Goal: Task Accomplishment & Management: Use online tool/utility

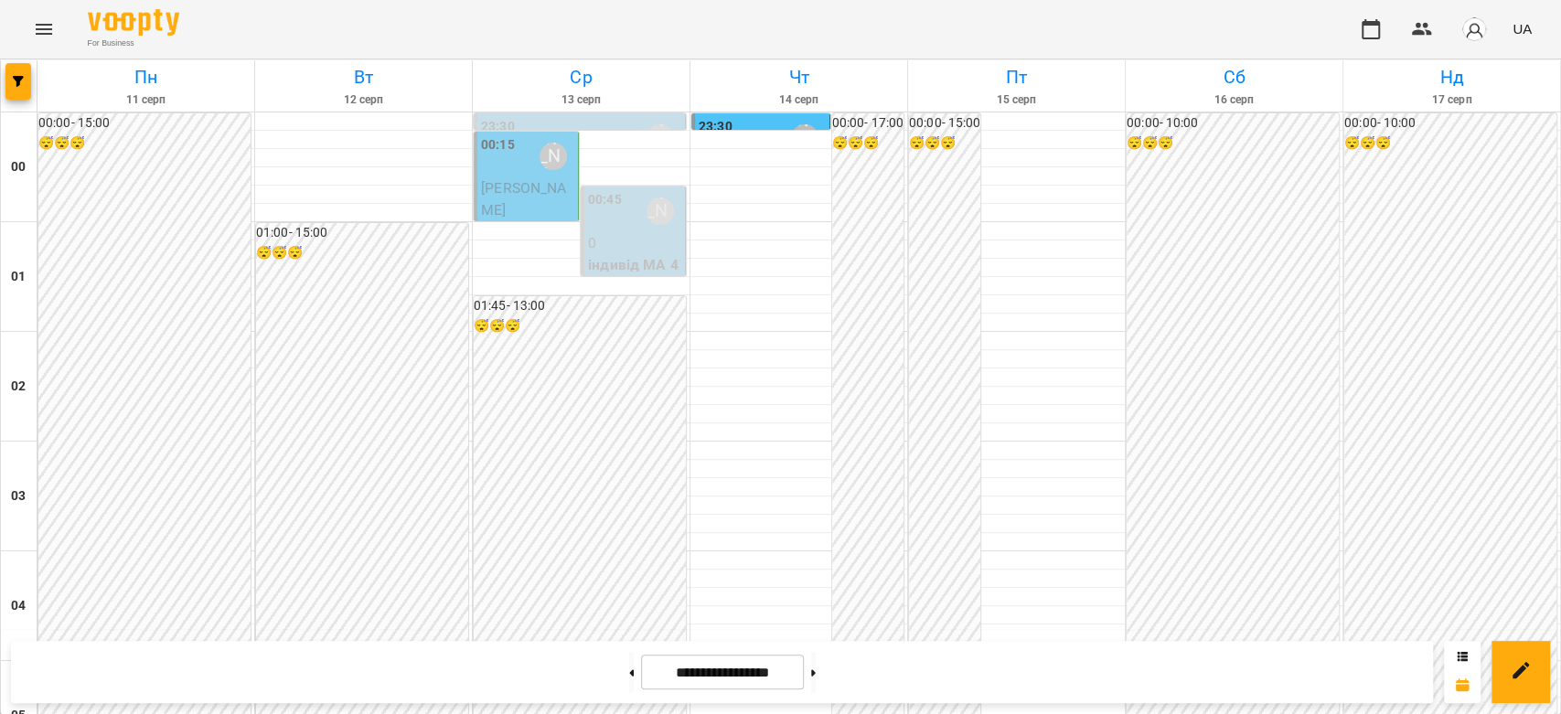
scroll to position [2115, 0]
click at [816, 674] on button at bounding box center [813, 672] width 5 height 40
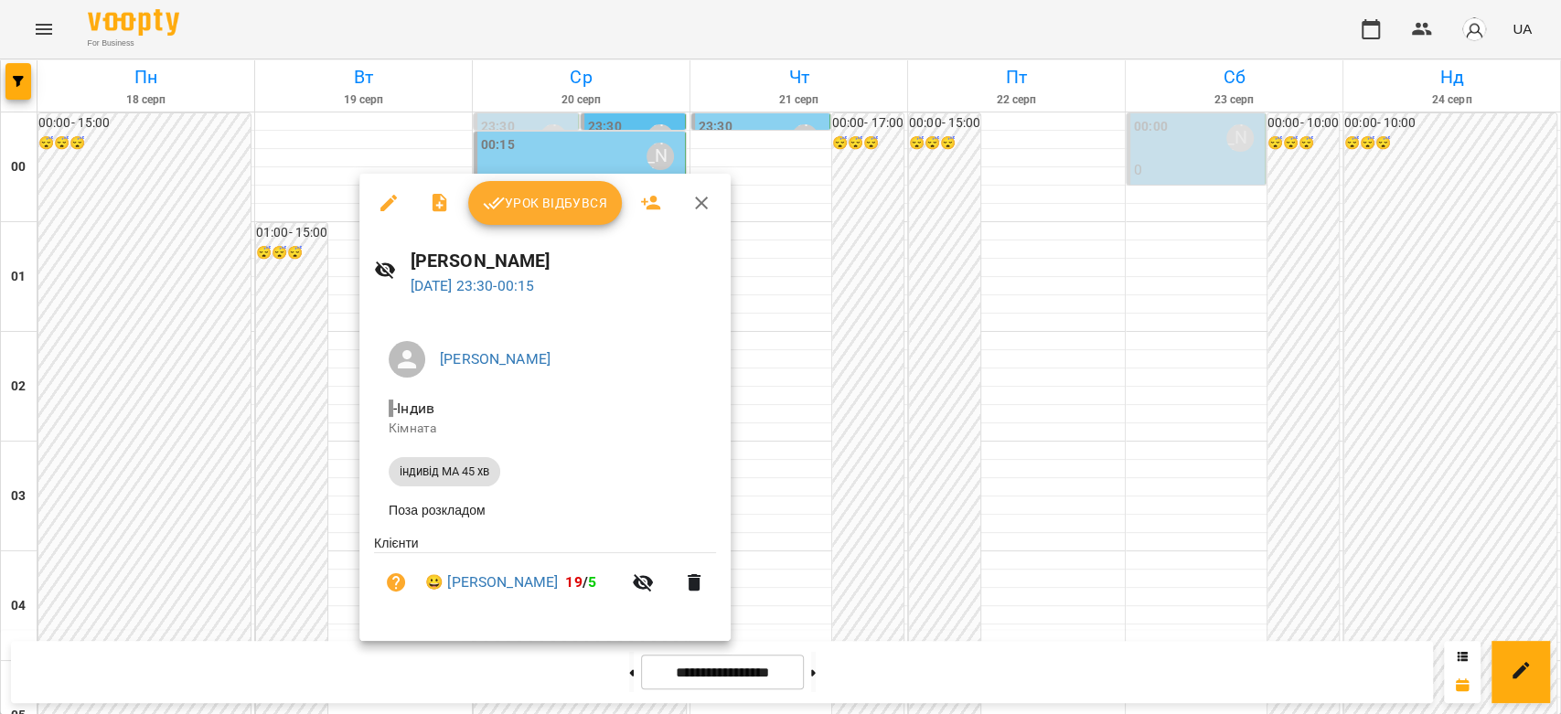
click at [310, 575] on div at bounding box center [780, 357] width 1561 height 714
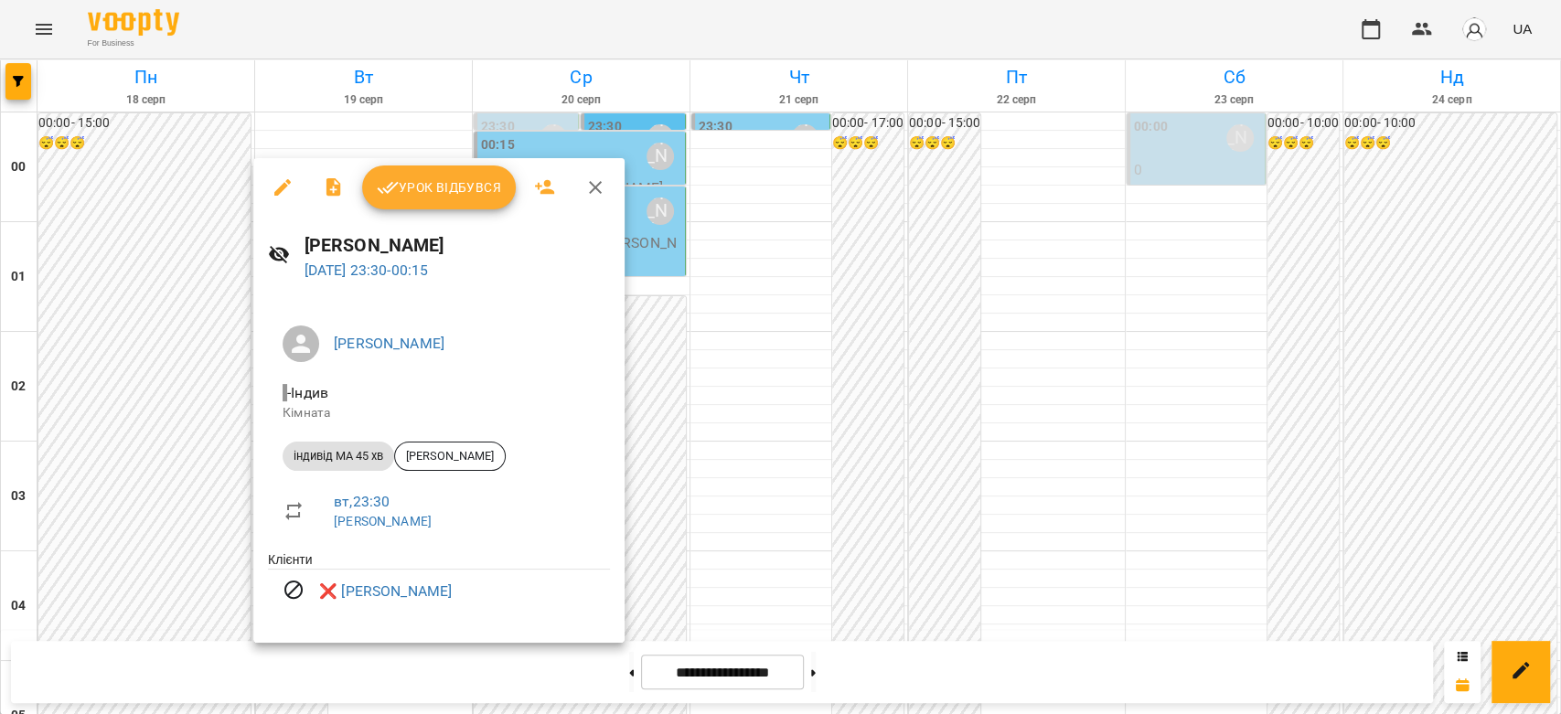
click at [783, 569] on div at bounding box center [780, 357] width 1561 height 714
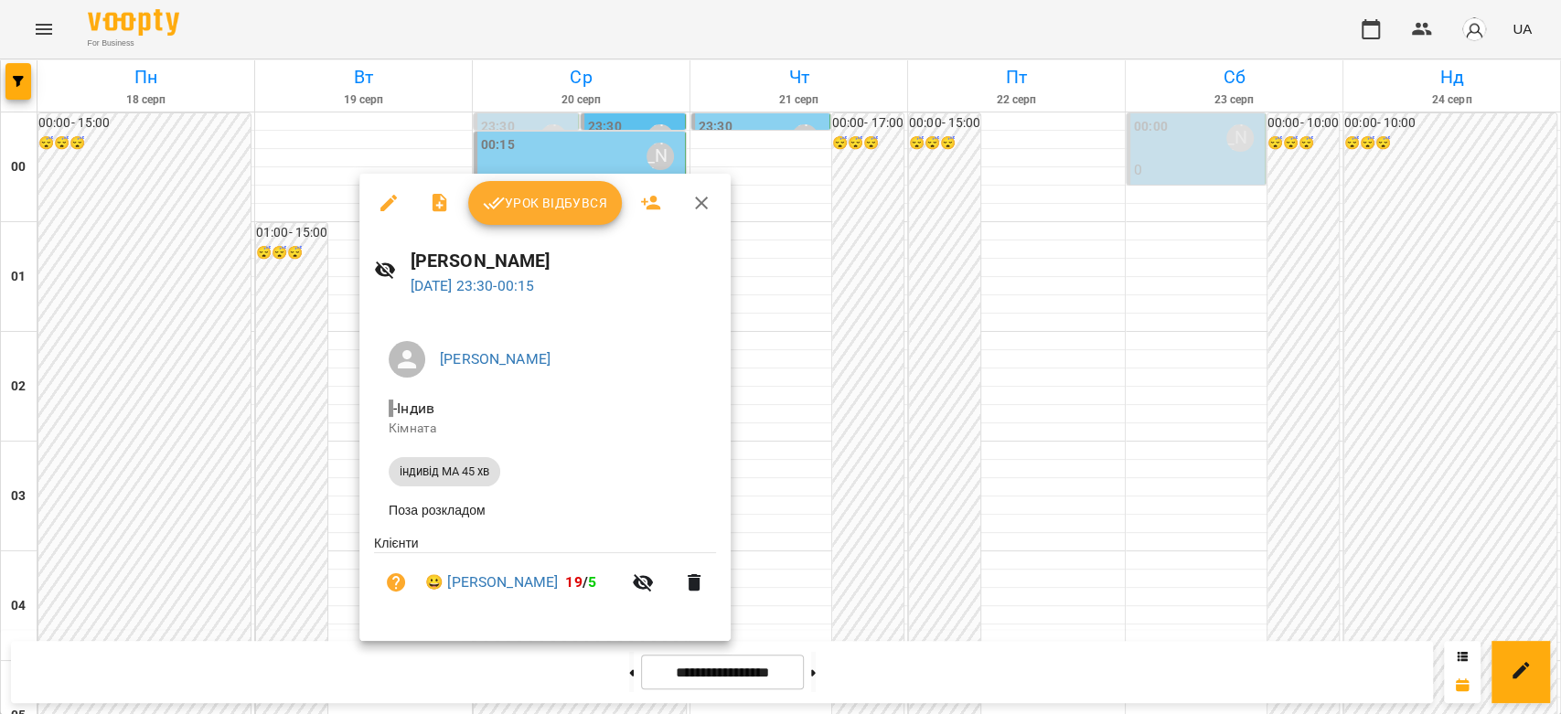
click at [315, 540] on div at bounding box center [780, 357] width 1561 height 714
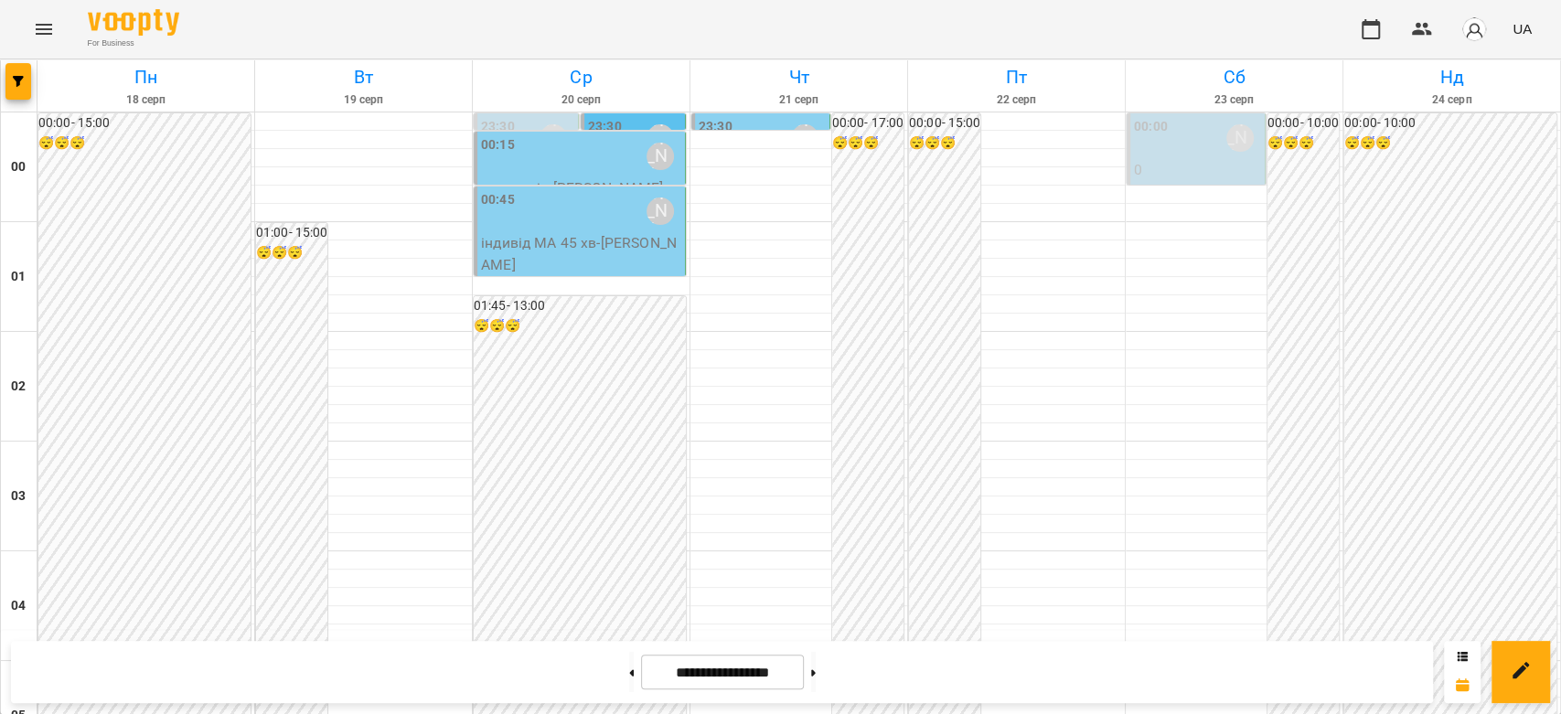
scroll to position [1911, 0]
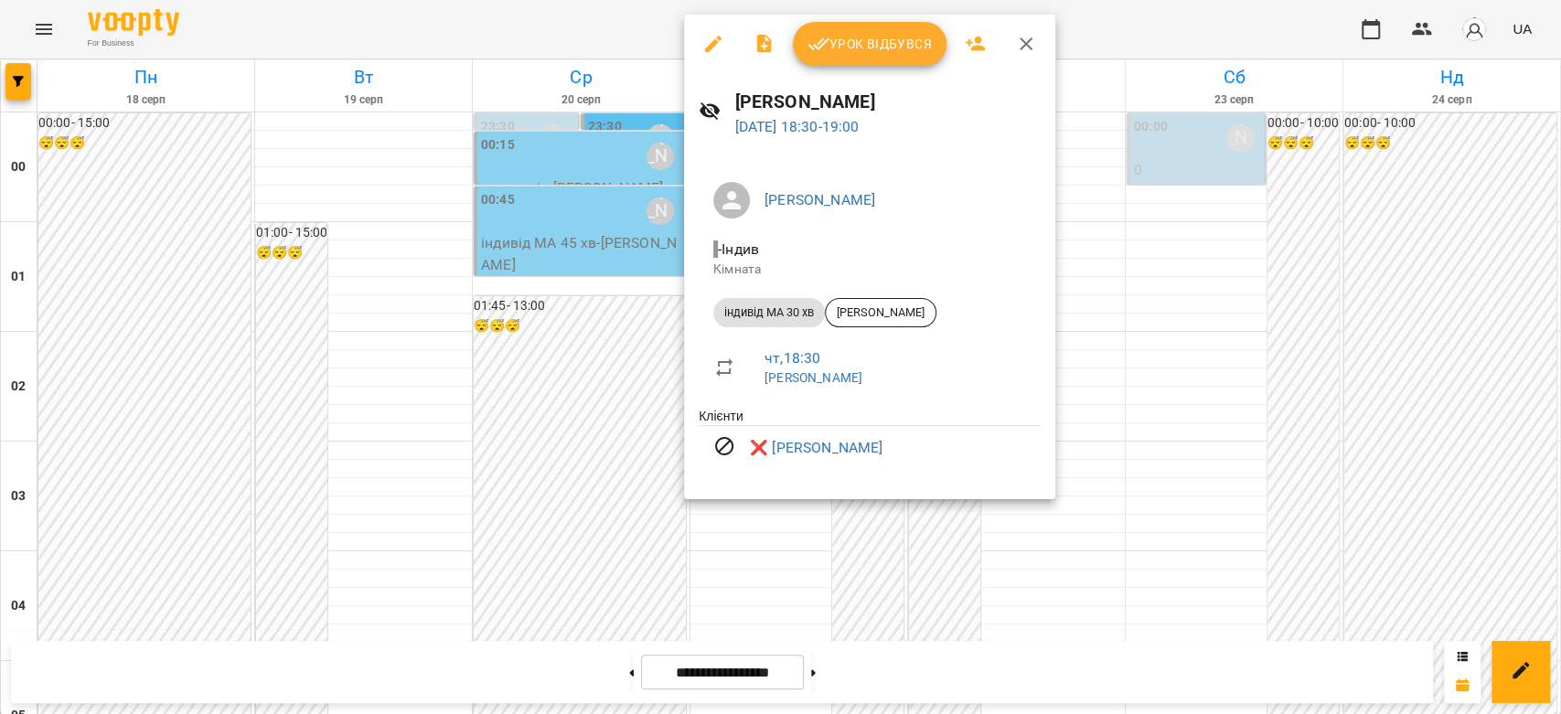
click at [1199, 313] on div at bounding box center [780, 357] width 1561 height 714
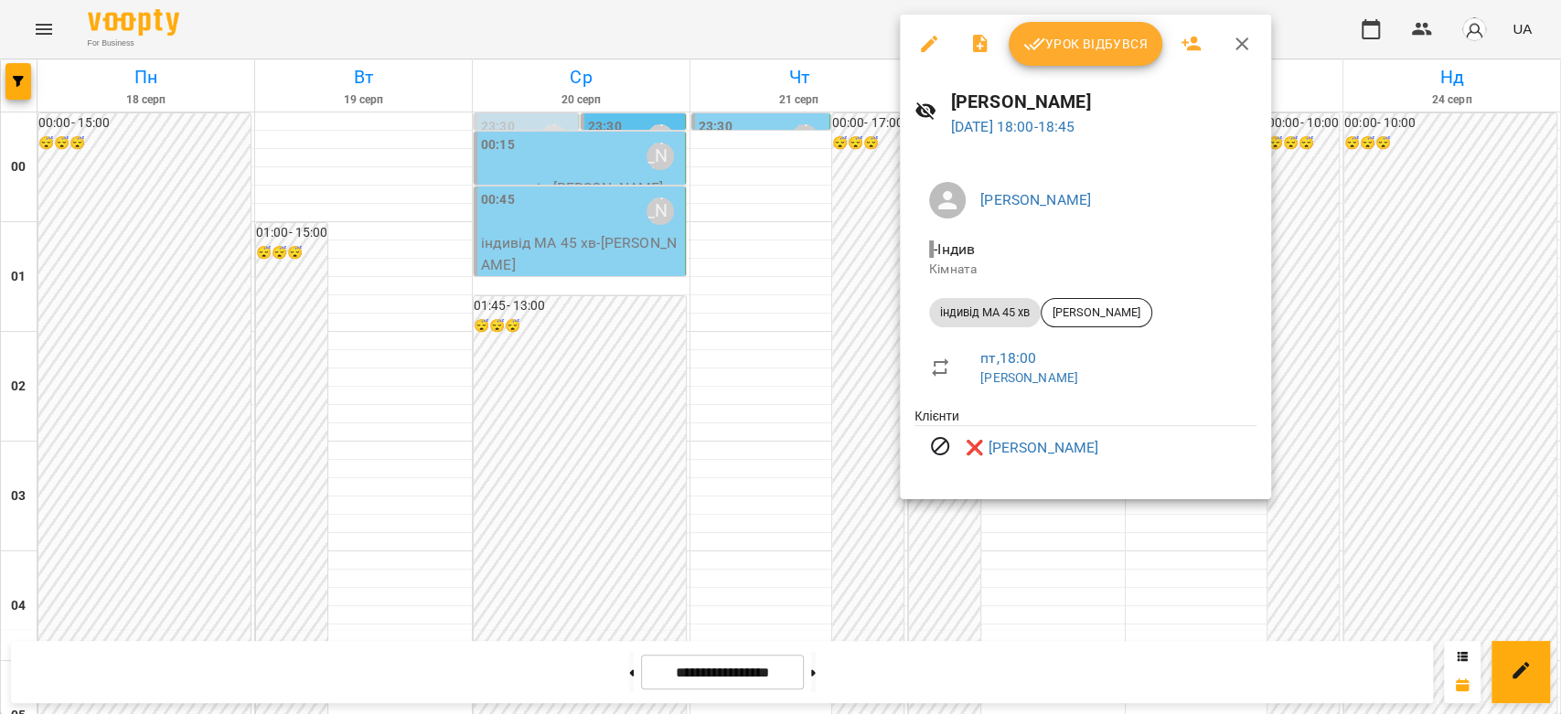
click at [606, 664] on div at bounding box center [780, 357] width 1561 height 714
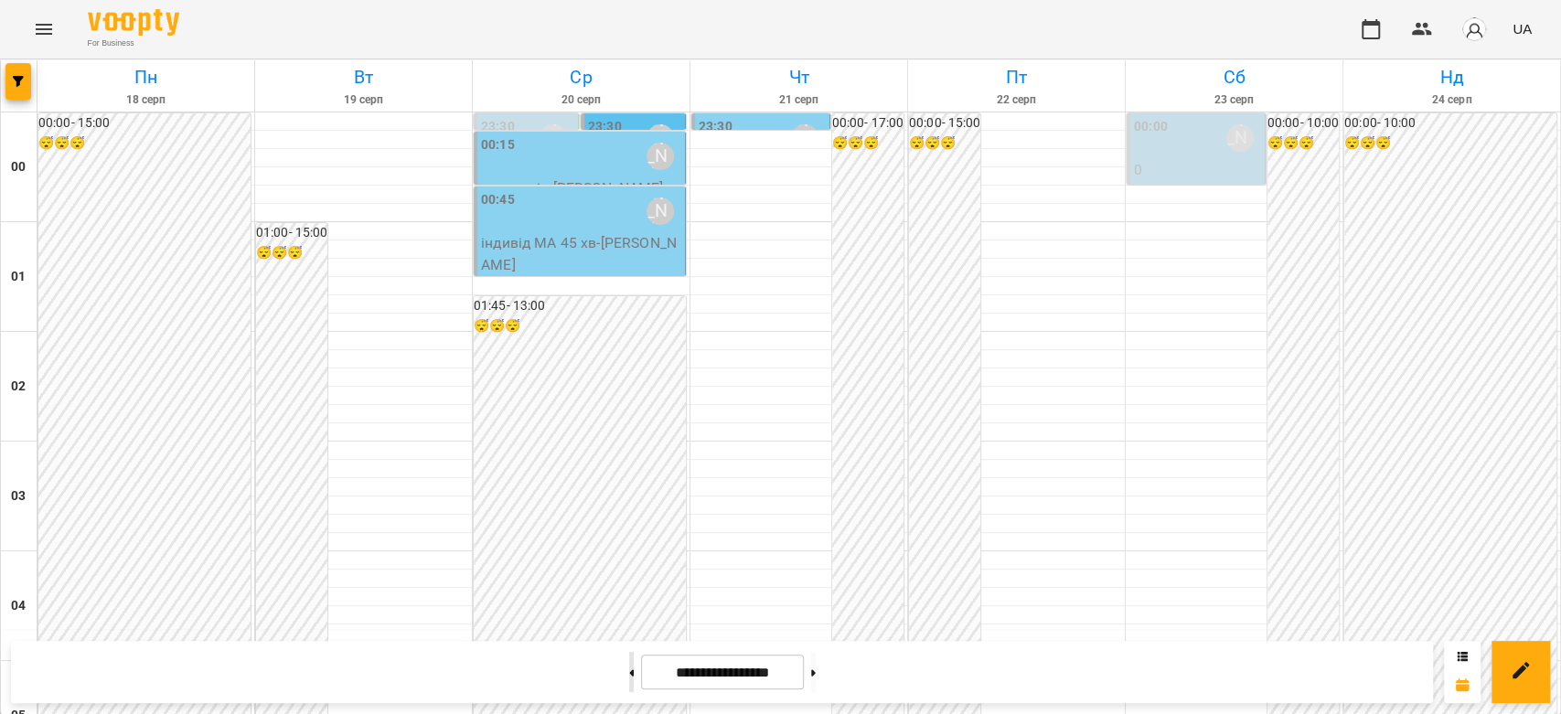
click at [629, 671] on button at bounding box center [631, 672] width 5 height 40
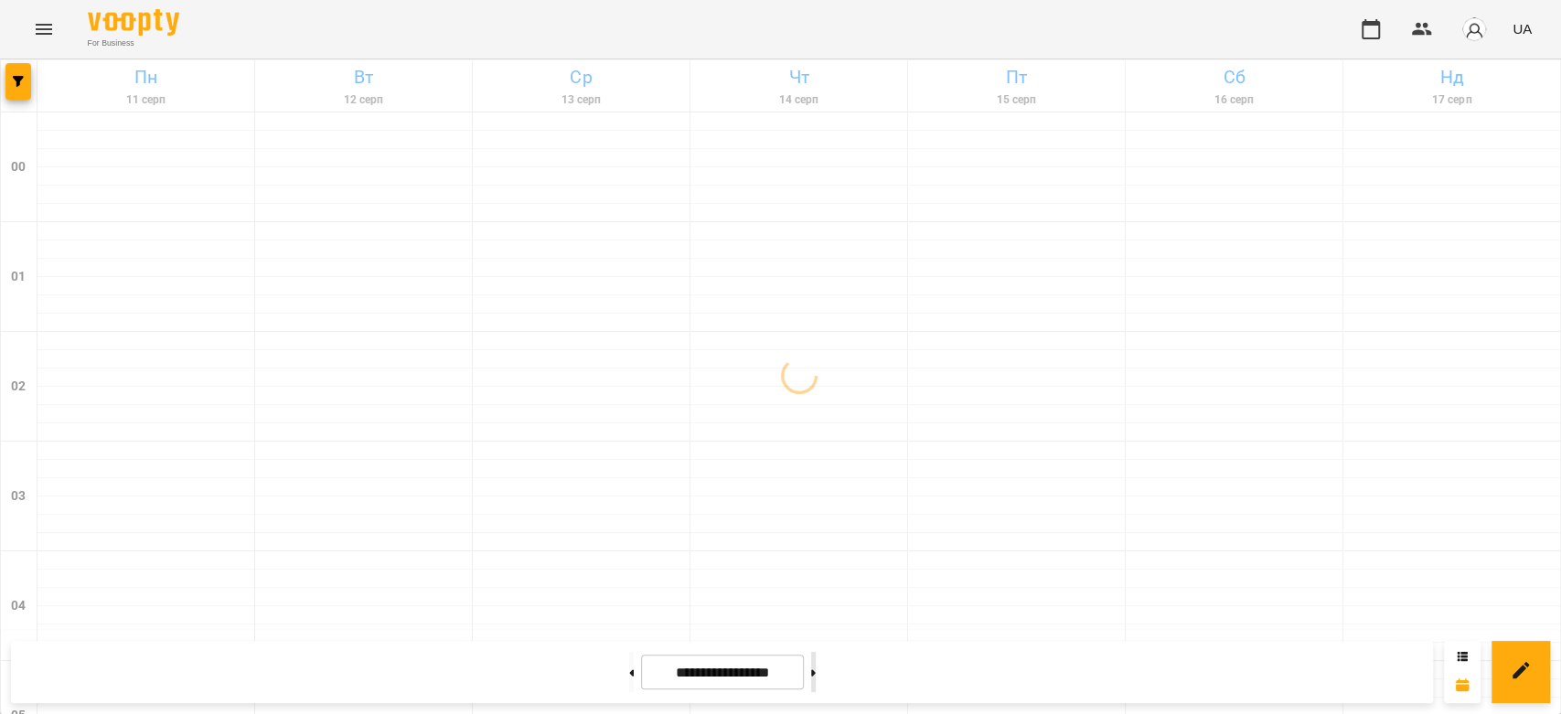
click at [816, 677] on button at bounding box center [813, 672] width 5 height 40
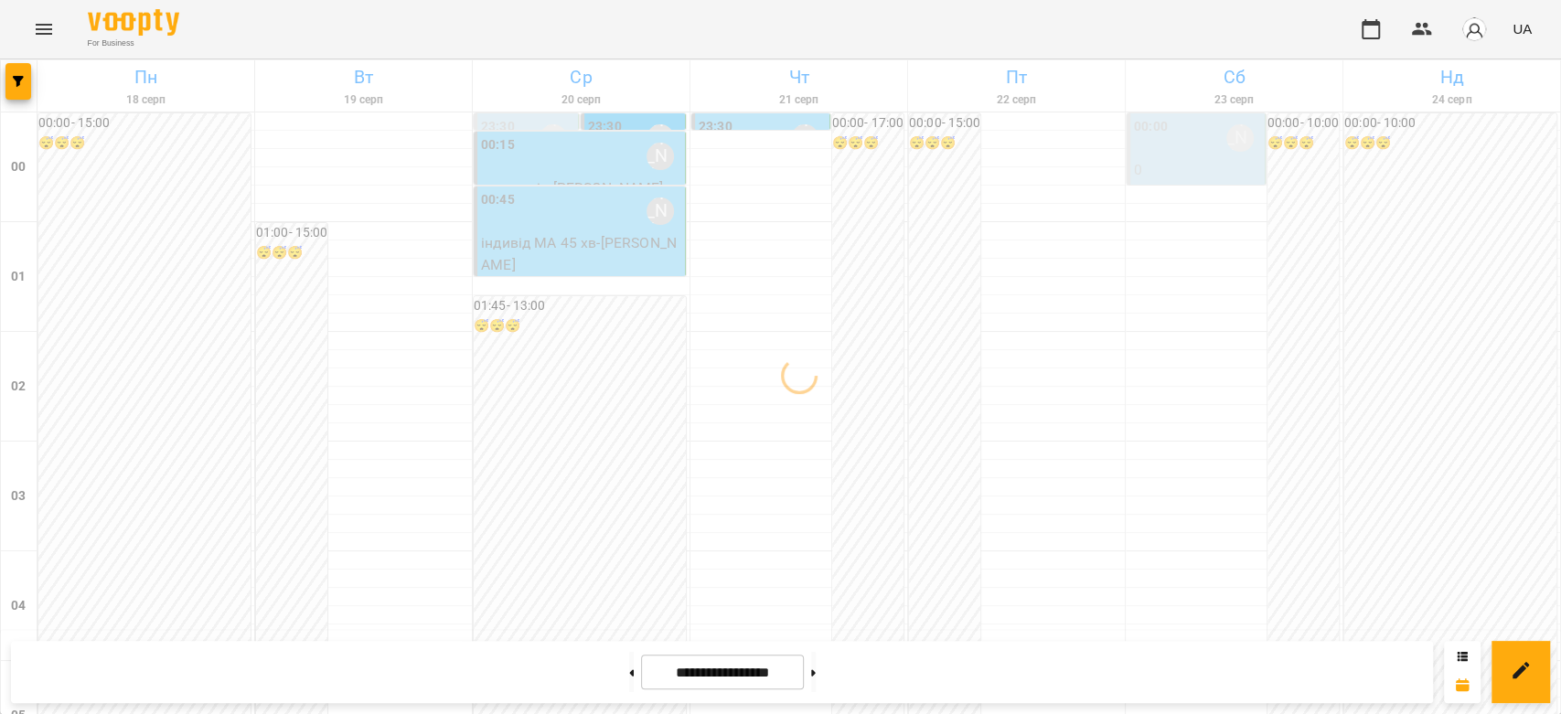
scroll to position [2115, 0]
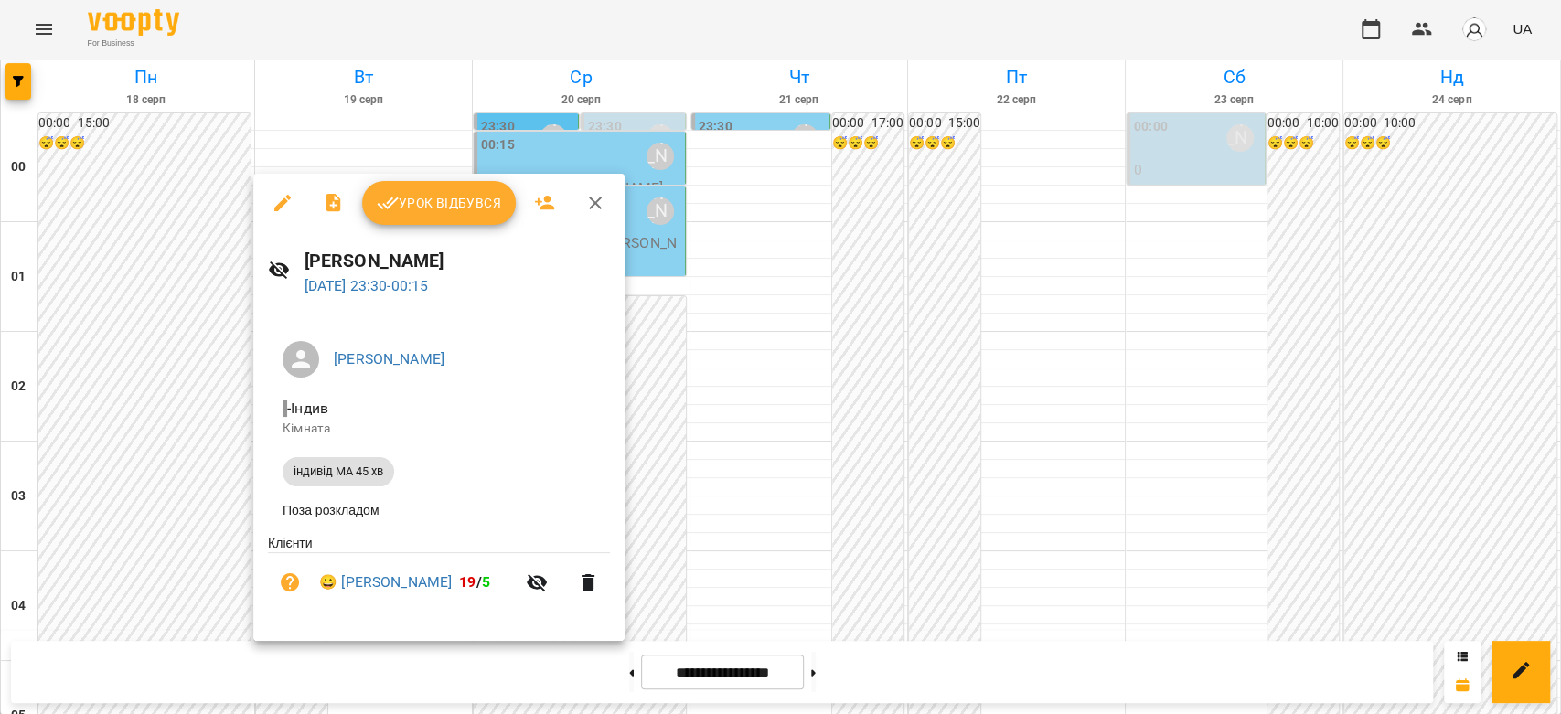
click at [664, 578] on div at bounding box center [780, 357] width 1561 height 714
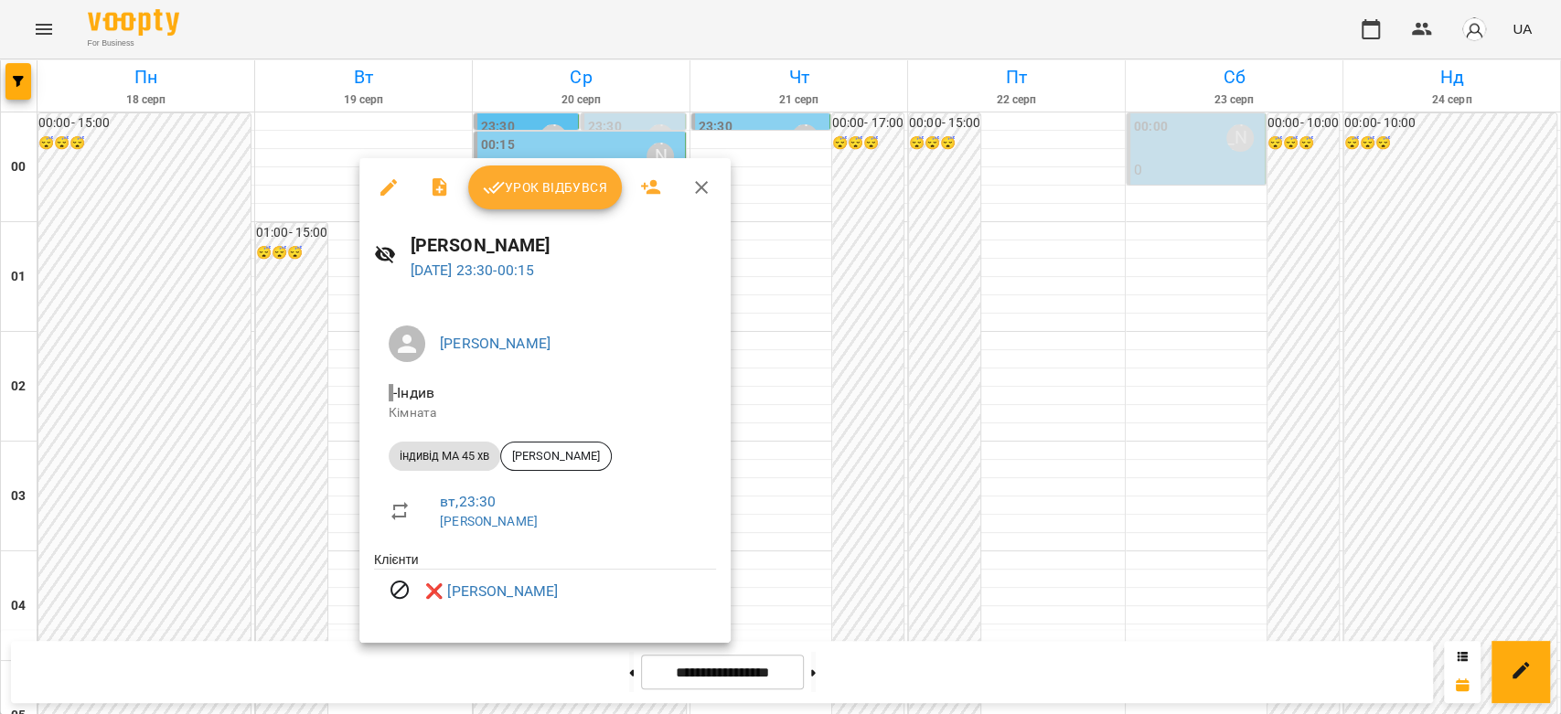
click at [784, 496] on div at bounding box center [780, 357] width 1561 height 714
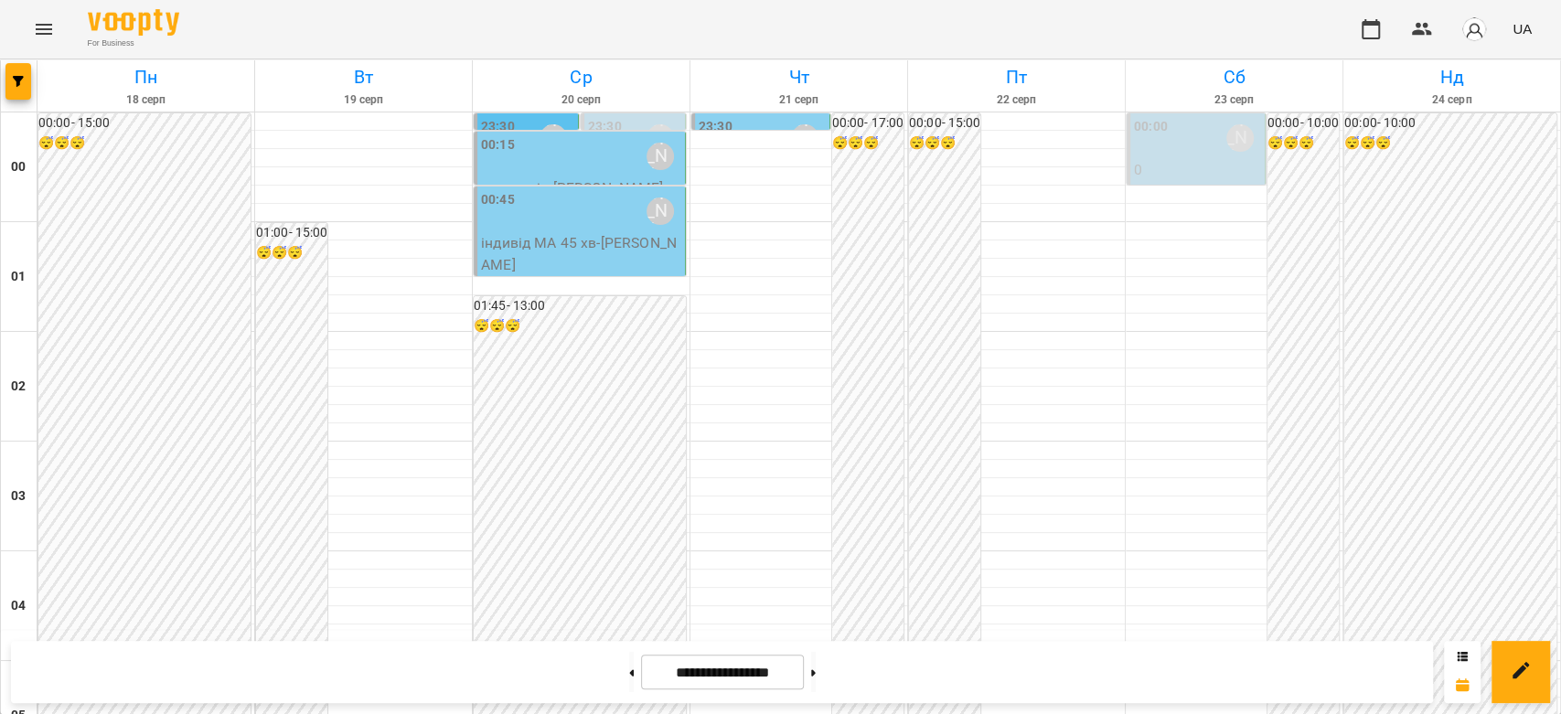
scroll to position [0, 0]
click at [515, 158] on div "00:15 Бондарєва Валерія" at bounding box center [581, 156] width 200 height 42
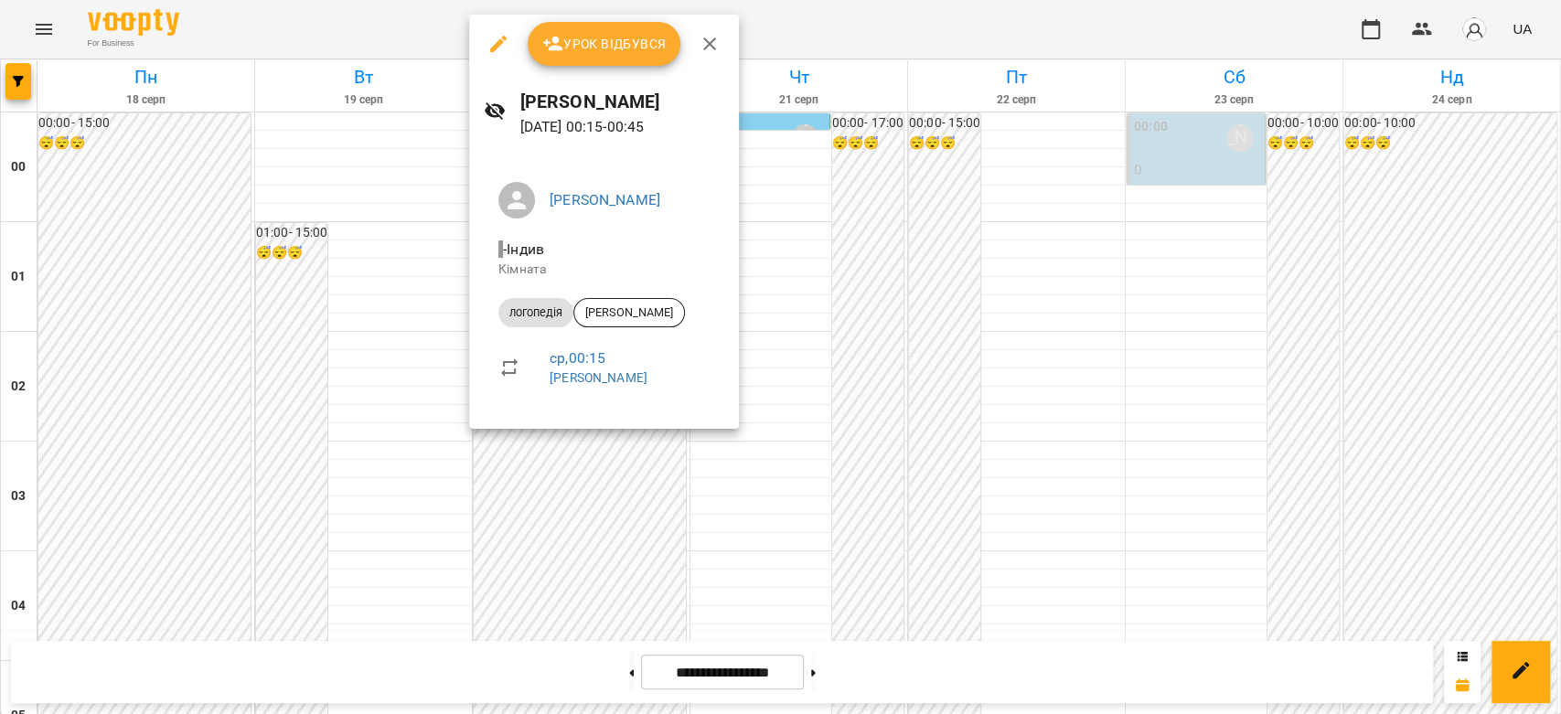
click at [990, 273] on div at bounding box center [780, 357] width 1561 height 714
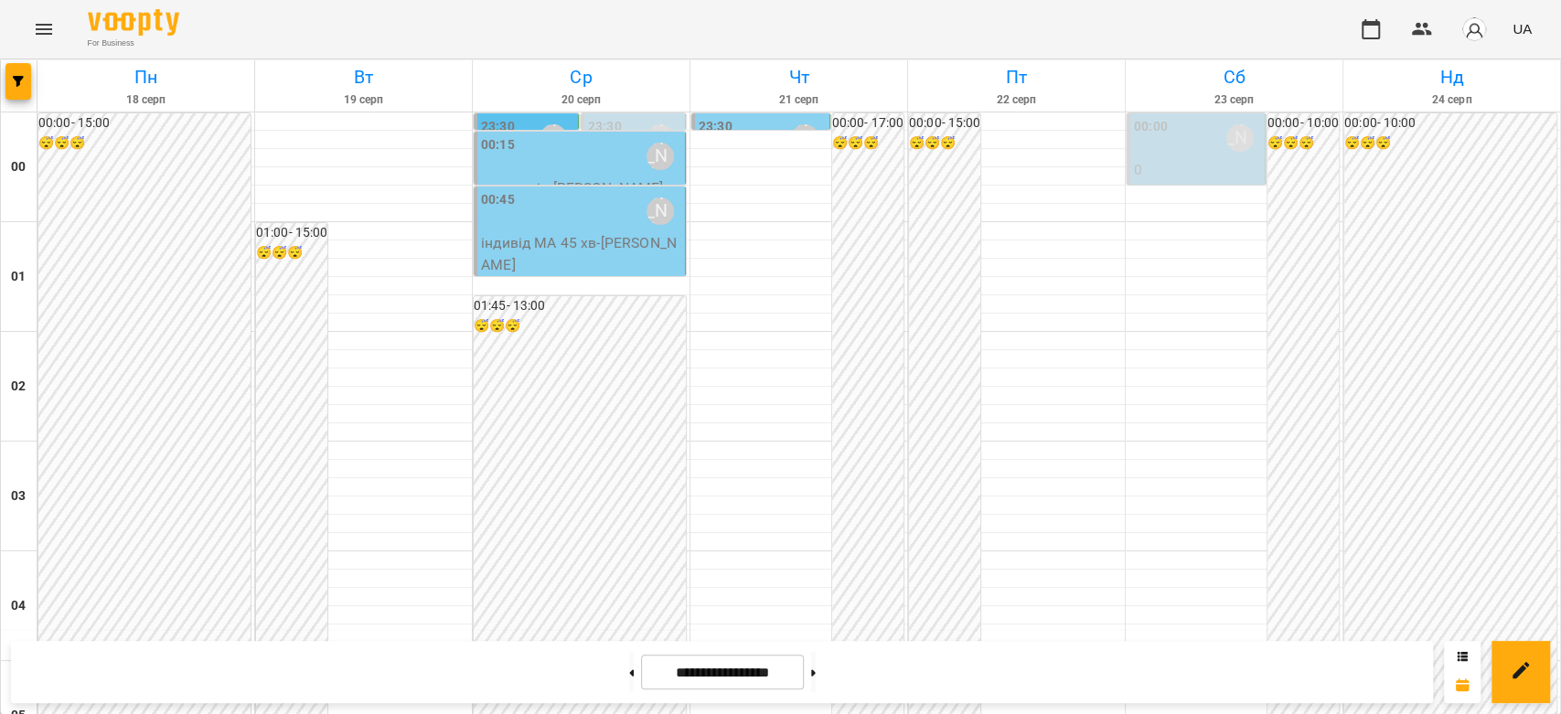
scroll to position [1422, 0]
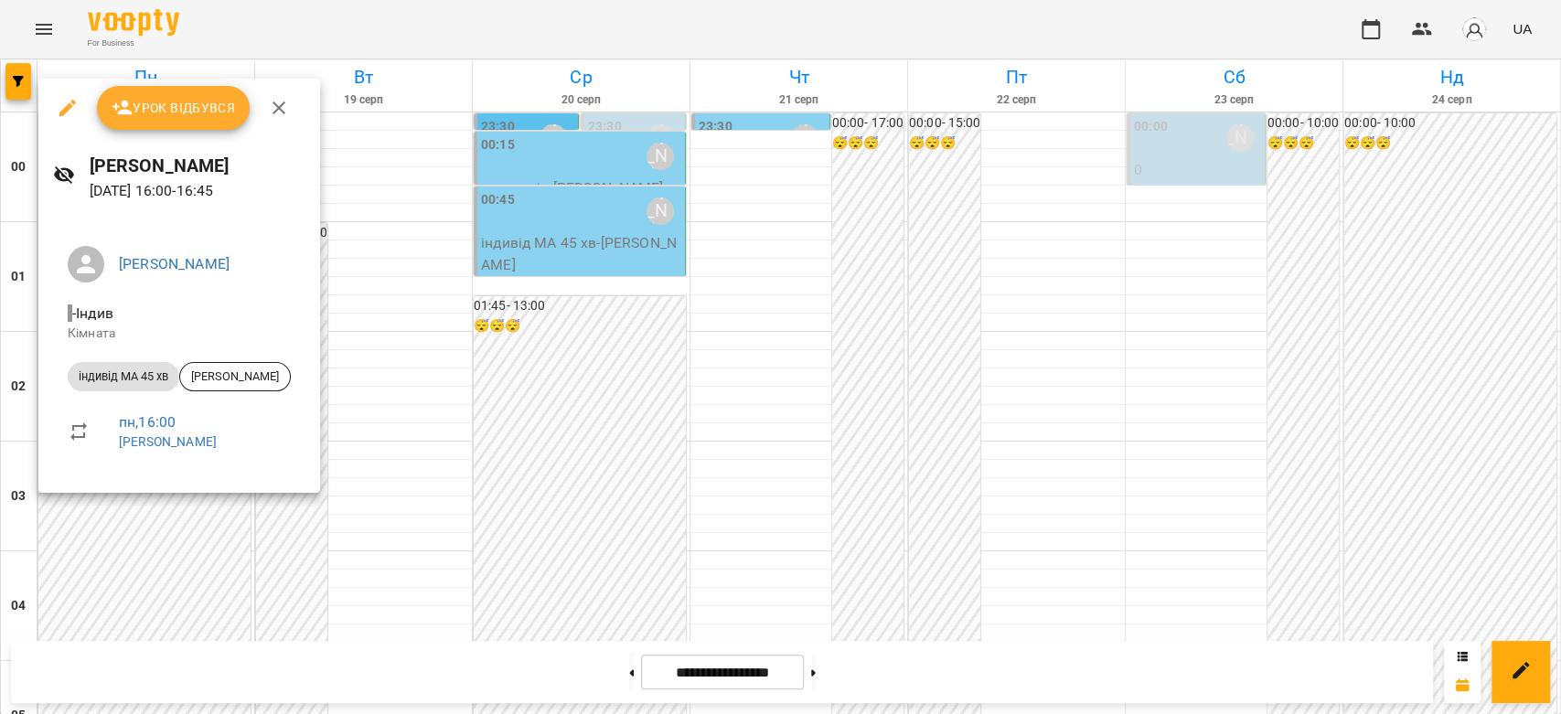
click at [613, 390] on div at bounding box center [780, 357] width 1561 height 714
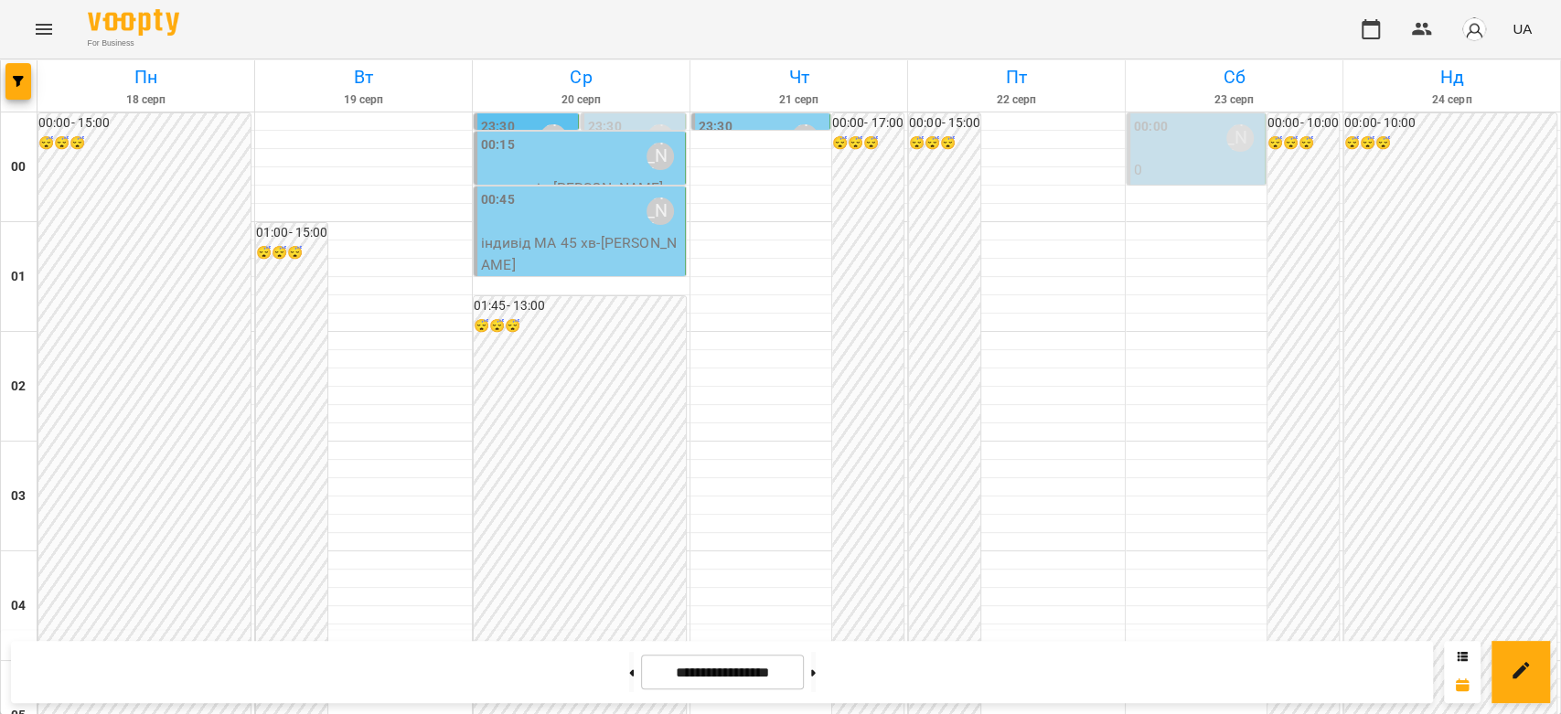
scroll to position [1626, 0]
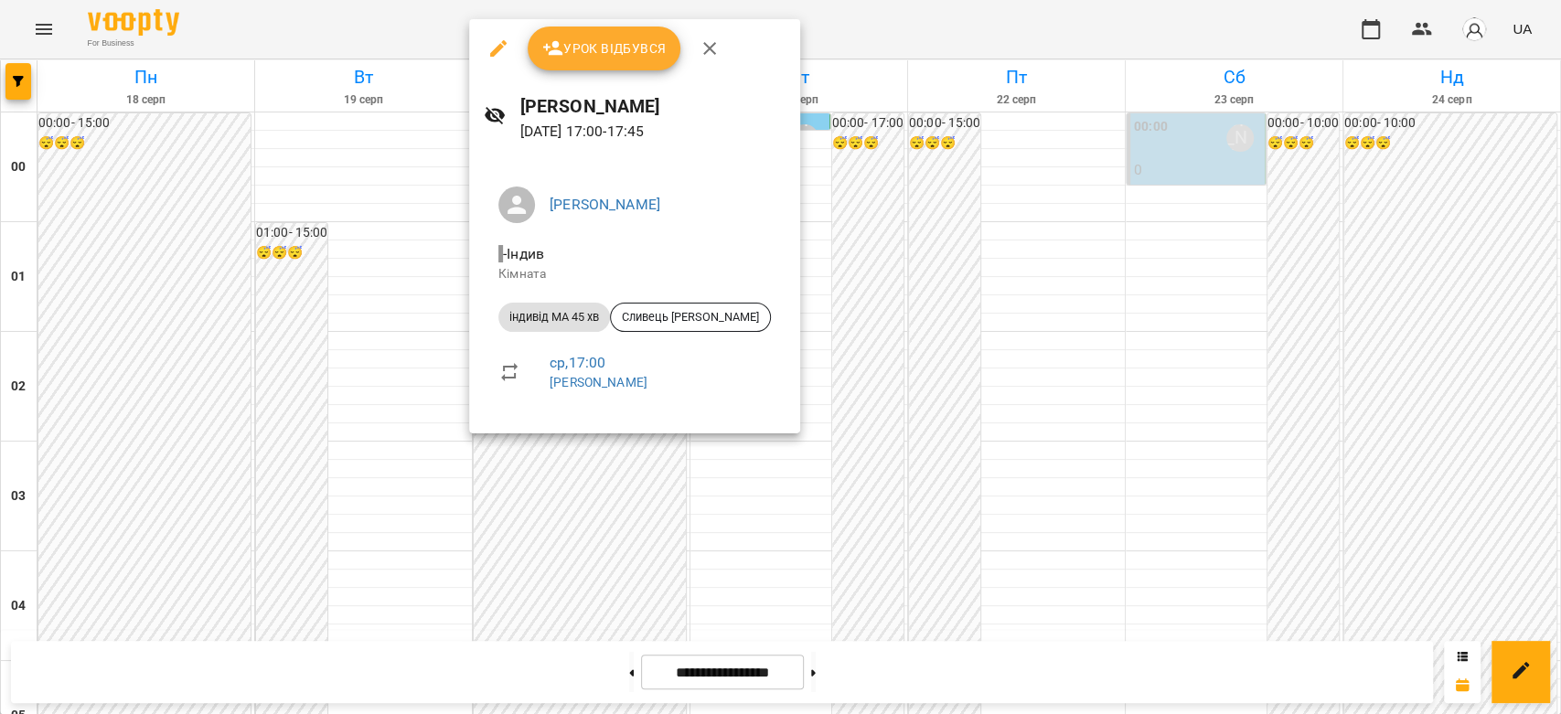
click at [875, 350] on div at bounding box center [780, 357] width 1561 height 714
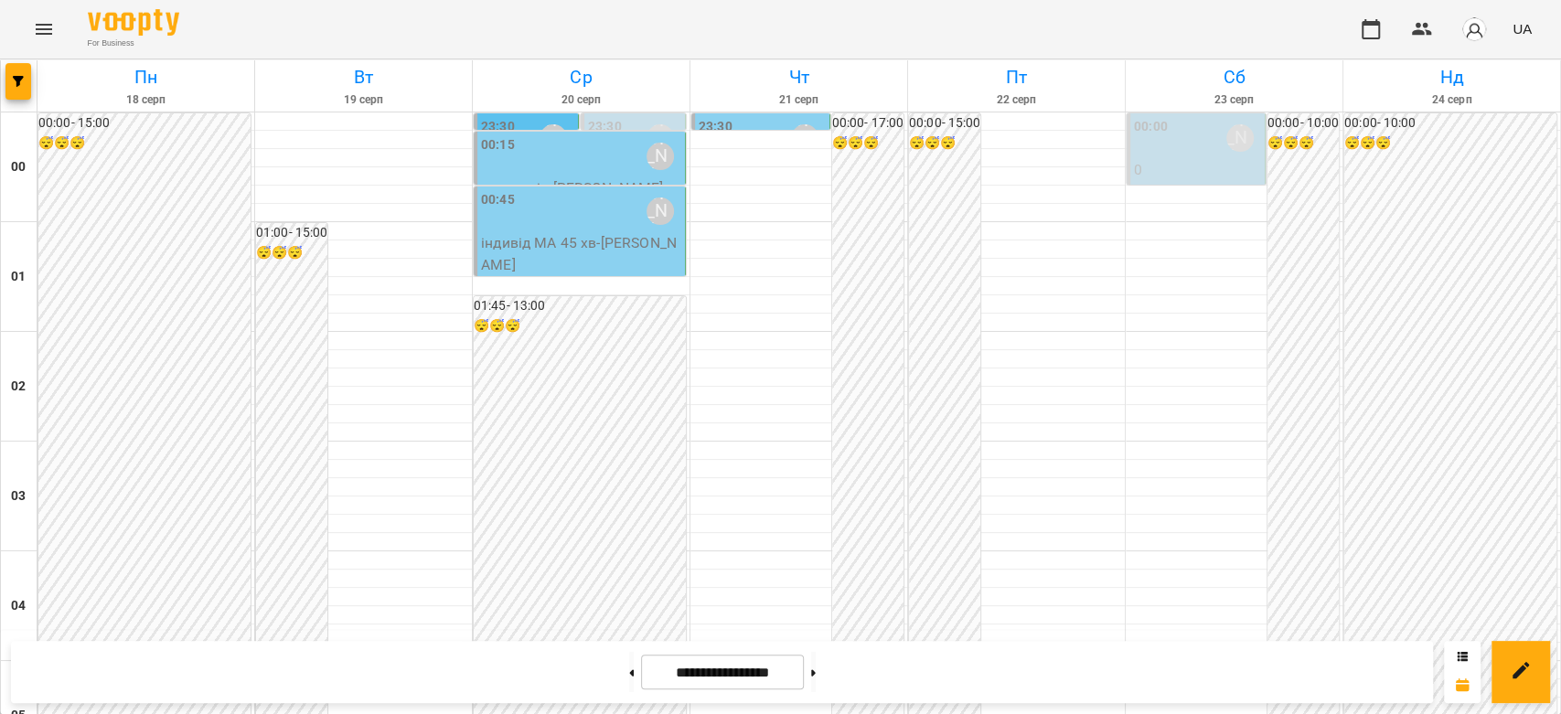
scroll to position [1830, 0]
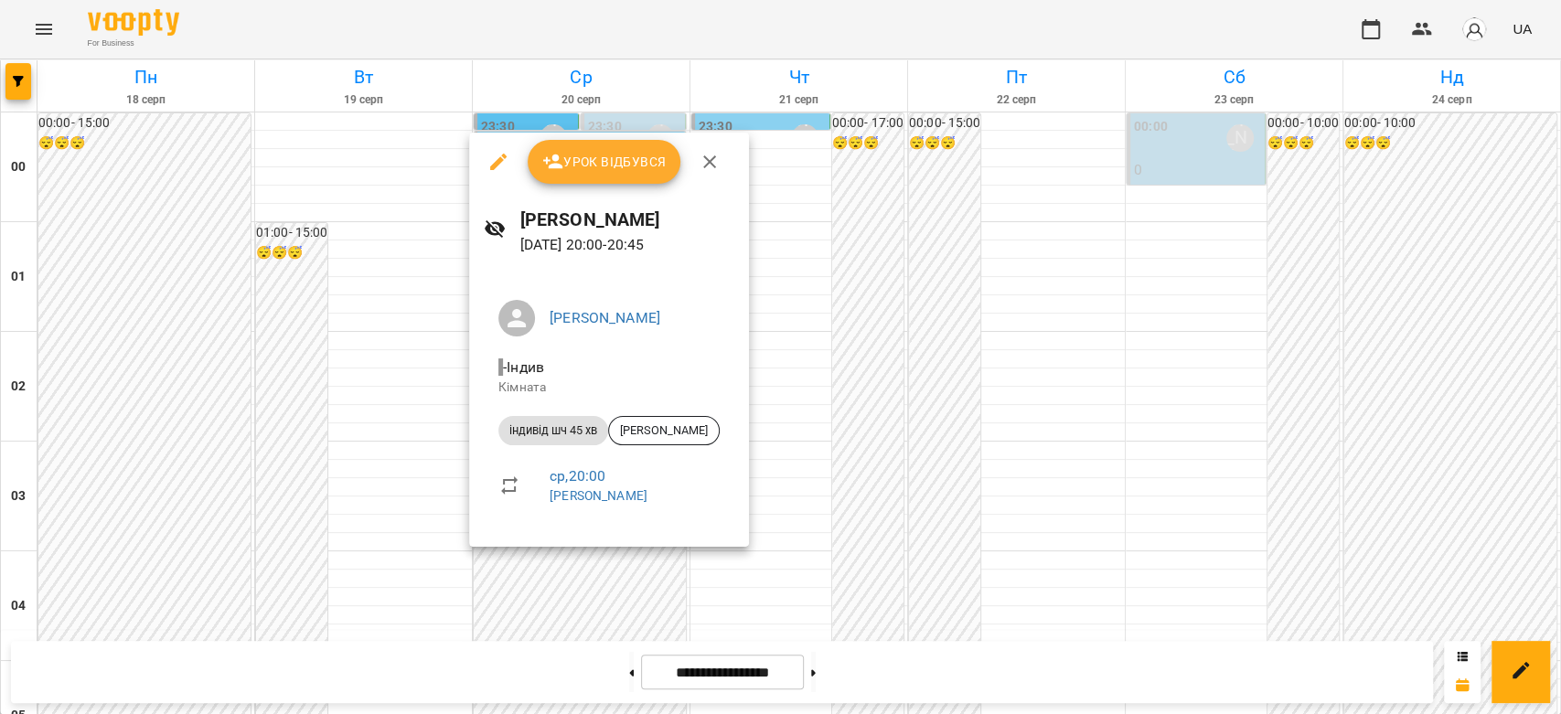
click at [960, 423] on div at bounding box center [780, 357] width 1561 height 714
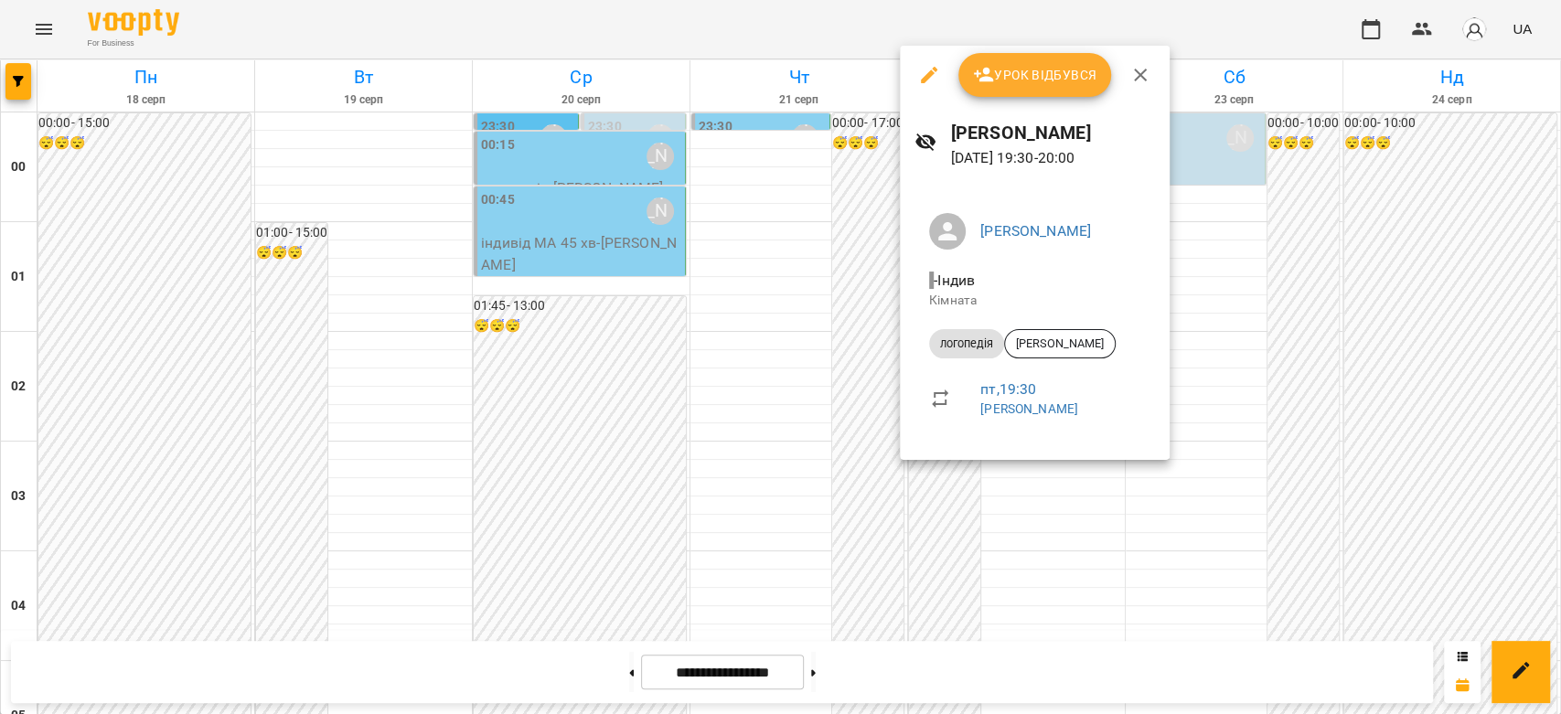
click at [740, 430] on div at bounding box center [780, 357] width 1561 height 714
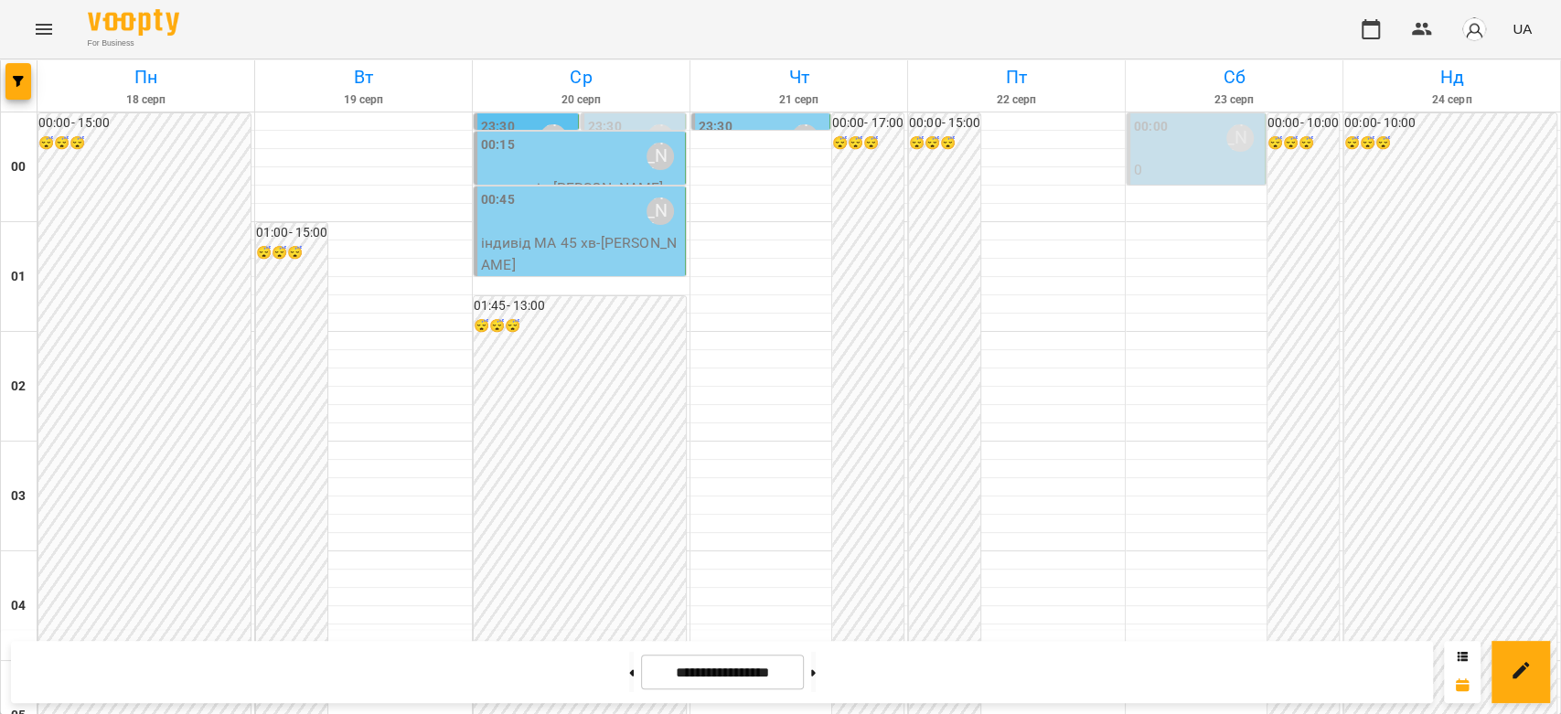
scroll to position [1931, 0]
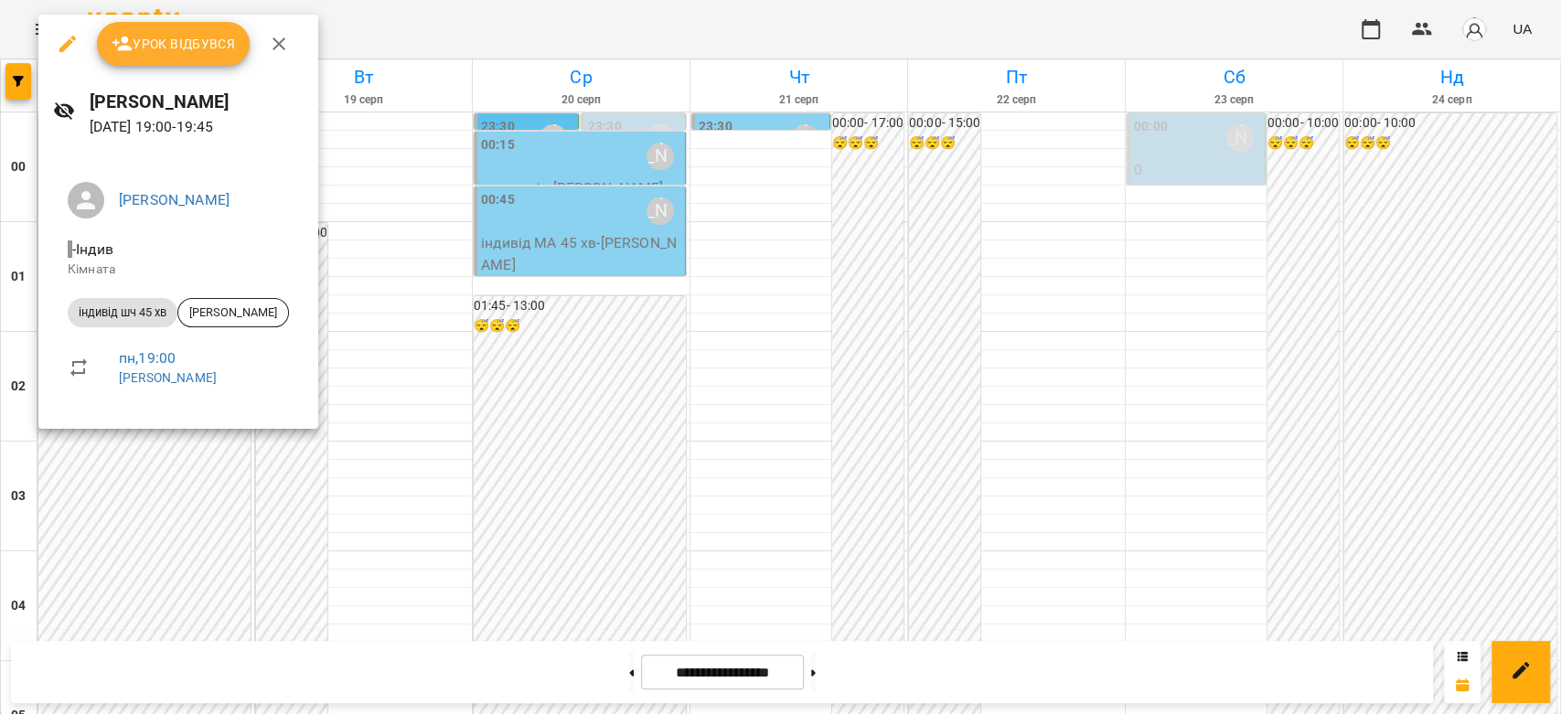
click at [509, 335] on div at bounding box center [780, 357] width 1561 height 714
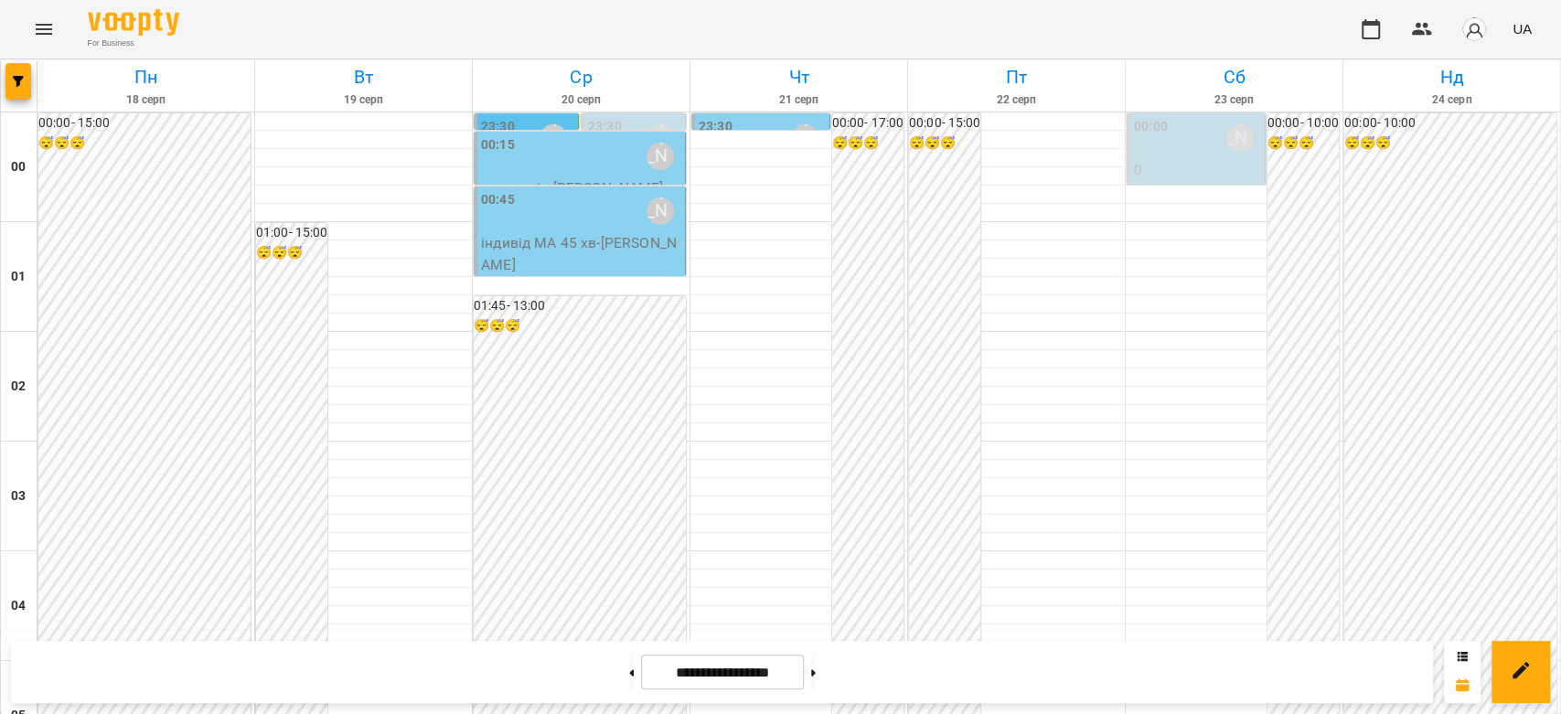
scroll to position [2115, 0]
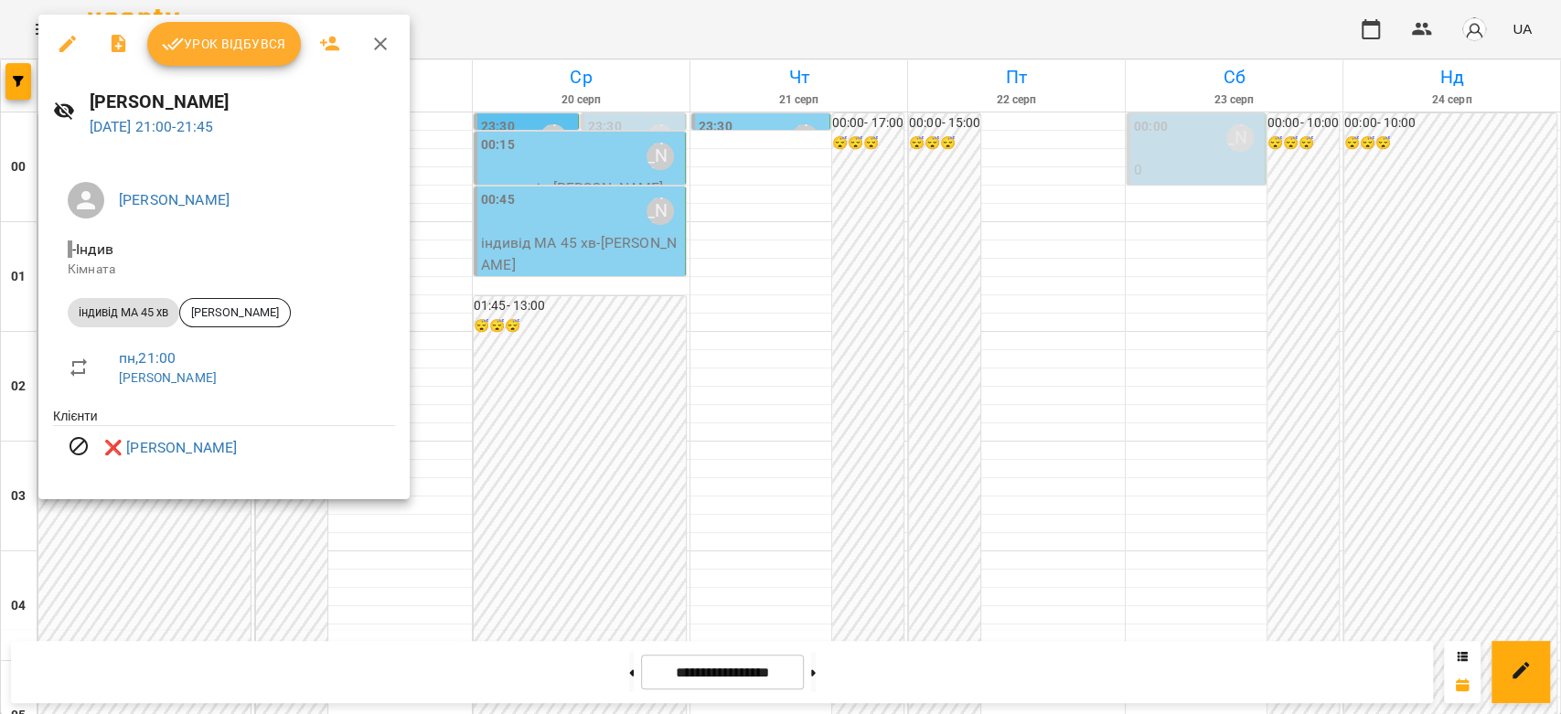
click at [548, 358] on div at bounding box center [780, 357] width 1561 height 714
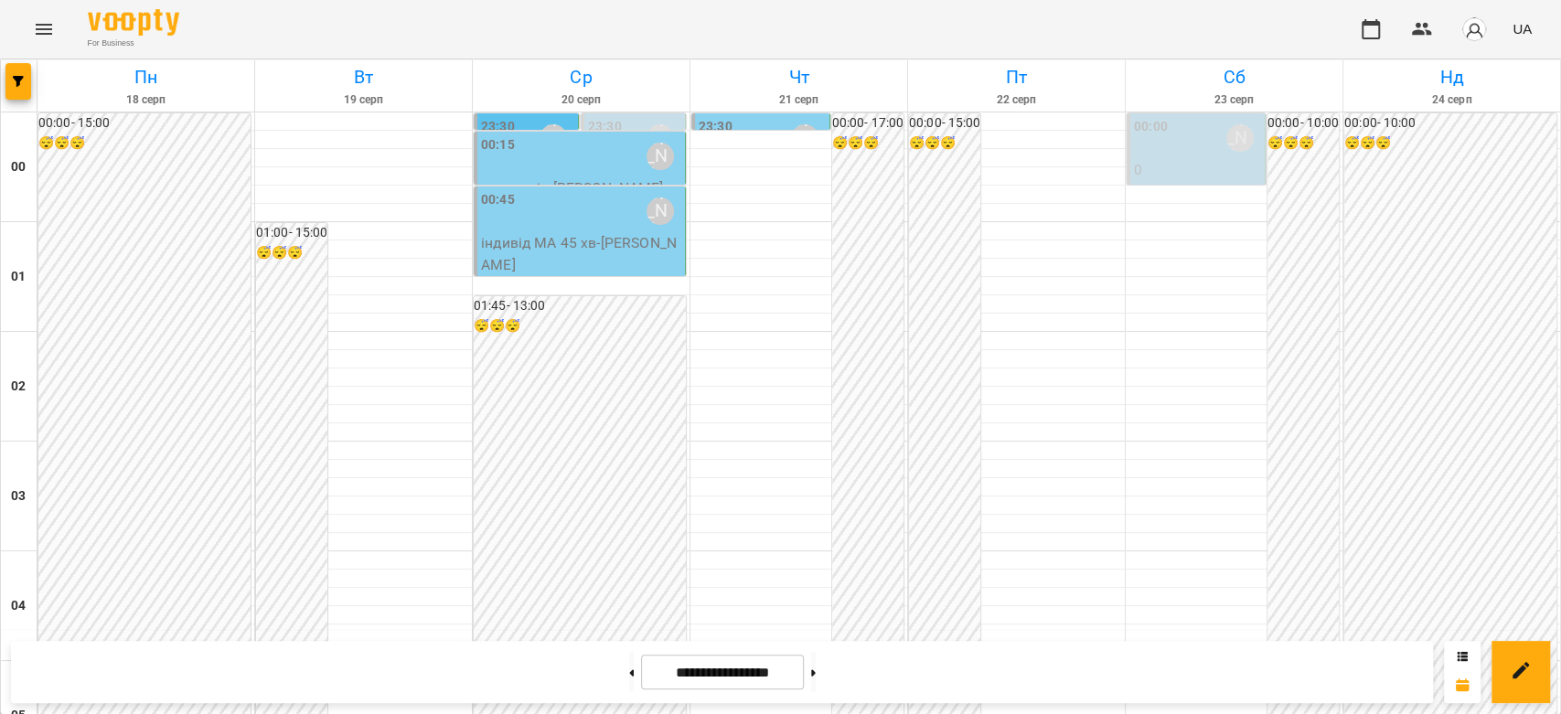
scroll to position [1727, 0]
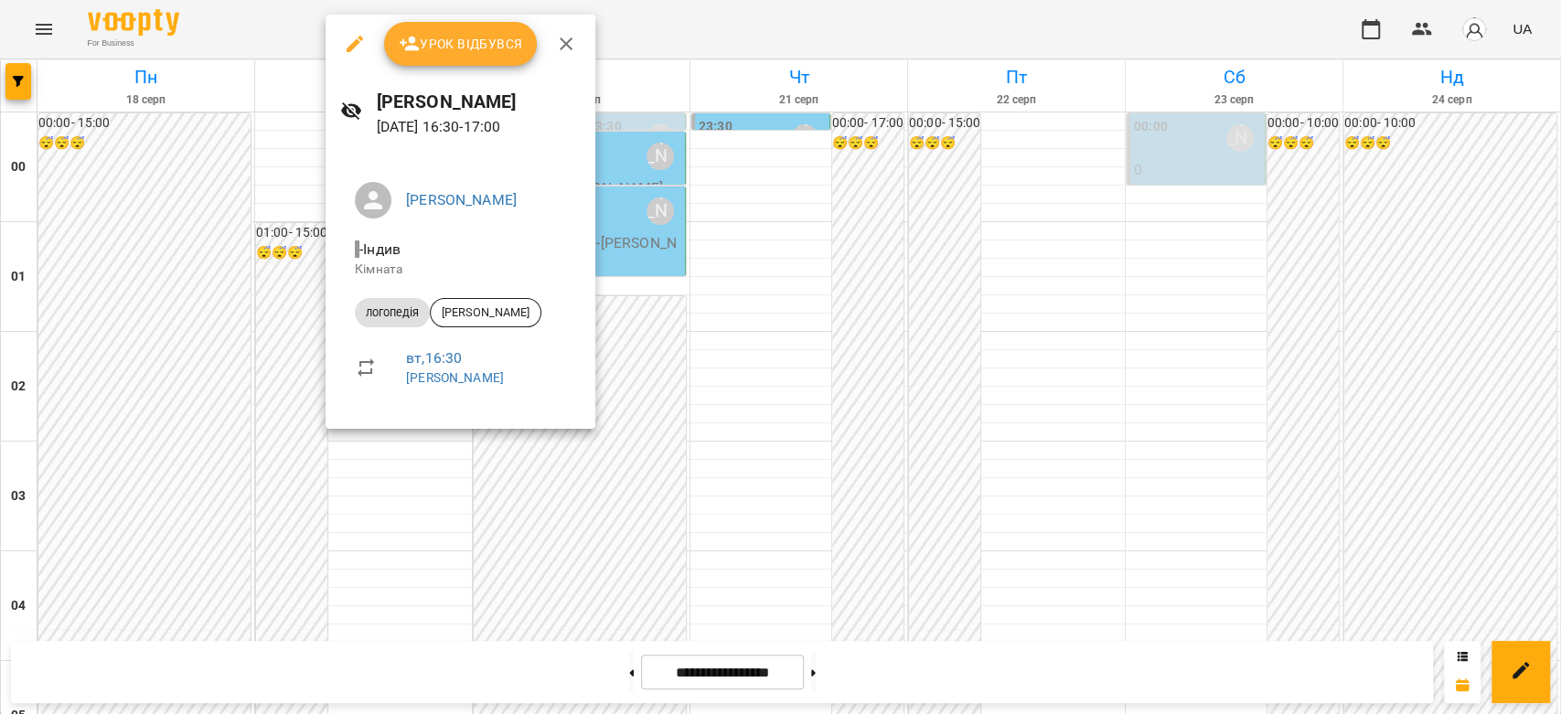
click at [702, 347] on div at bounding box center [780, 357] width 1561 height 714
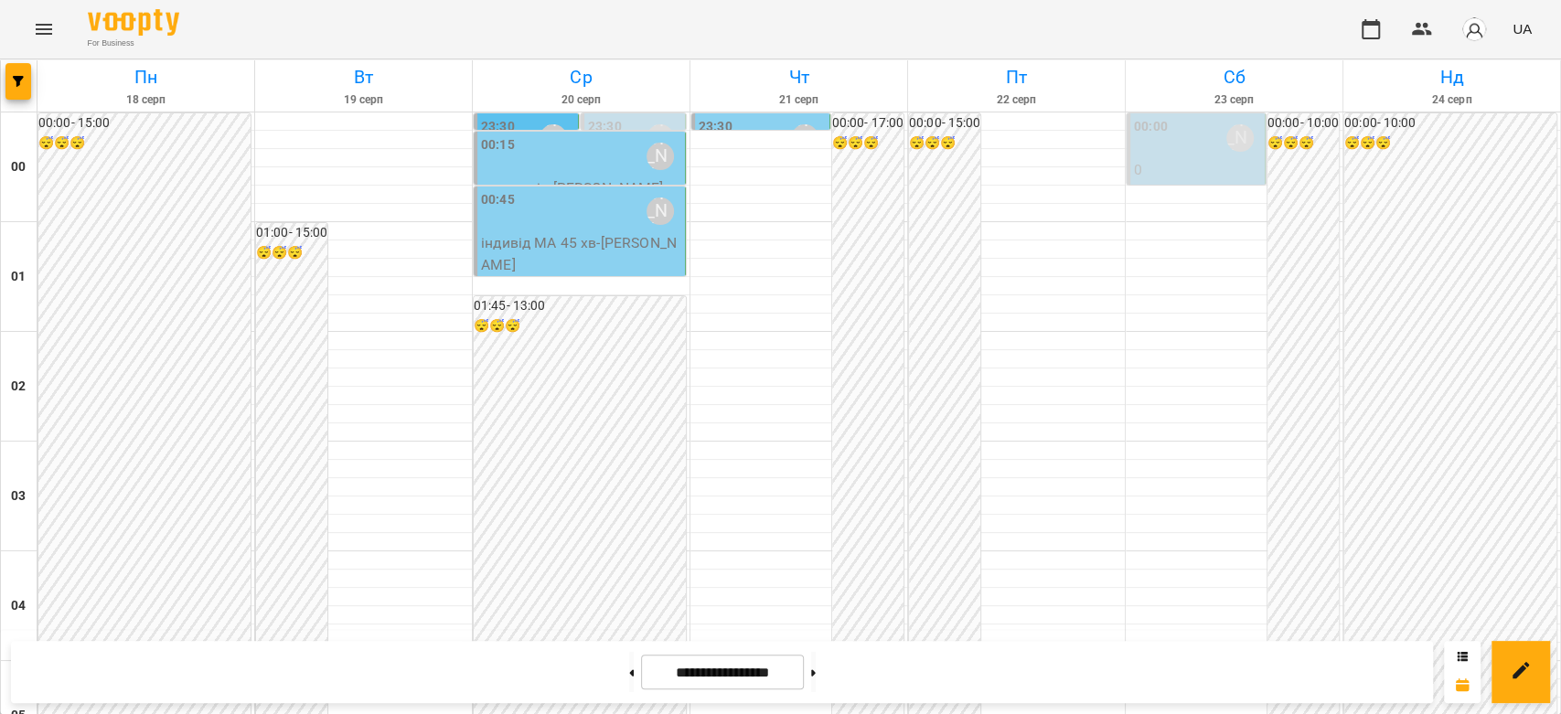
scroll to position [1626, 0]
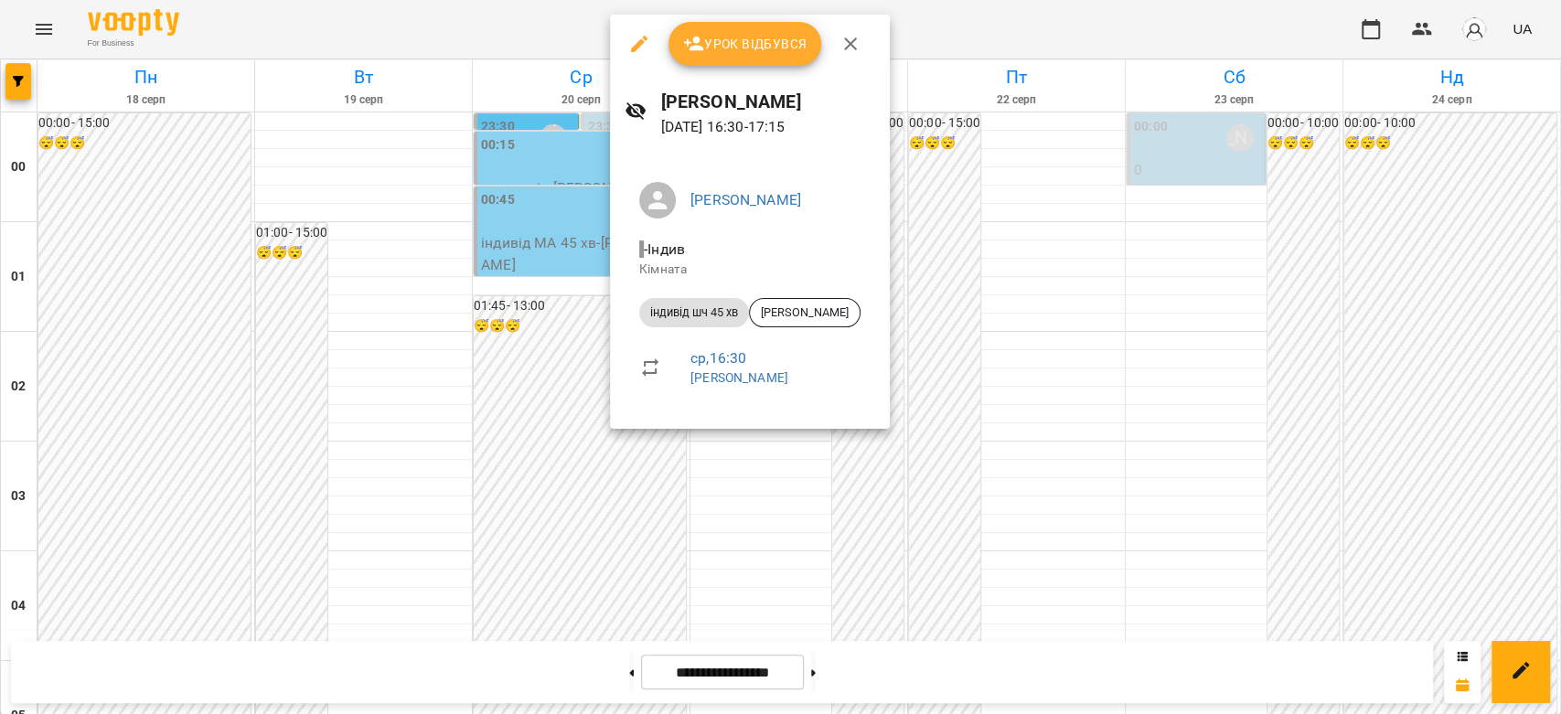
click at [556, 330] on div at bounding box center [780, 357] width 1561 height 714
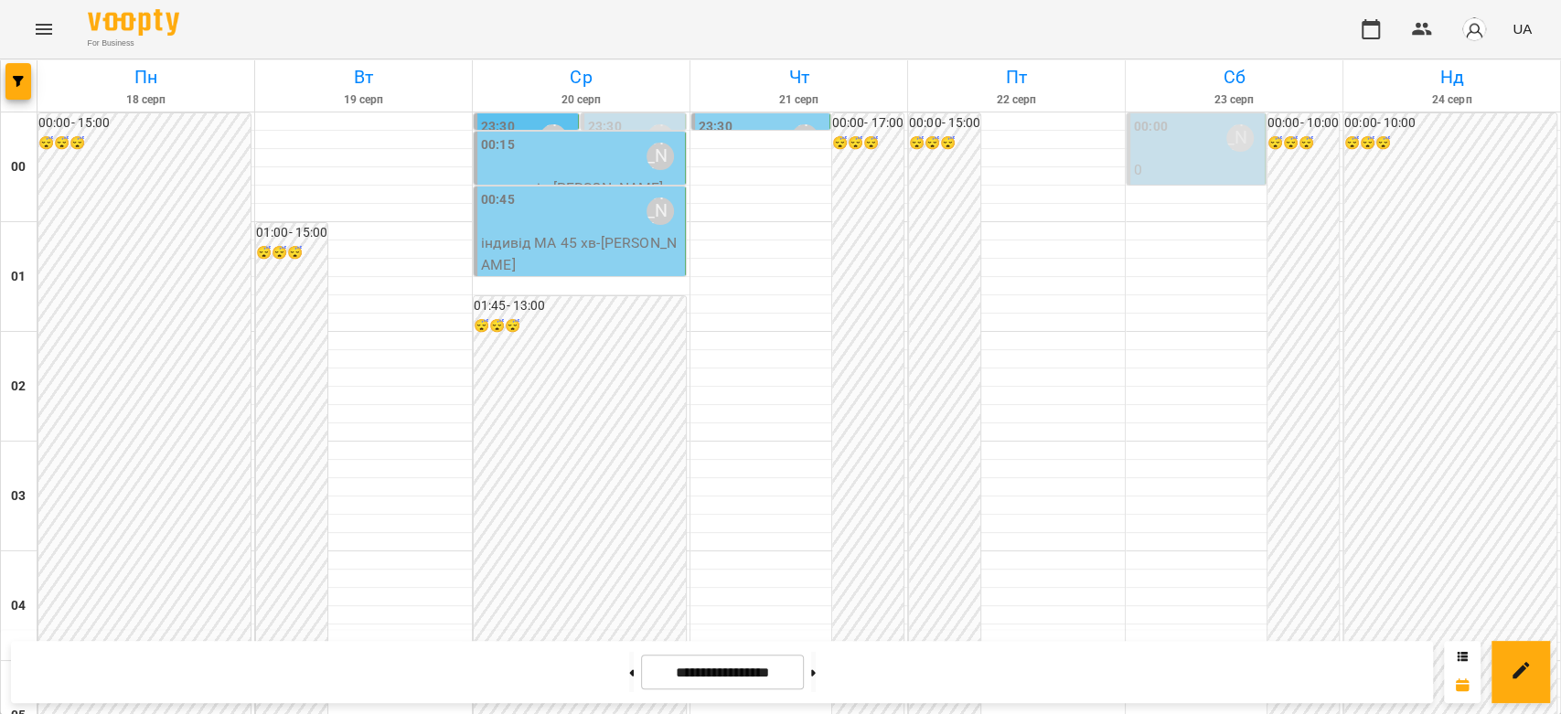
scroll to position [1830, 0]
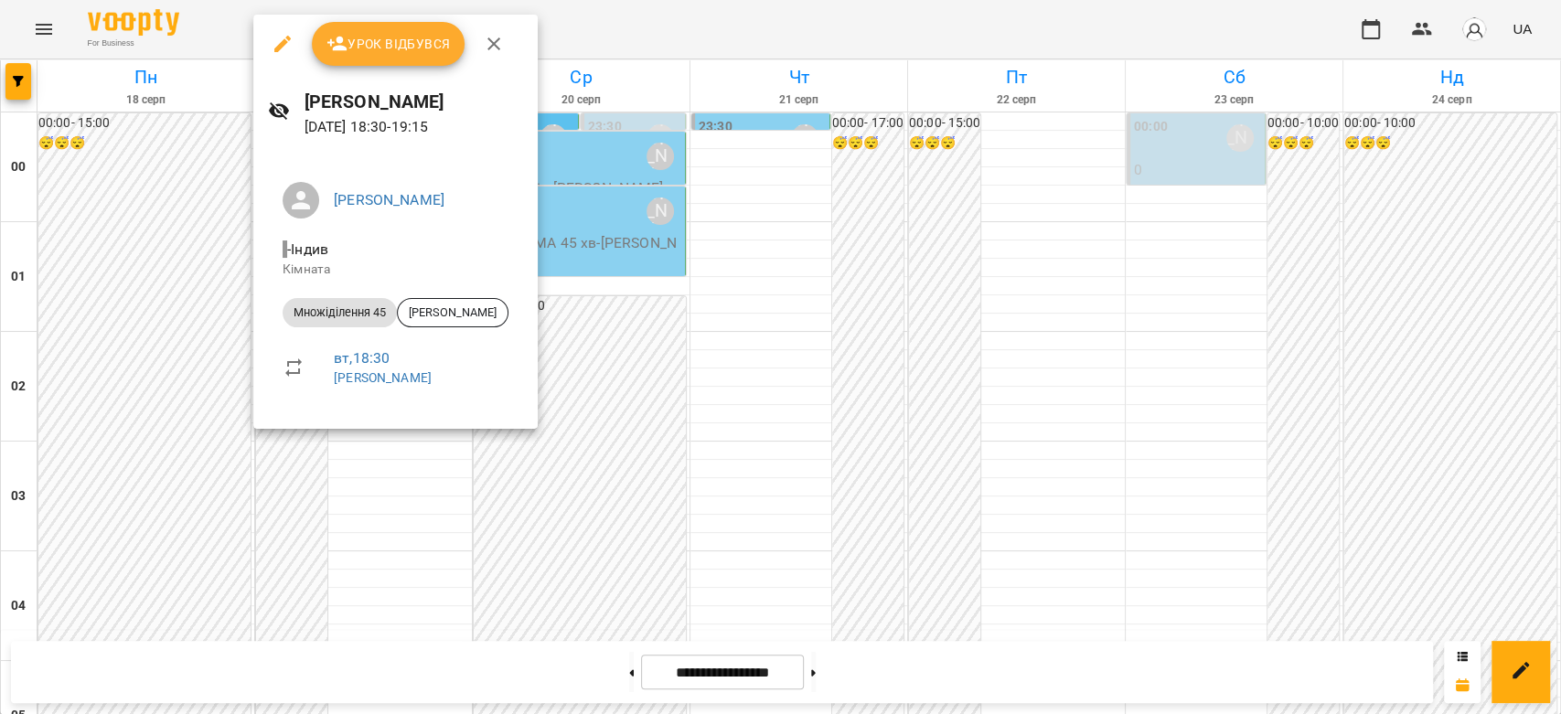
click at [638, 377] on div at bounding box center [780, 357] width 1561 height 714
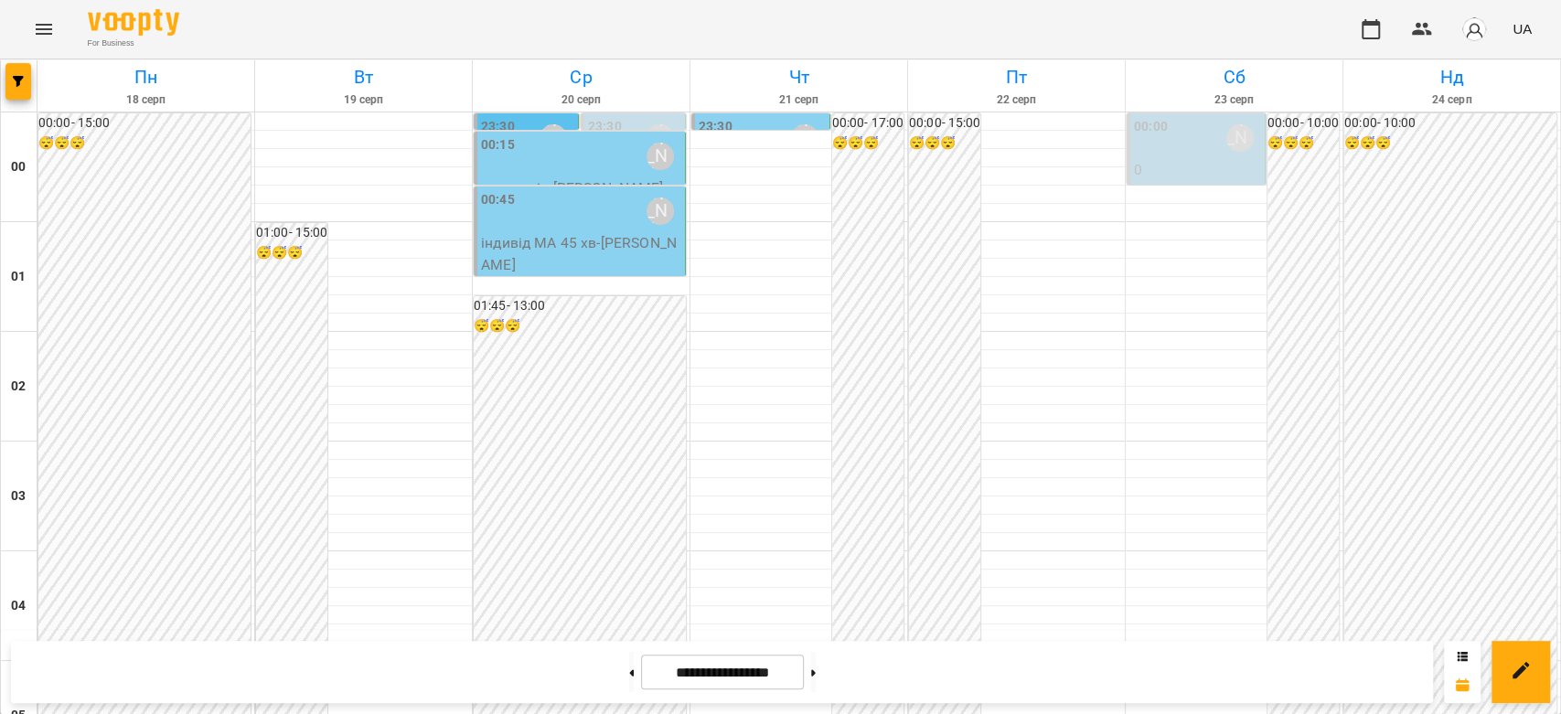
scroll to position [0, 0]
click at [530, 156] on div "00:15 Бондарєва Валерія" at bounding box center [581, 156] width 200 height 42
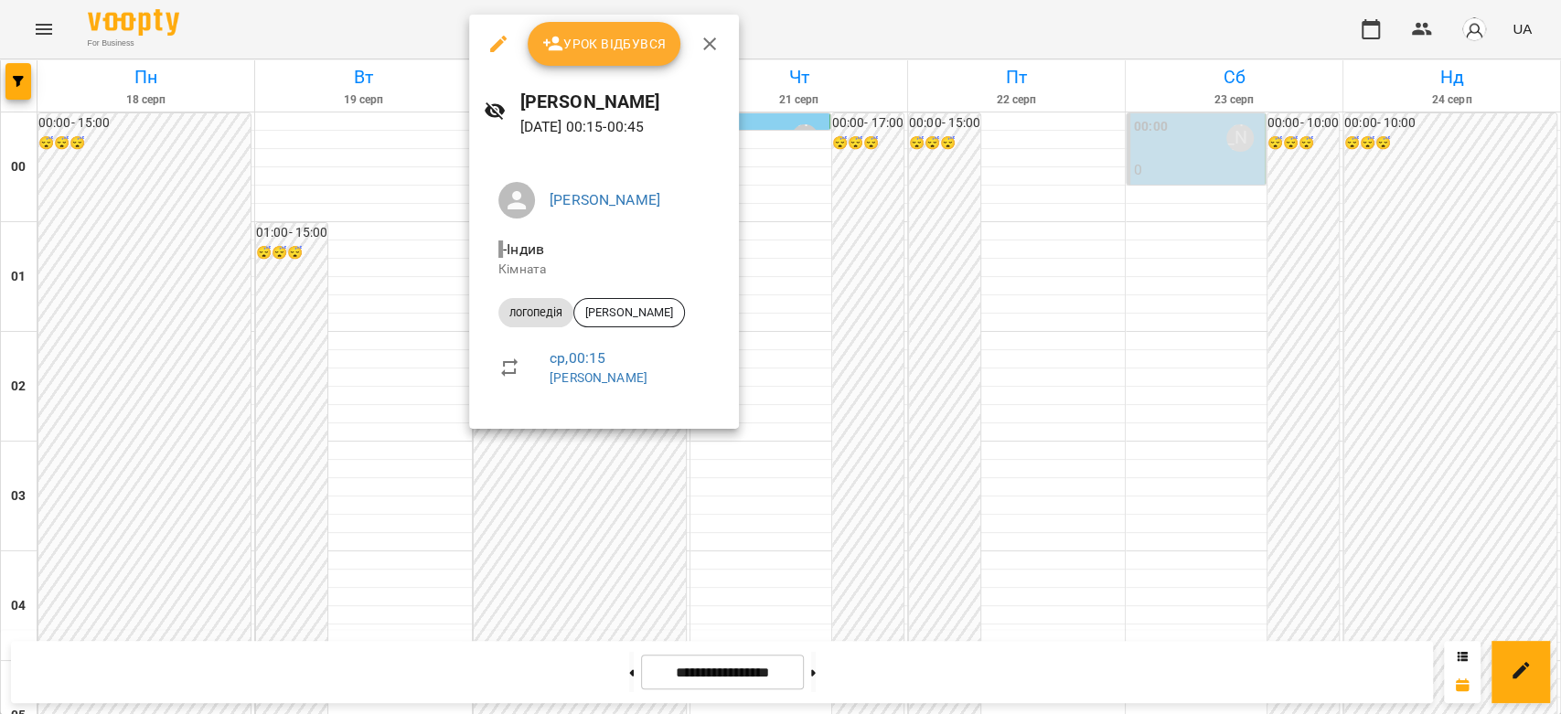
click at [861, 298] on div at bounding box center [780, 357] width 1561 height 714
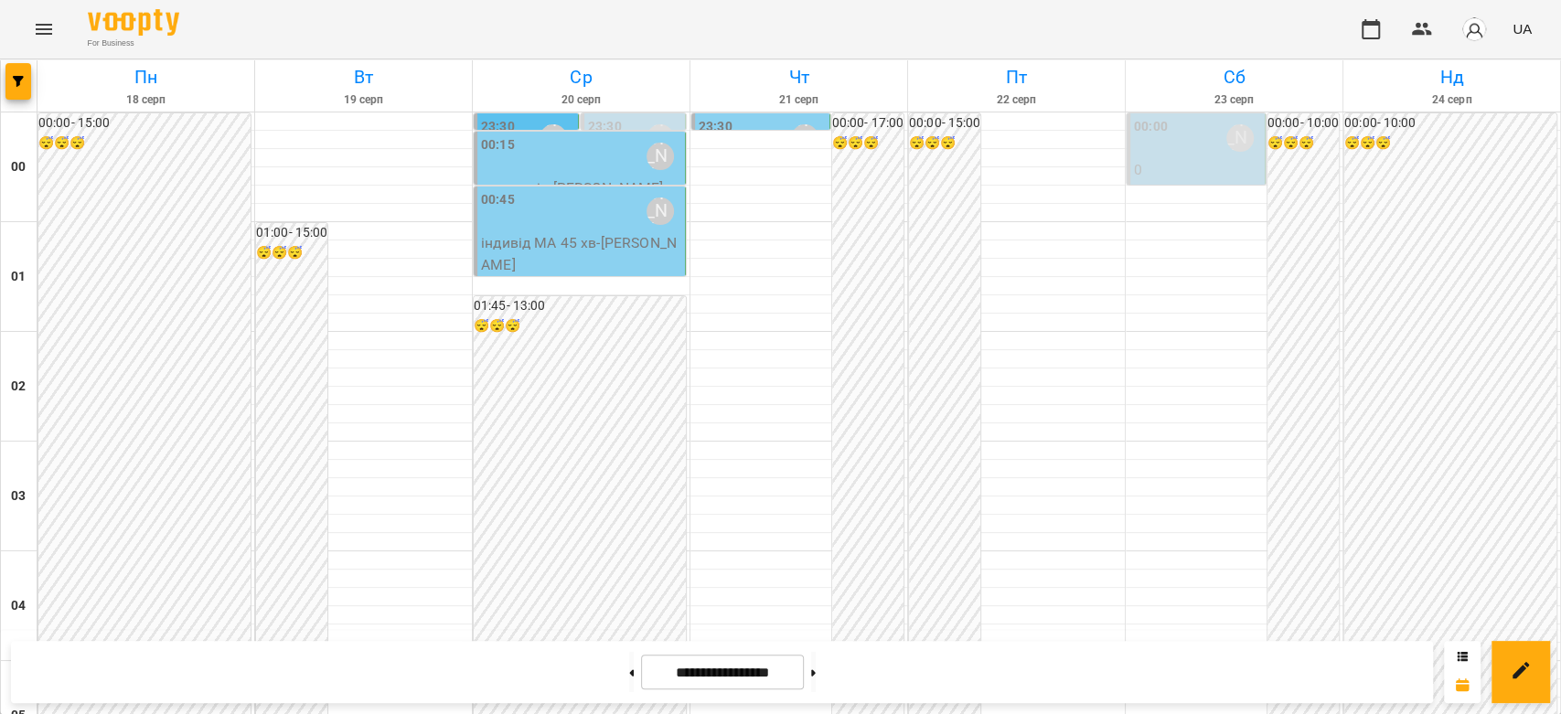
scroll to position [1727, 0]
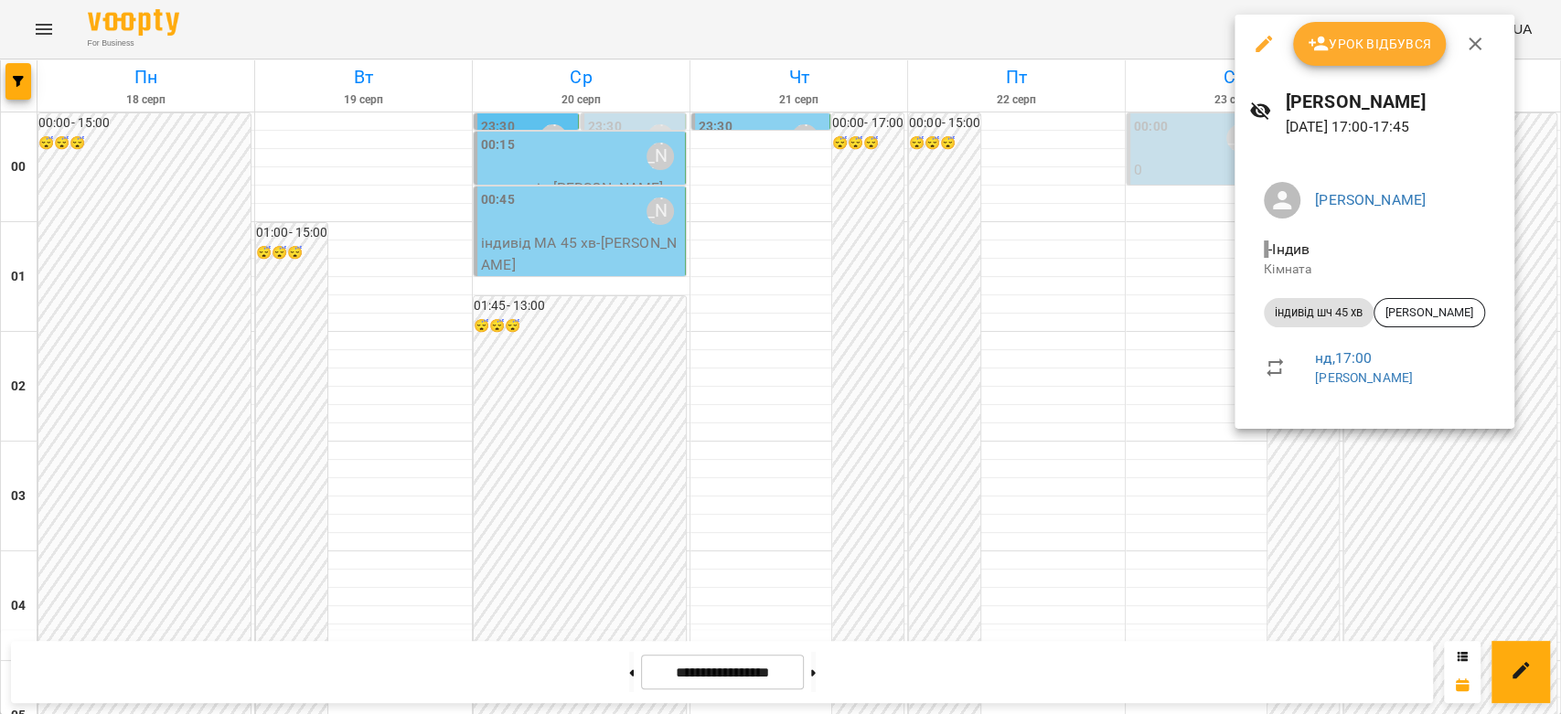
click at [1134, 356] on div at bounding box center [780, 357] width 1561 height 714
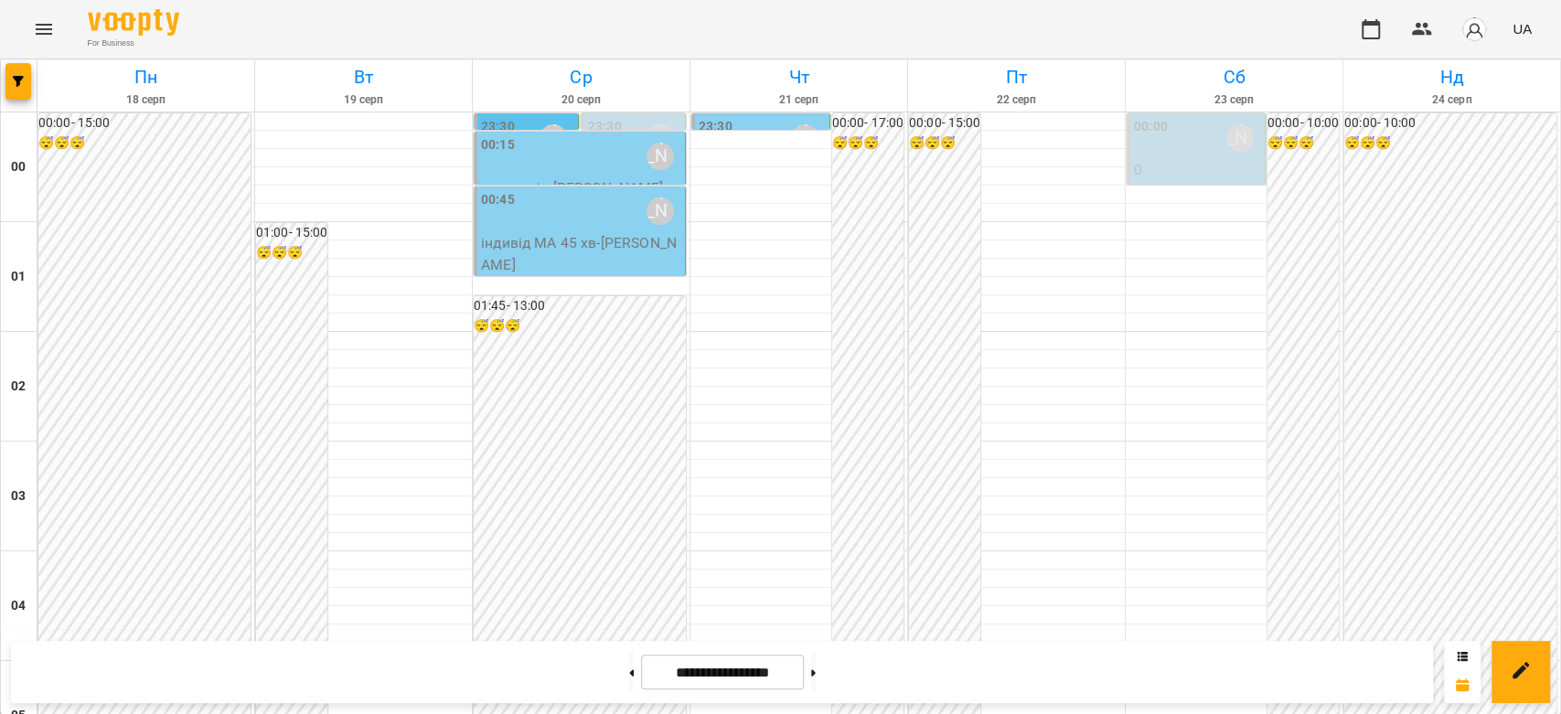
scroll to position [1524, 0]
click at [629, 682] on button at bounding box center [631, 672] width 5 height 40
type input "**********"
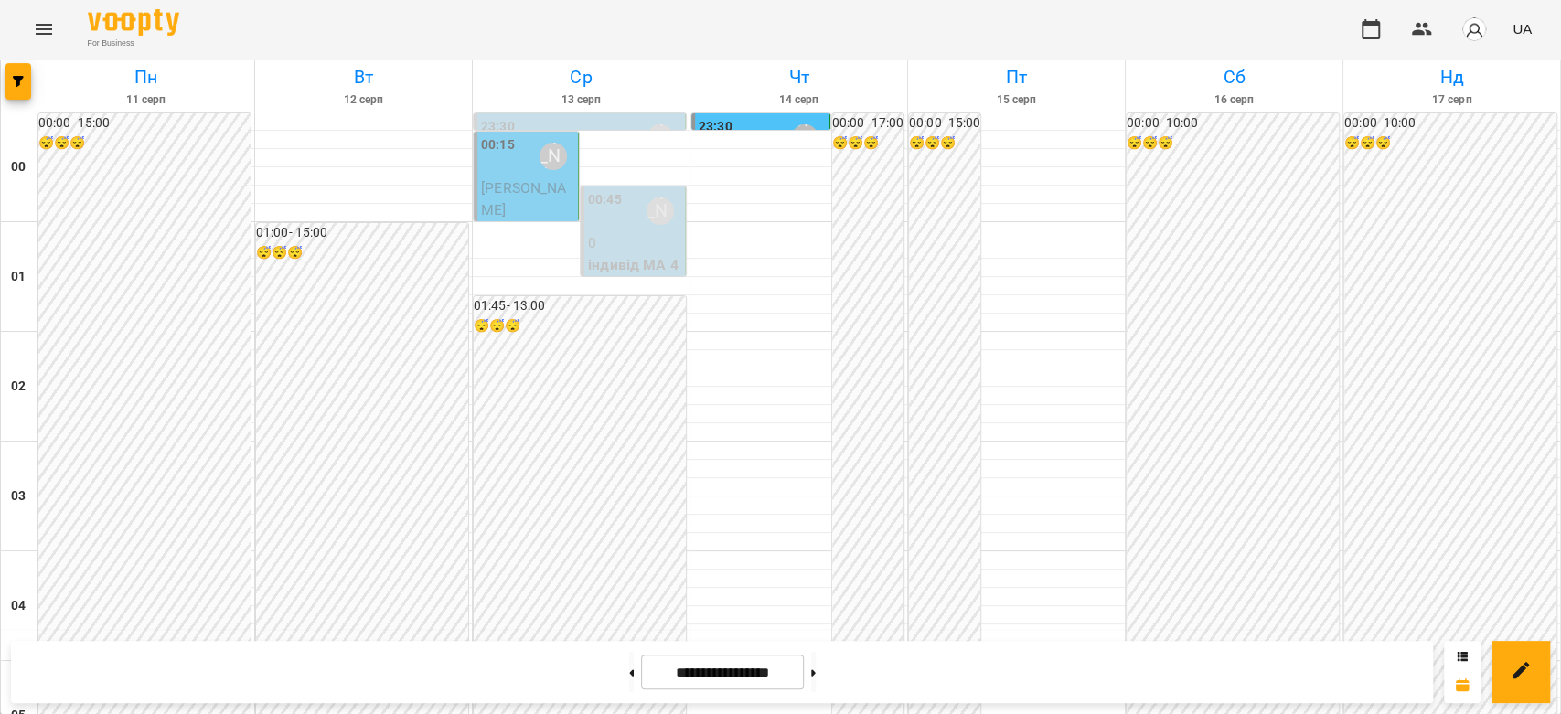
scroll to position [1727, 0]
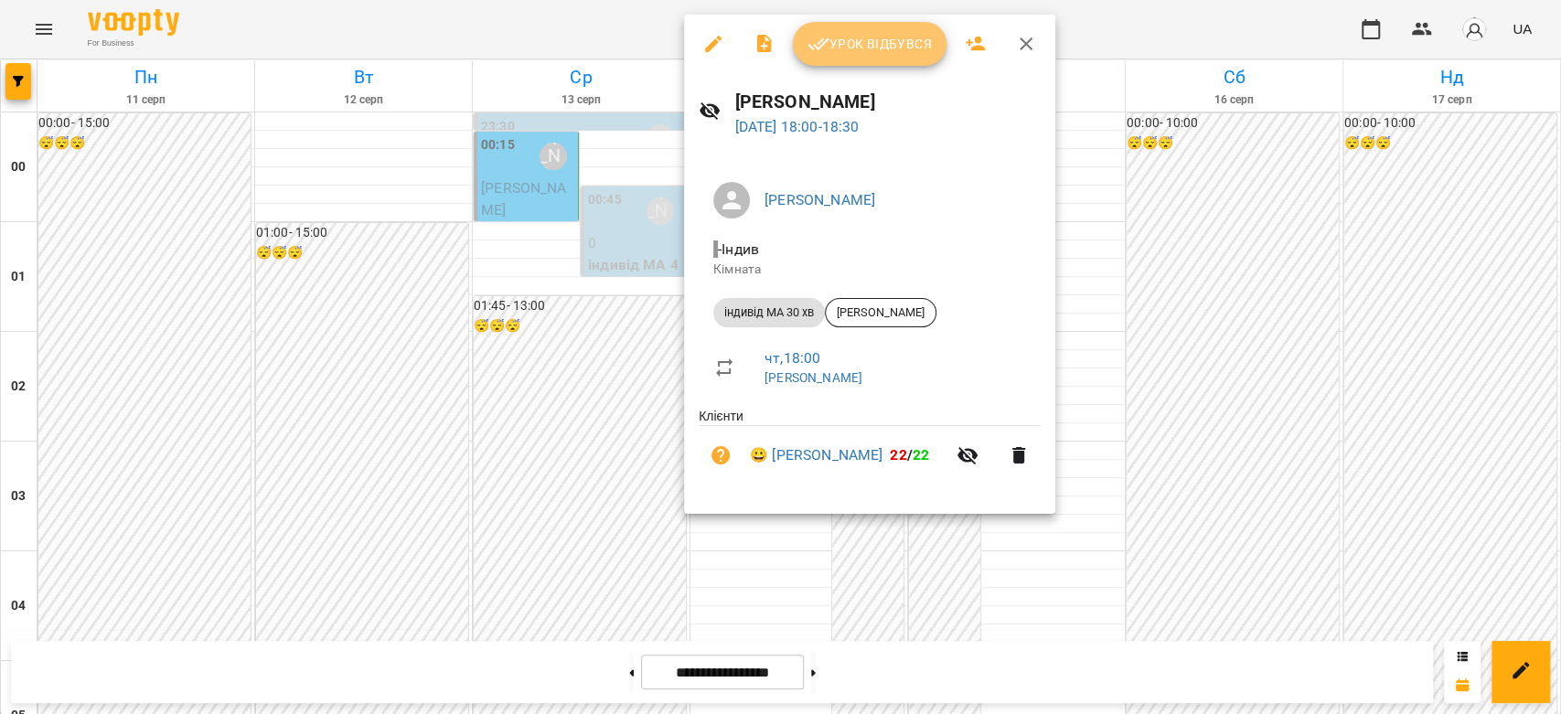
click at [849, 41] on span "Урок відбувся" at bounding box center [870, 44] width 124 height 22
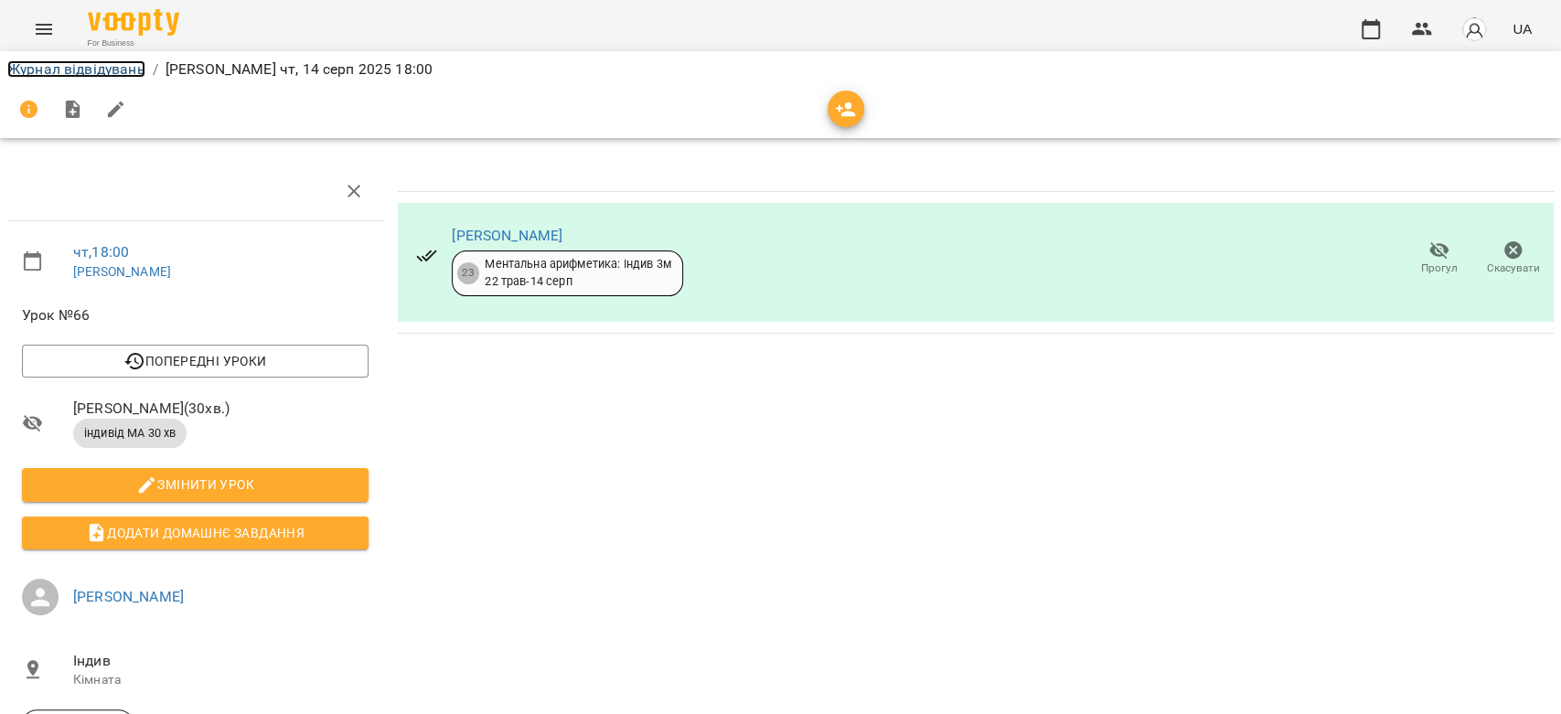
click at [133, 70] on link "Журнал відвідувань" at bounding box center [76, 68] width 138 height 17
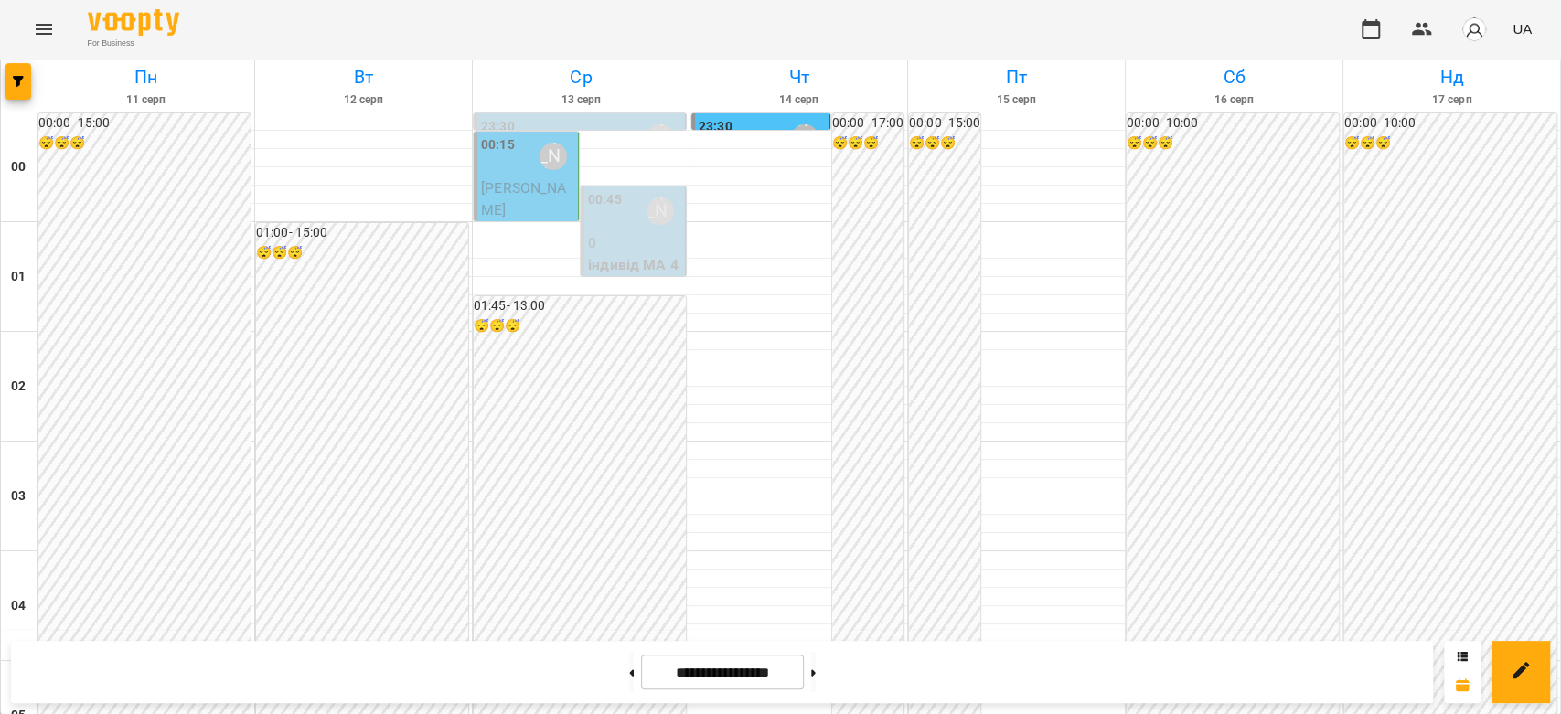
scroll to position [1911, 0]
click at [816, 679] on button at bounding box center [813, 672] width 5 height 40
type input "**********"
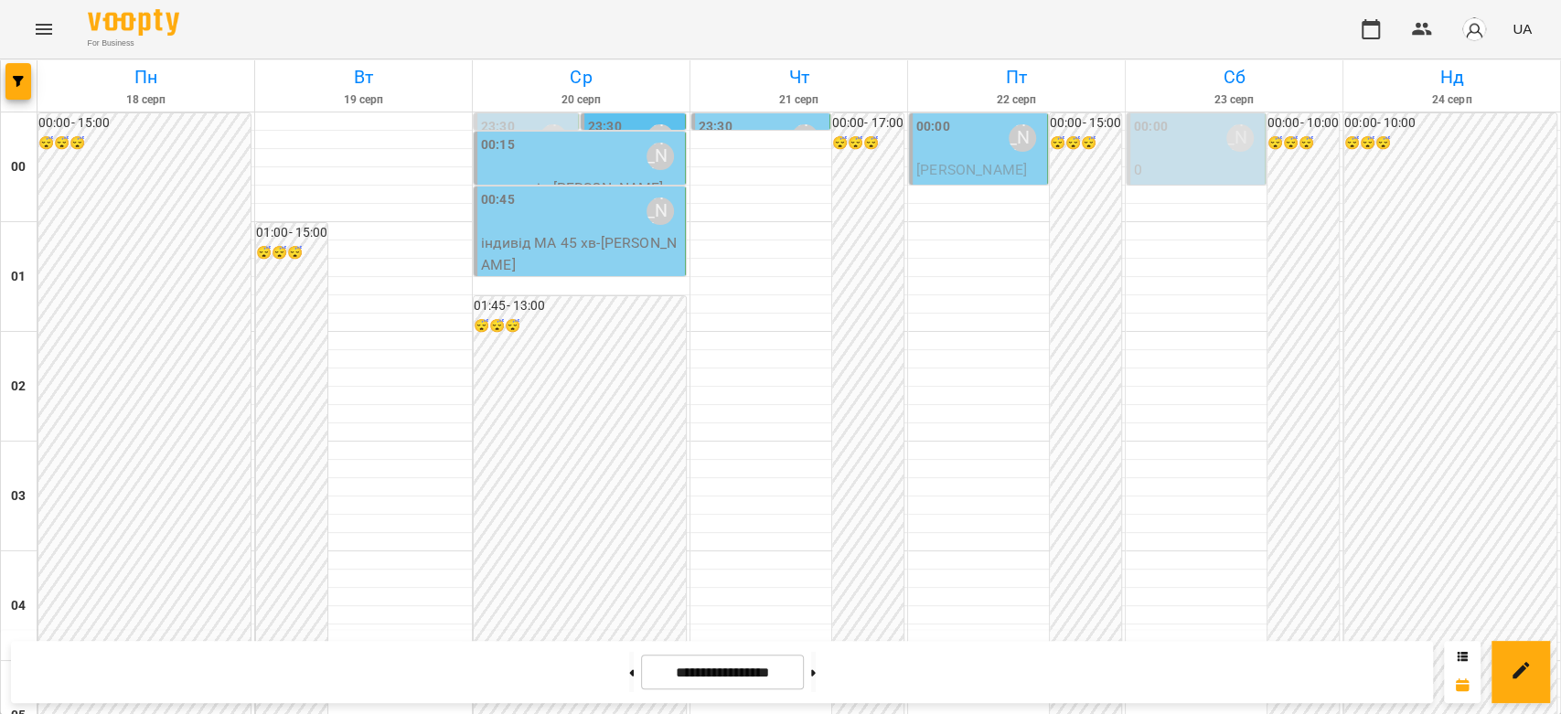
scroll to position [1505, 0]
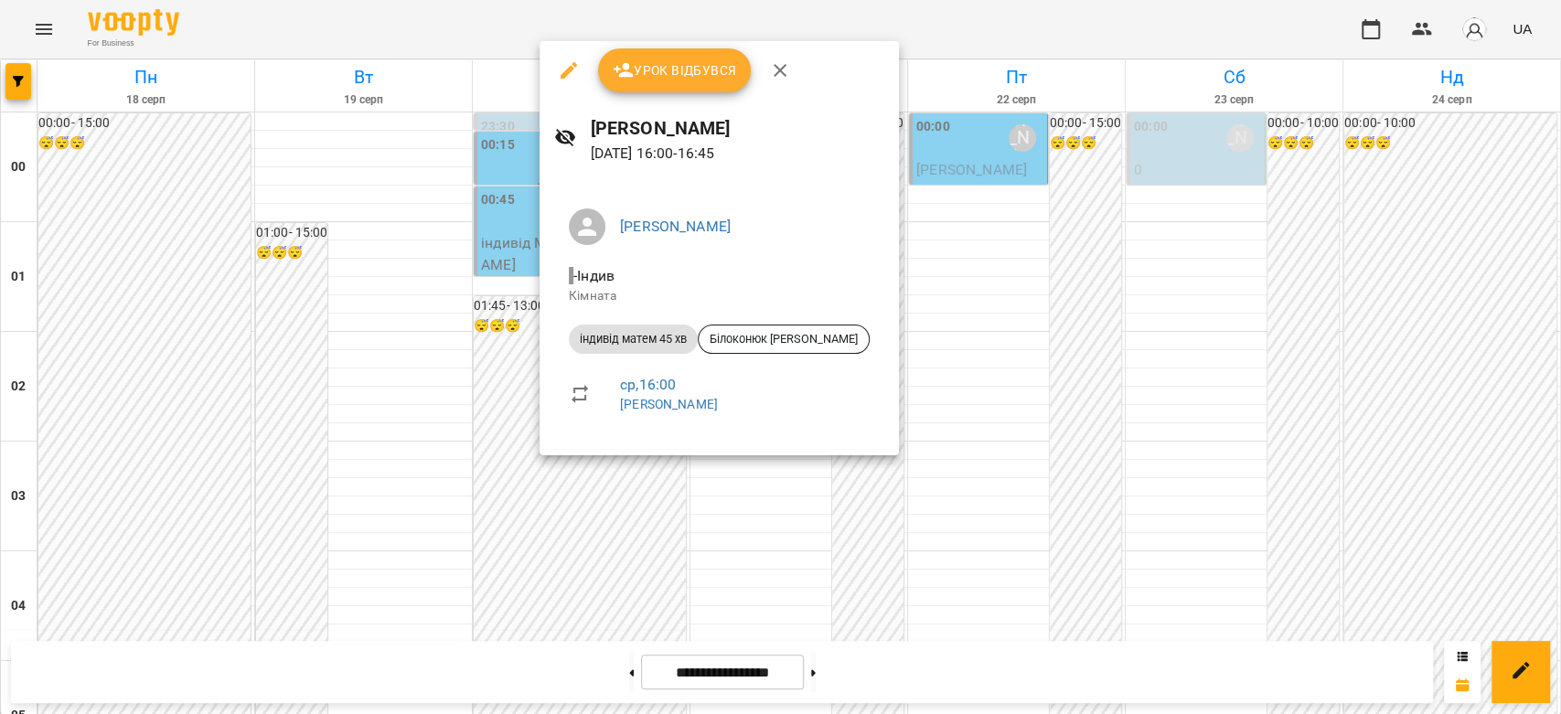
click at [418, 370] on div at bounding box center [780, 357] width 1561 height 714
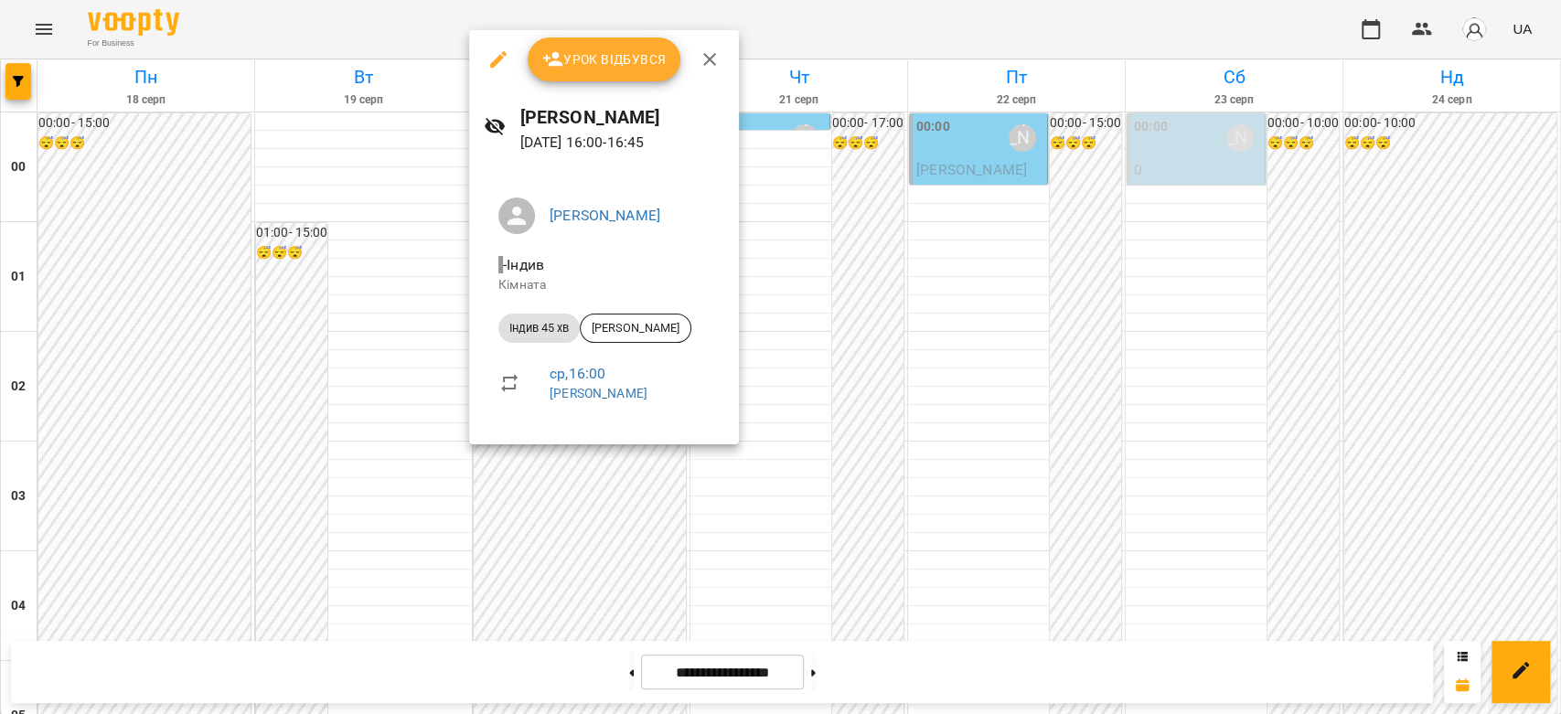
click at [371, 397] on div at bounding box center [780, 357] width 1561 height 714
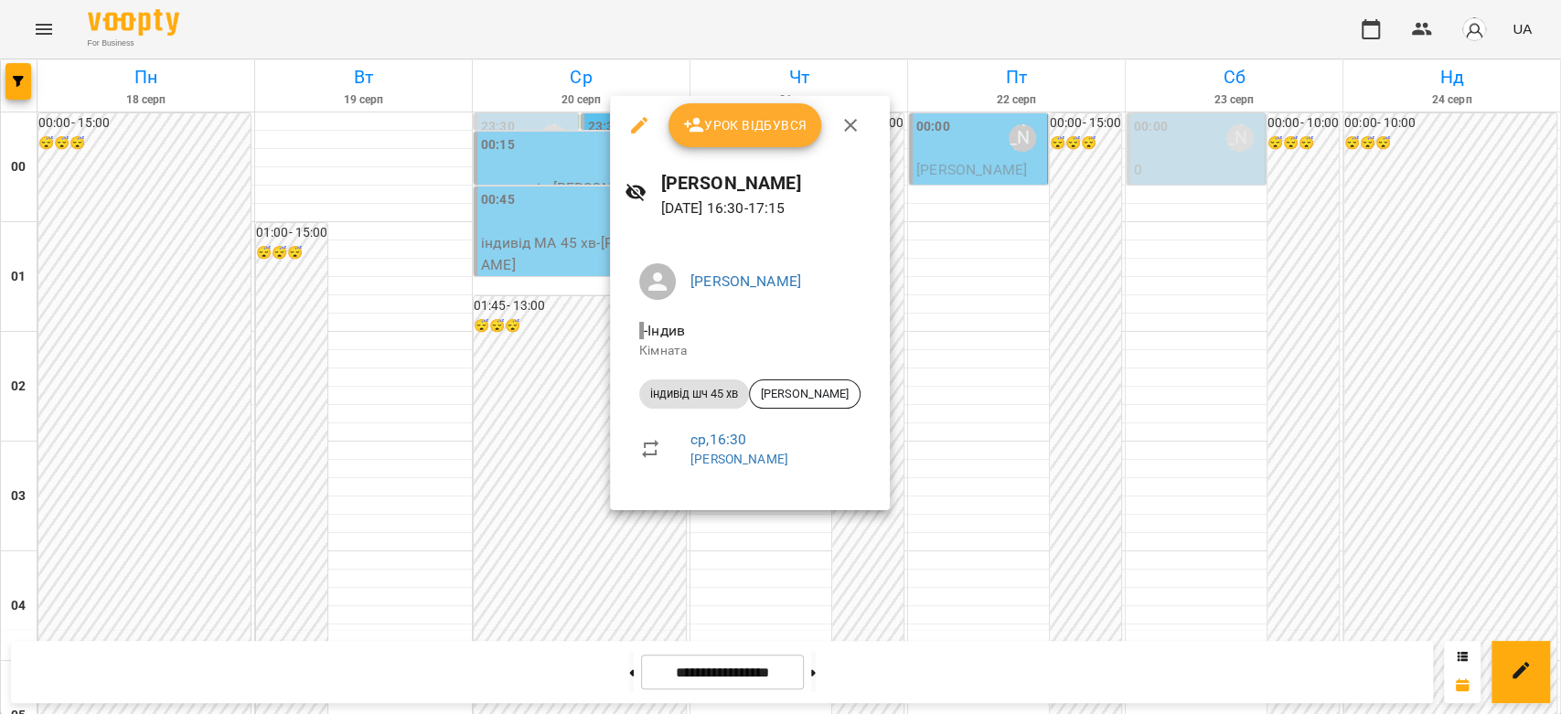
click at [426, 432] on div at bounding box center [780, 357] width 1561 height 714
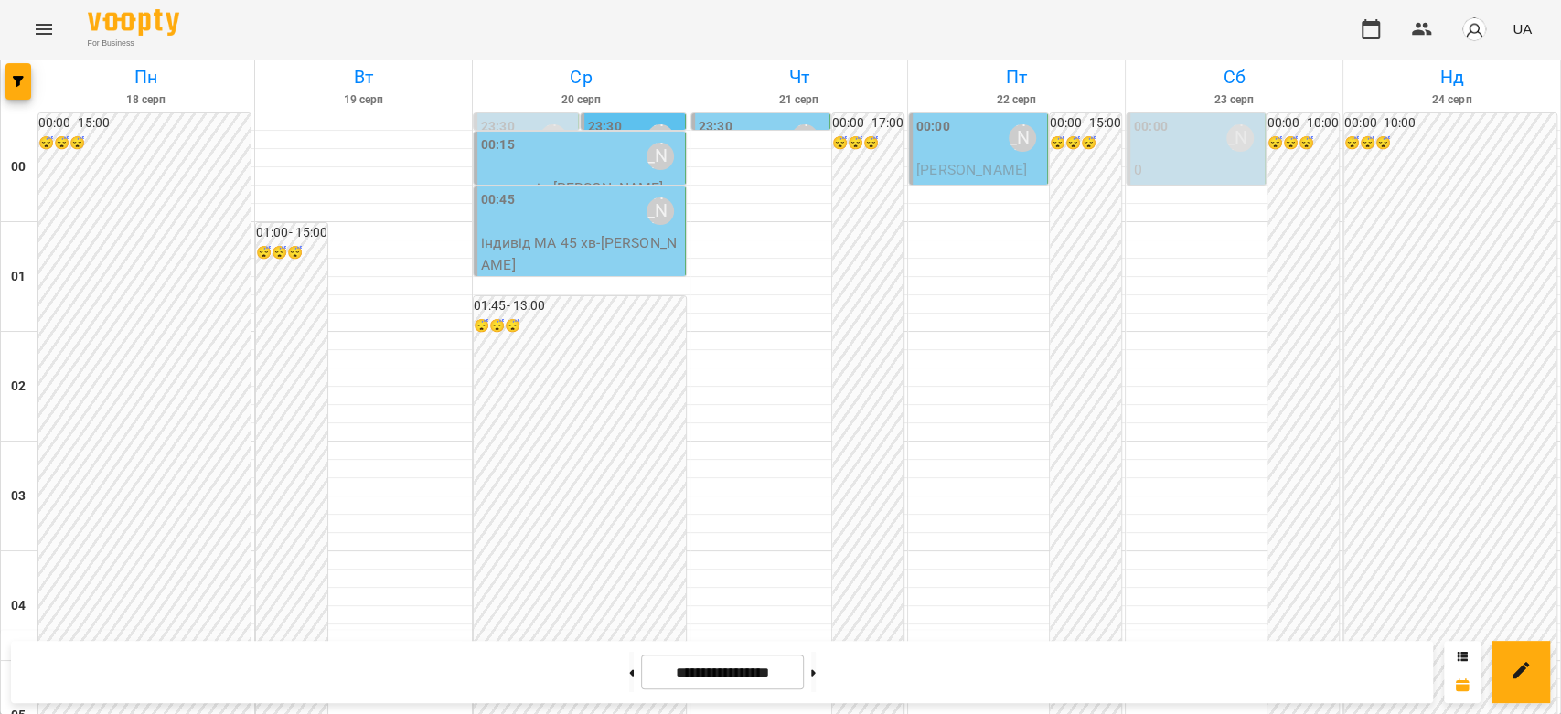
scroll to position [1708, 0]
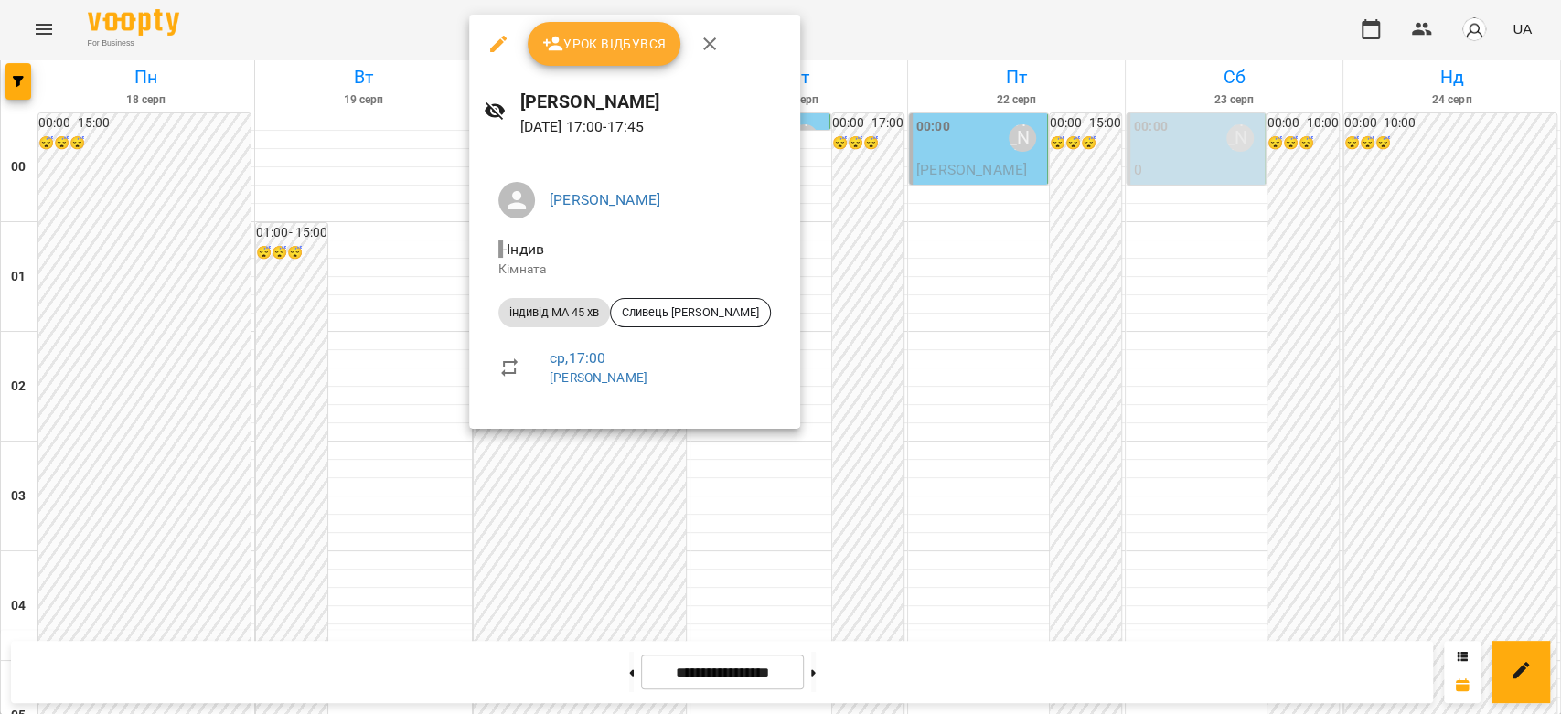
click at [371, 371] on div at bounding box center [780, 357] width 1561 height 714
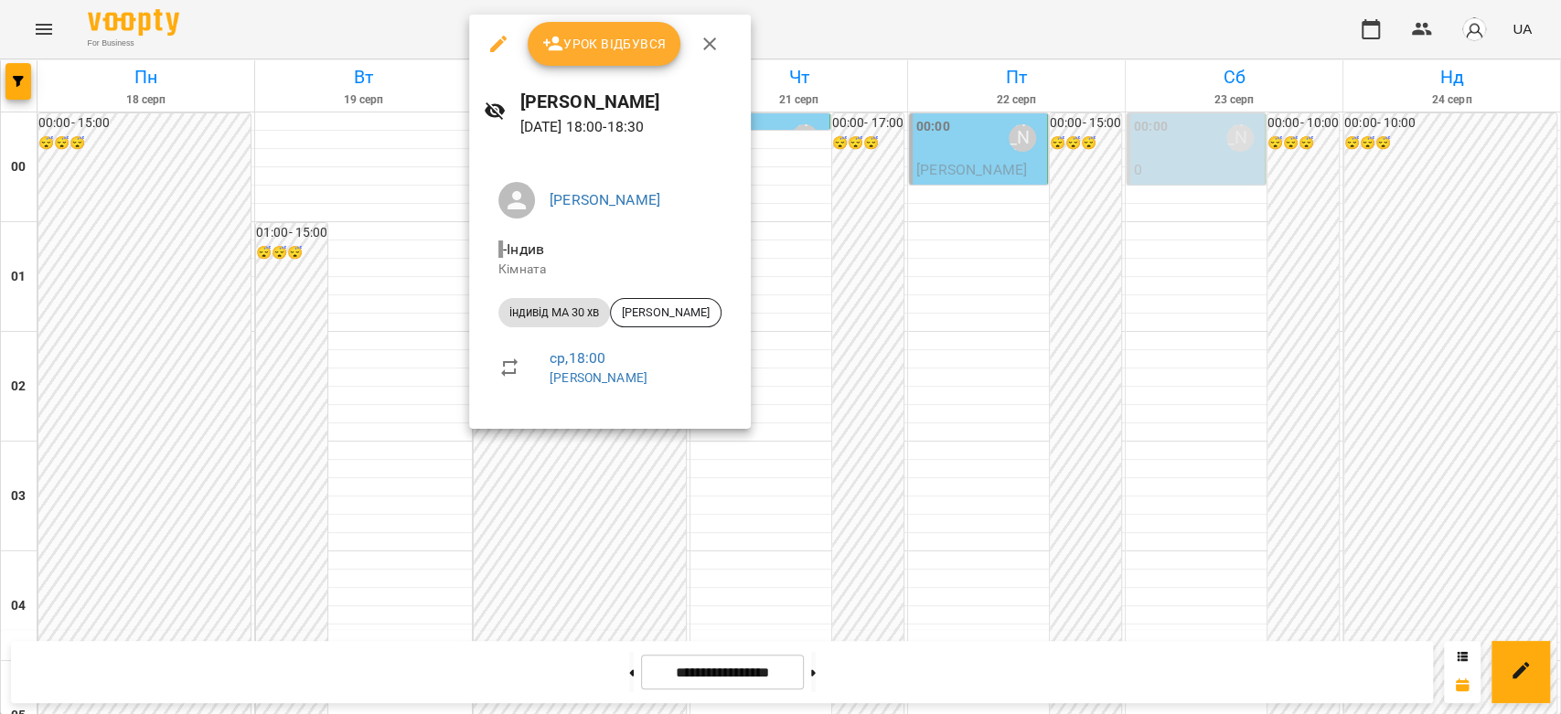
click at [395, 370] on div at bounding box center [780, 357] width 1561 height 714
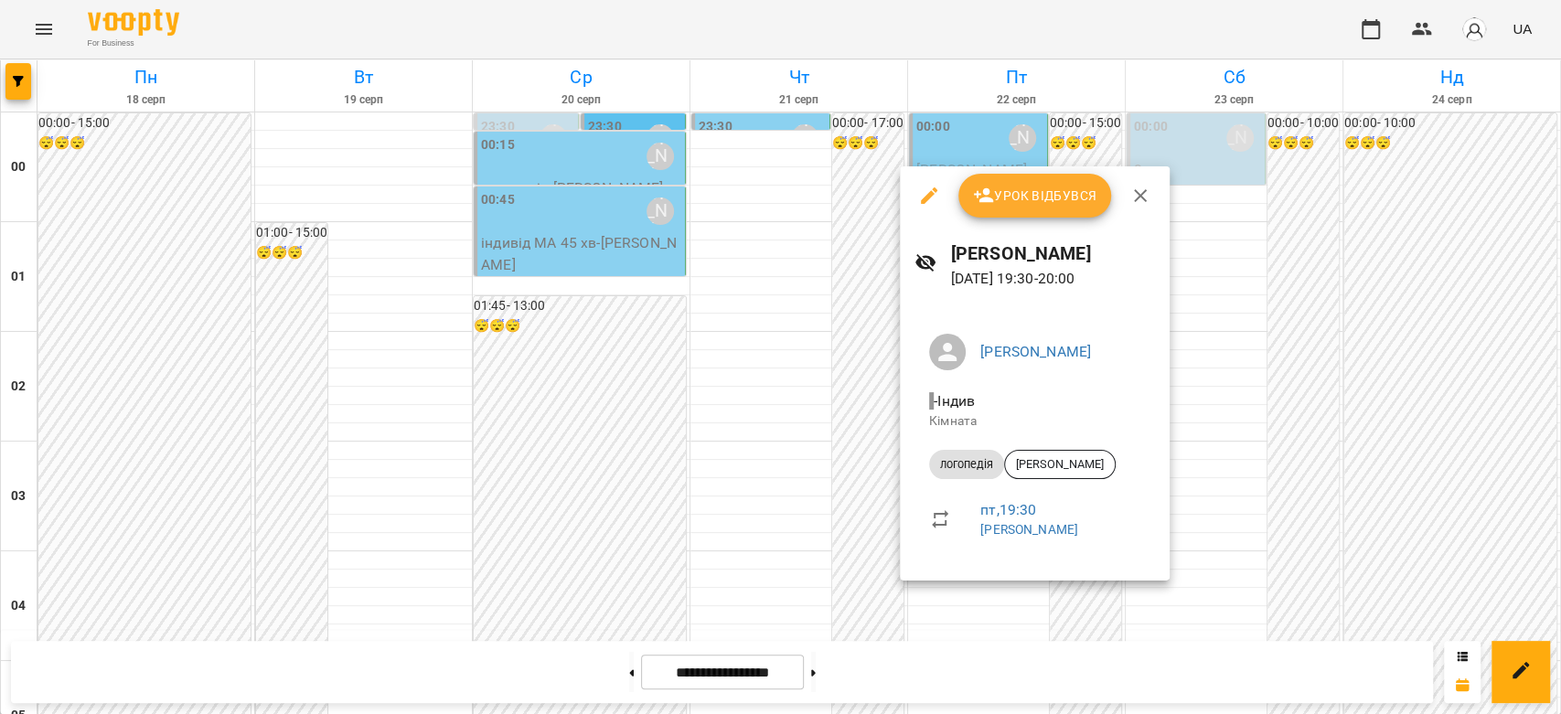
click at [637, 347] on div at bounding box center [780, 357] width 1561 height 714
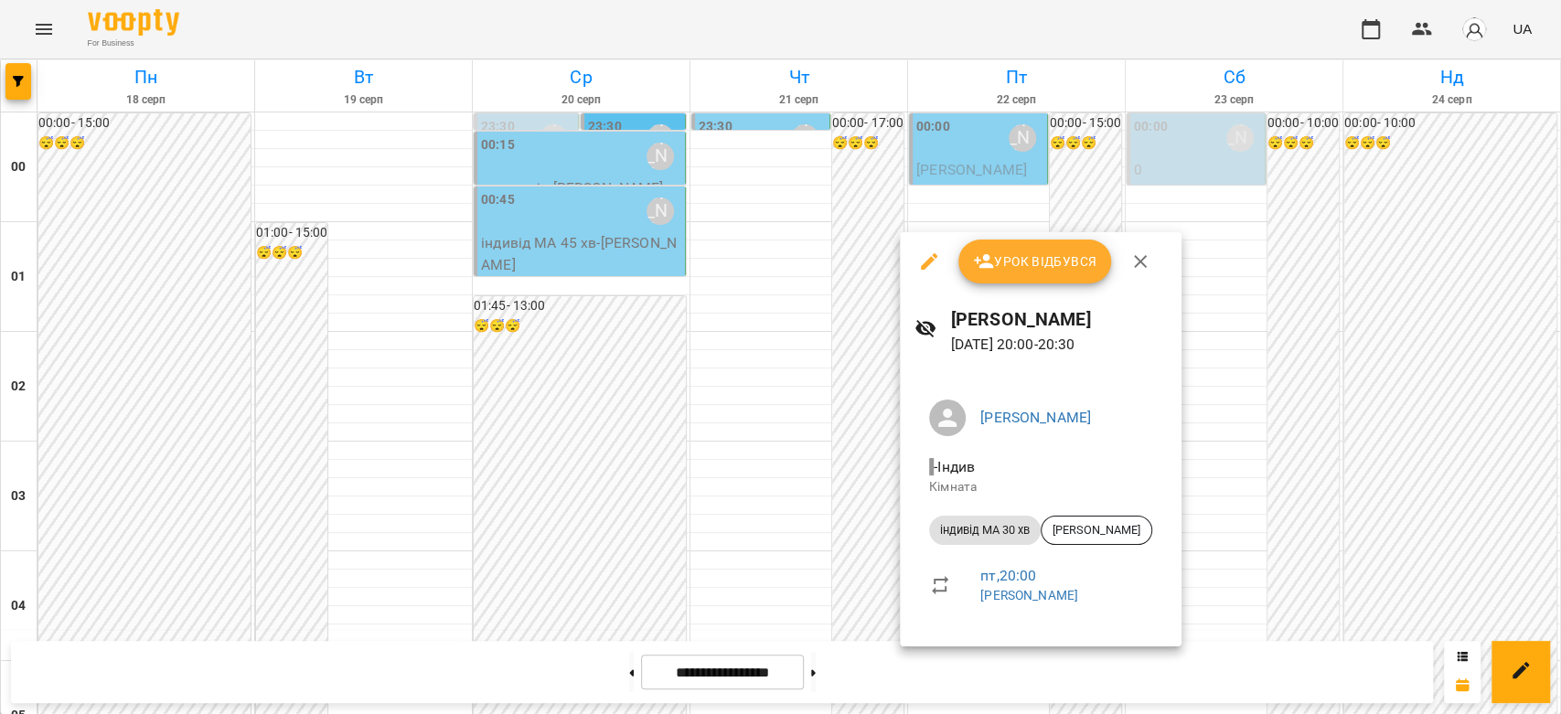
click at [748, 474] on div at bounding box center [780, 357] width 1561 height 714
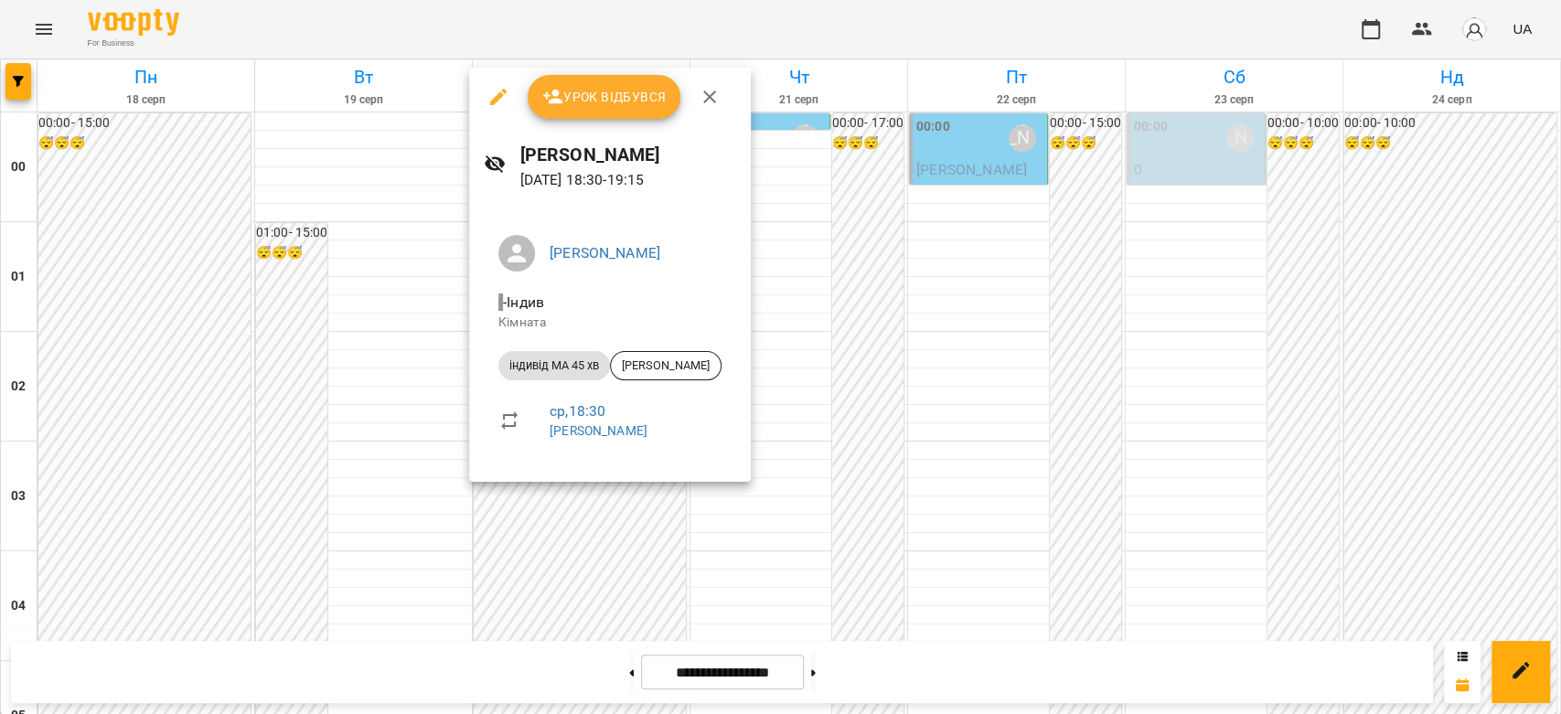
click at [359, 365] on div at bounding box center [780, 357] width 1561 height 714
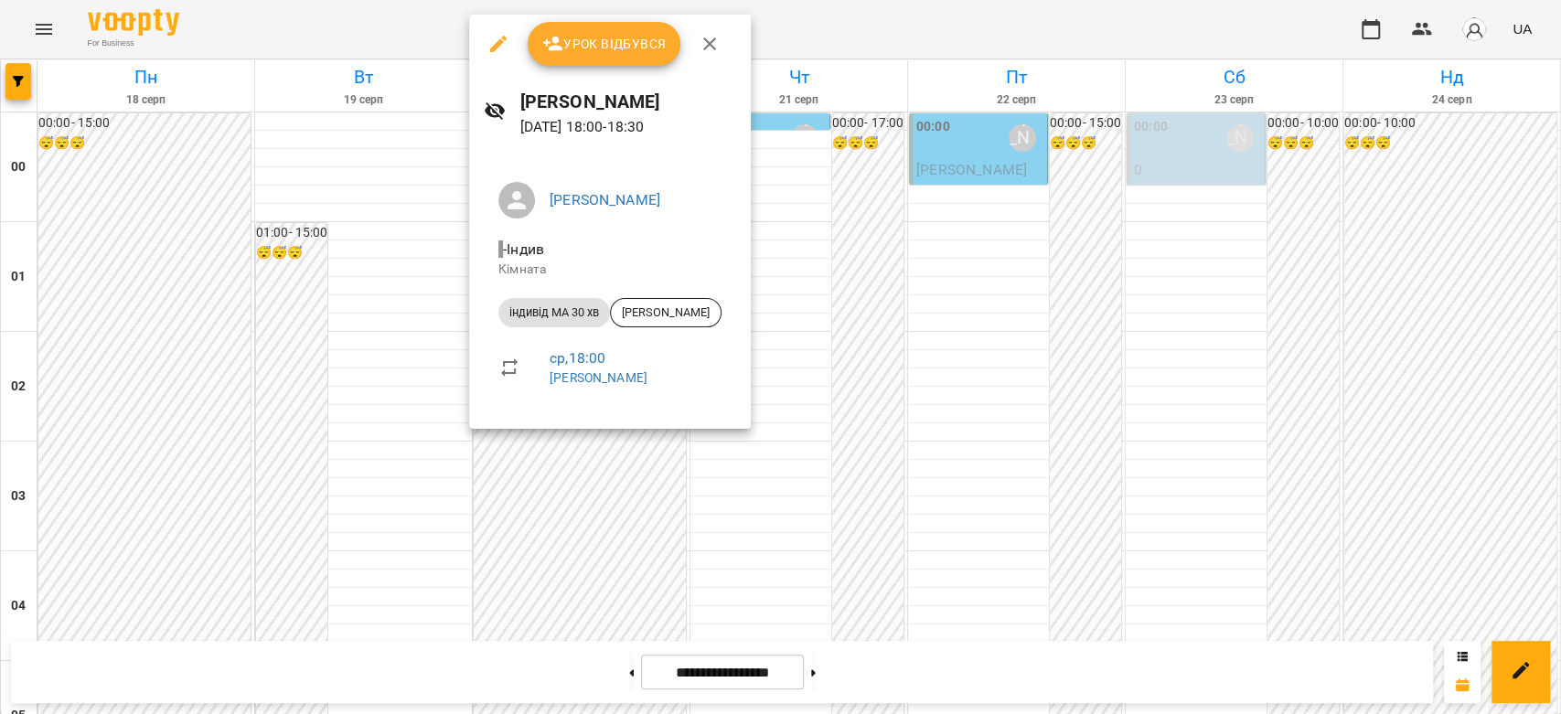
click at [353, 350] on div at bounding box center [780, 357] width 1561 height 714
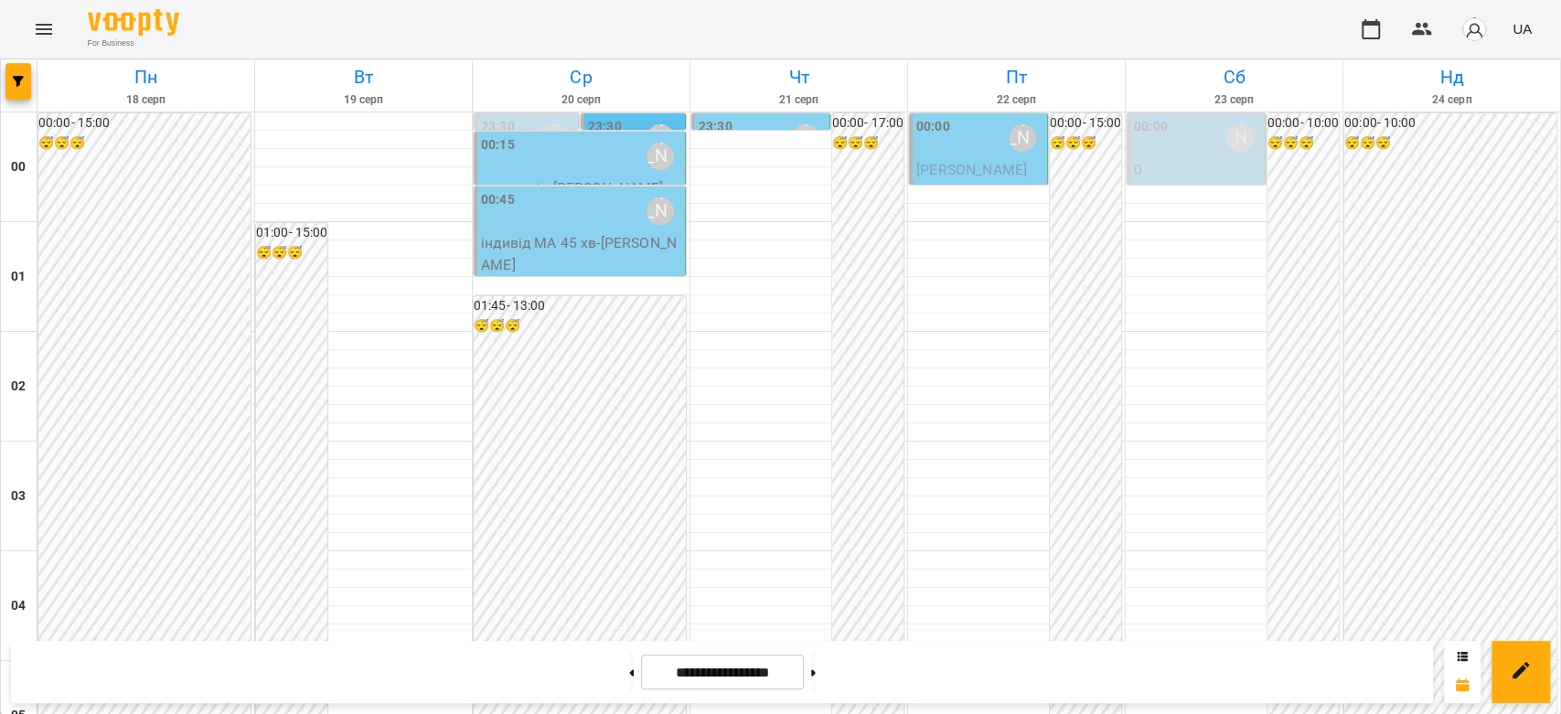
scroll to position [1911, 0]
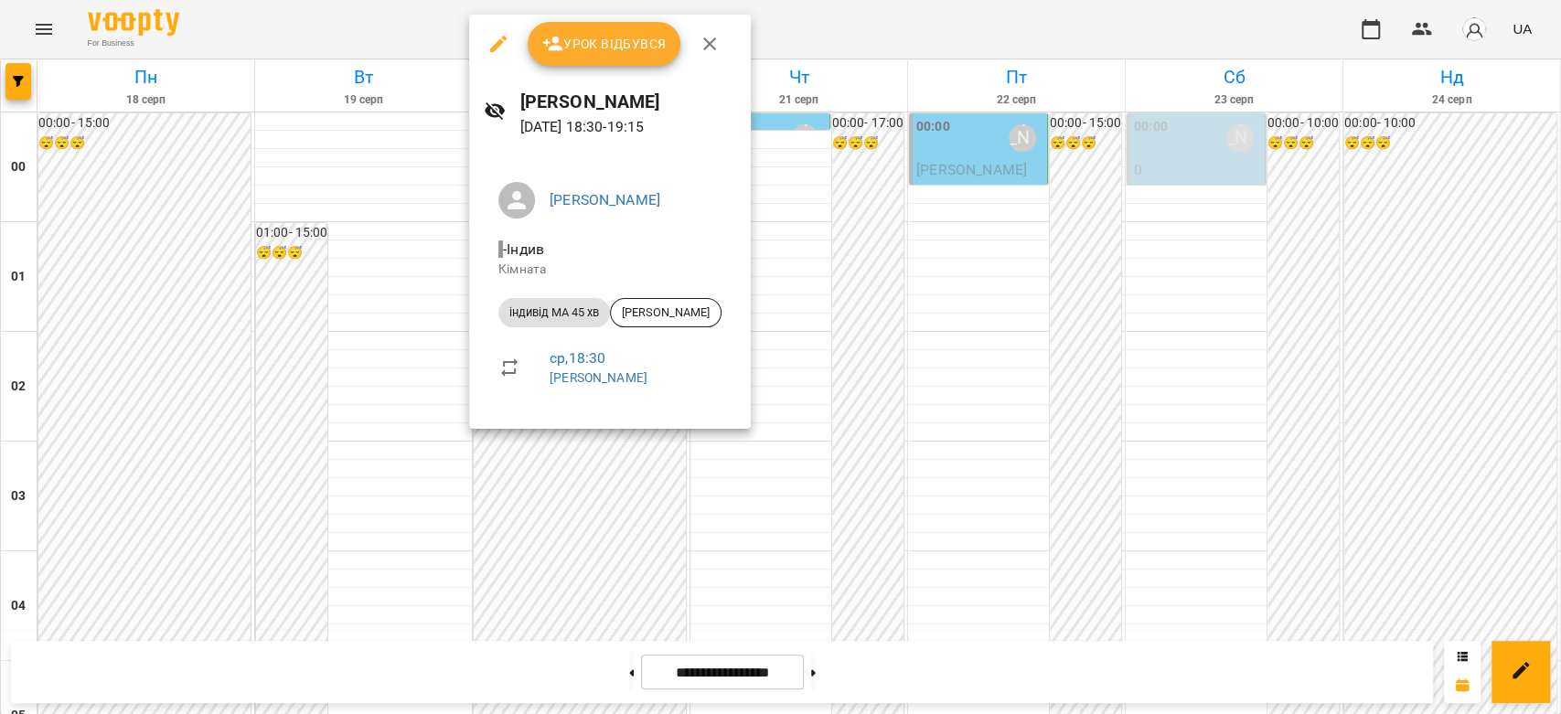
drag, startPoint x: 379, startPoint y: 306, endPoint x: 334, endPoint y: 254, distance: 68.1
click at [378, 305] on div at bounding box center [780, 357] width 1561 height 714
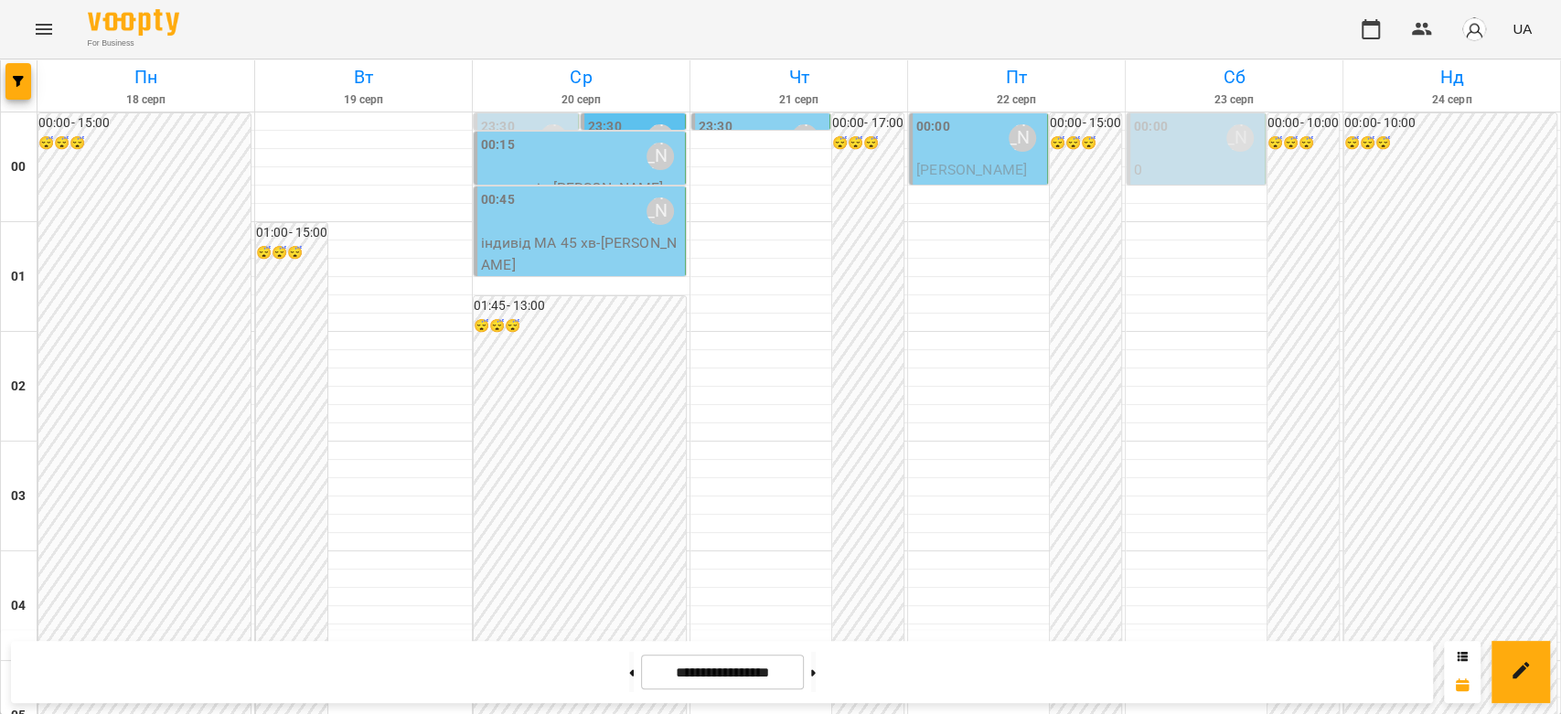
scroll to position [1422, 0]
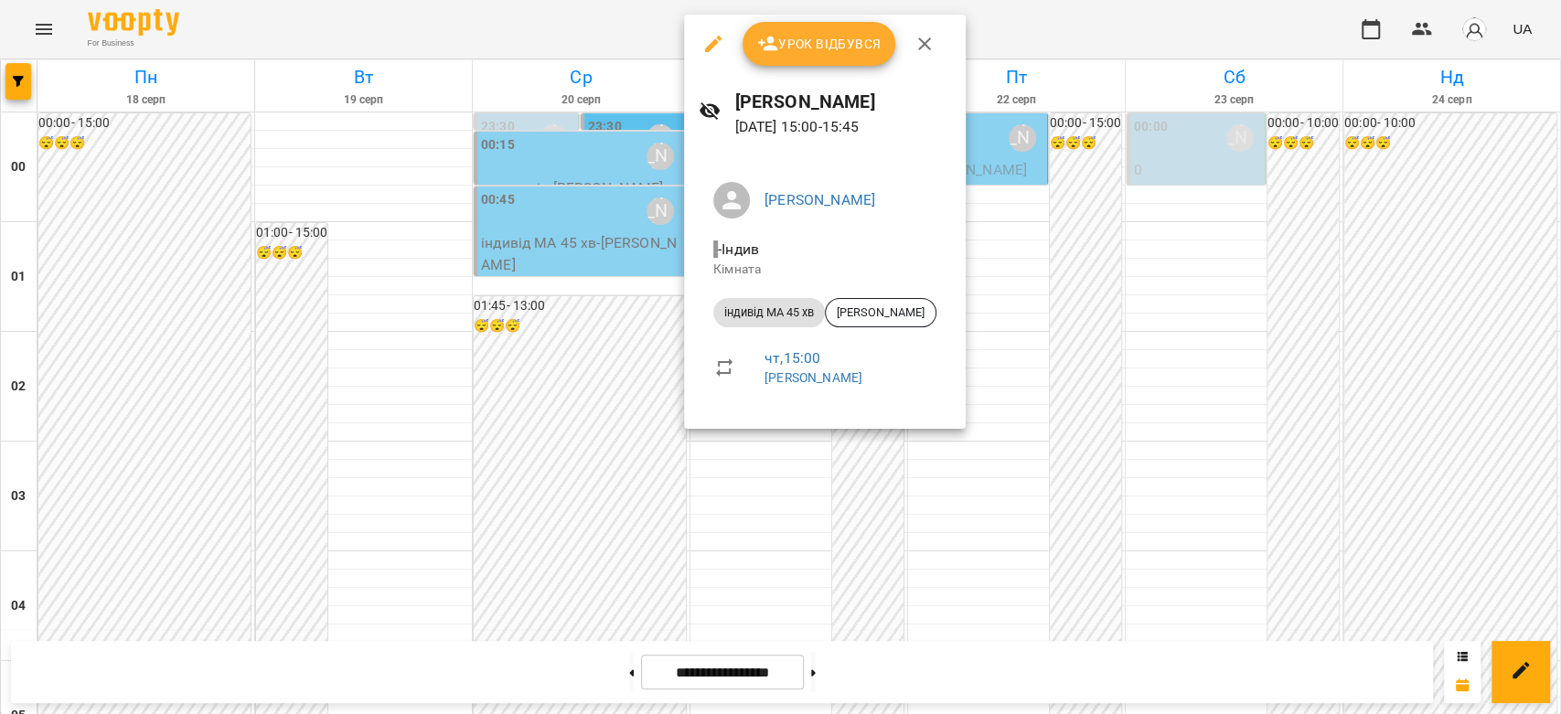
click at [597, 376] on div at bounding box center [780, 357] width 1561 height 714
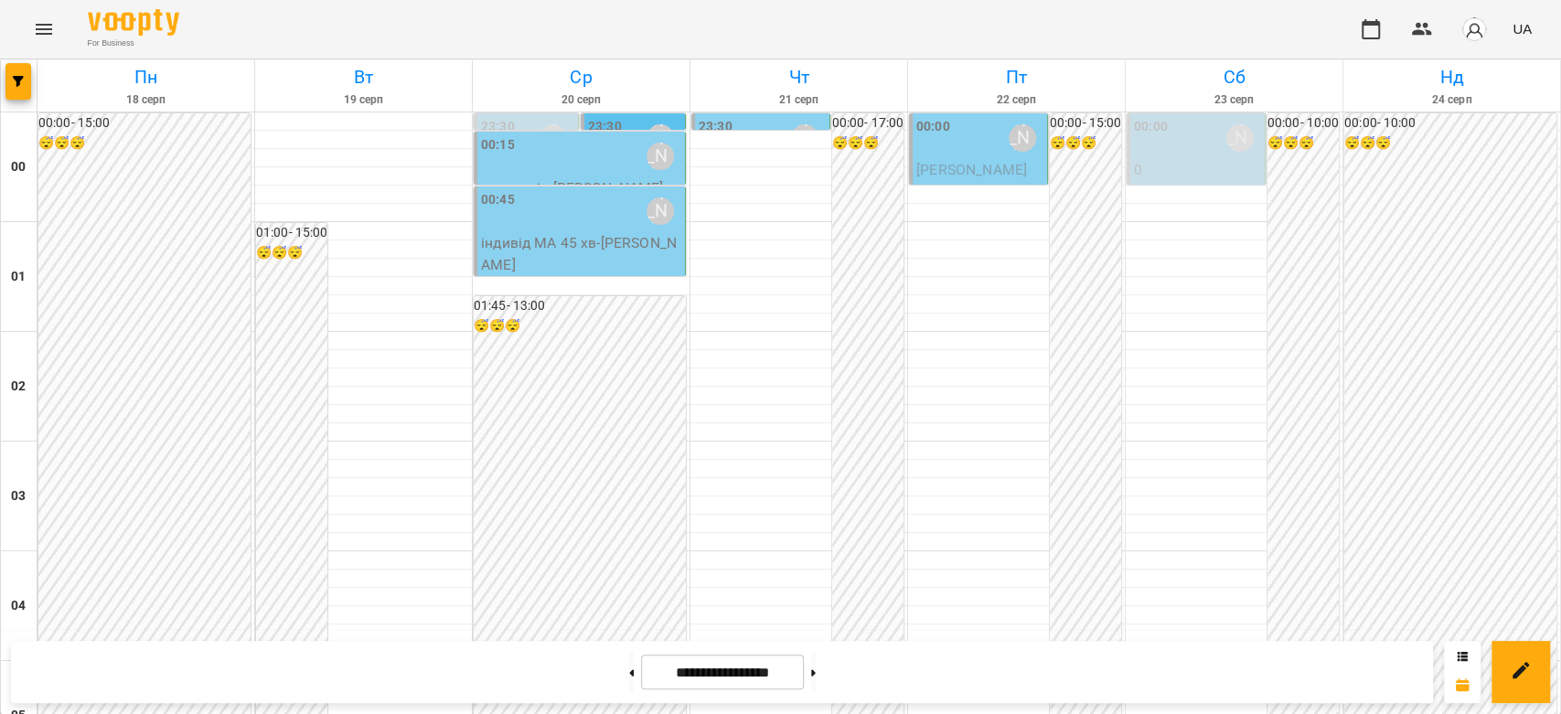
scroll to position [1727, 0]
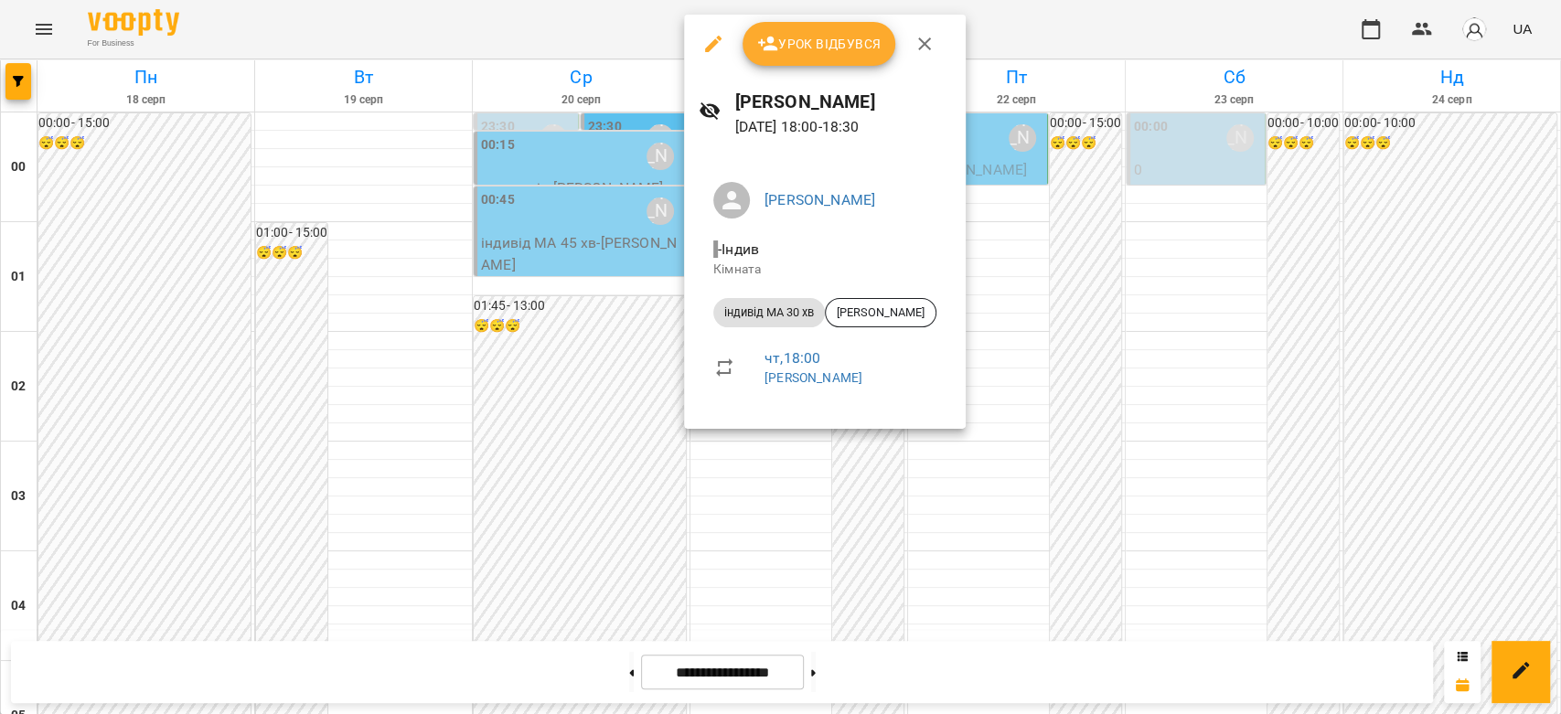
click at [628, 400] on div at bounding box center [780, 357] width 1561 height 714
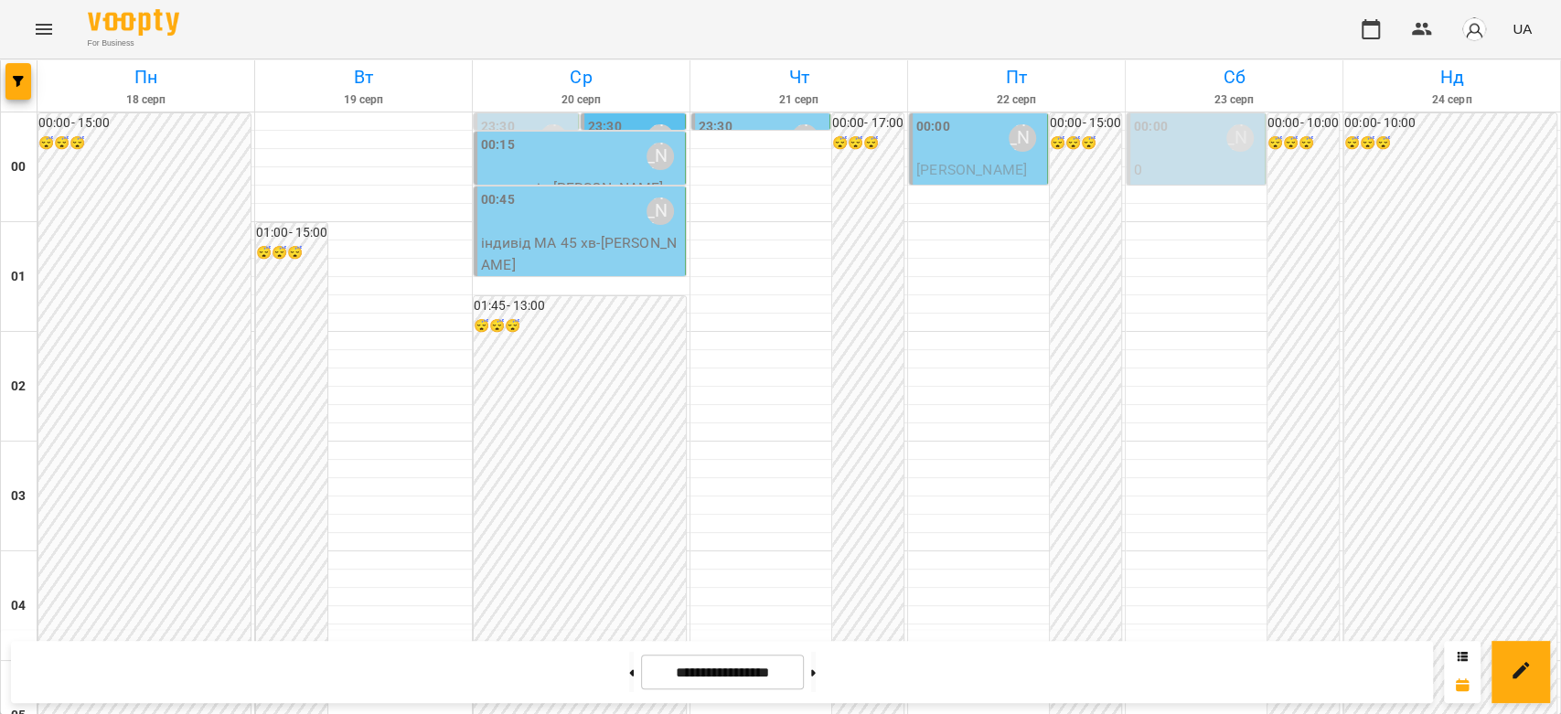
scroll to position [1830, 0]
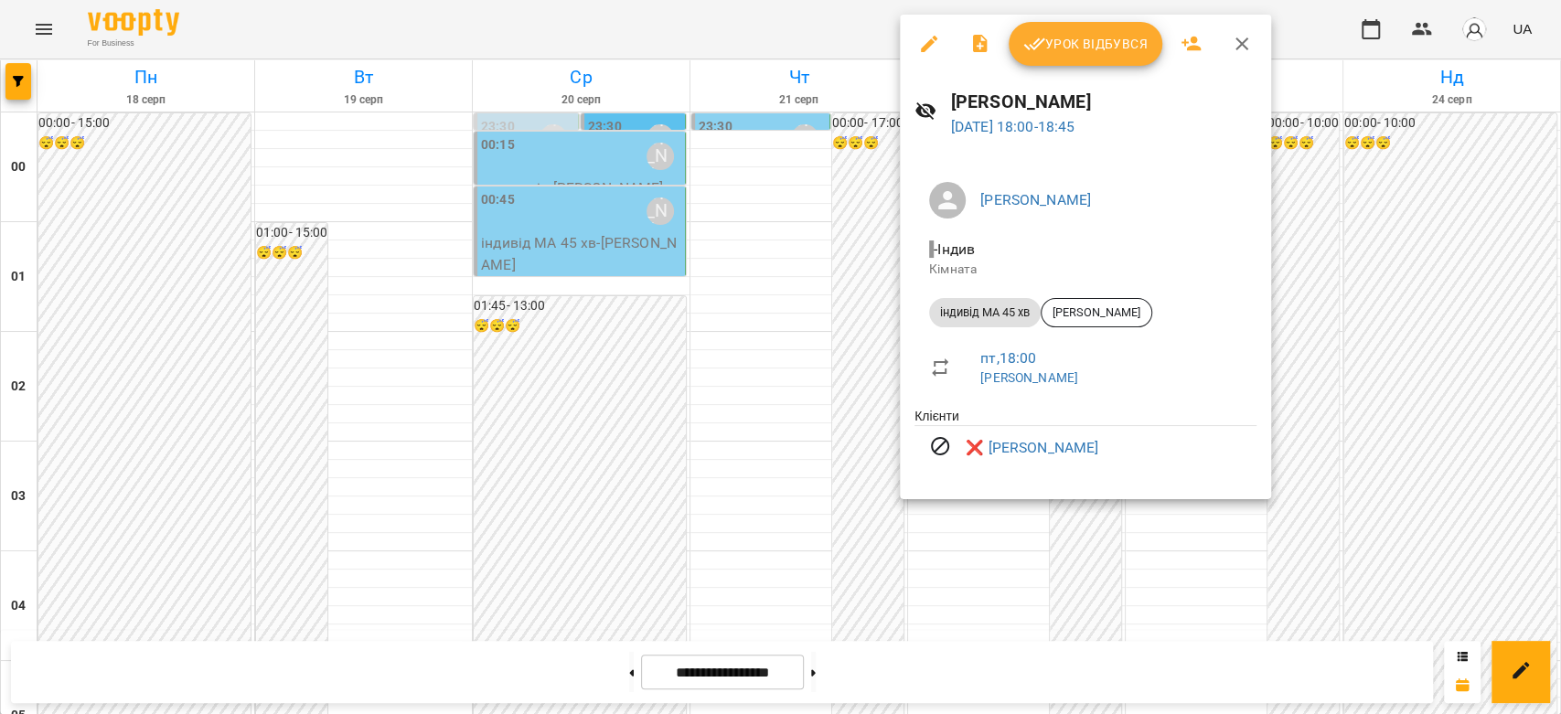
click at [842, 398] on div at bounding box center [780, 357] width 1561 height 714
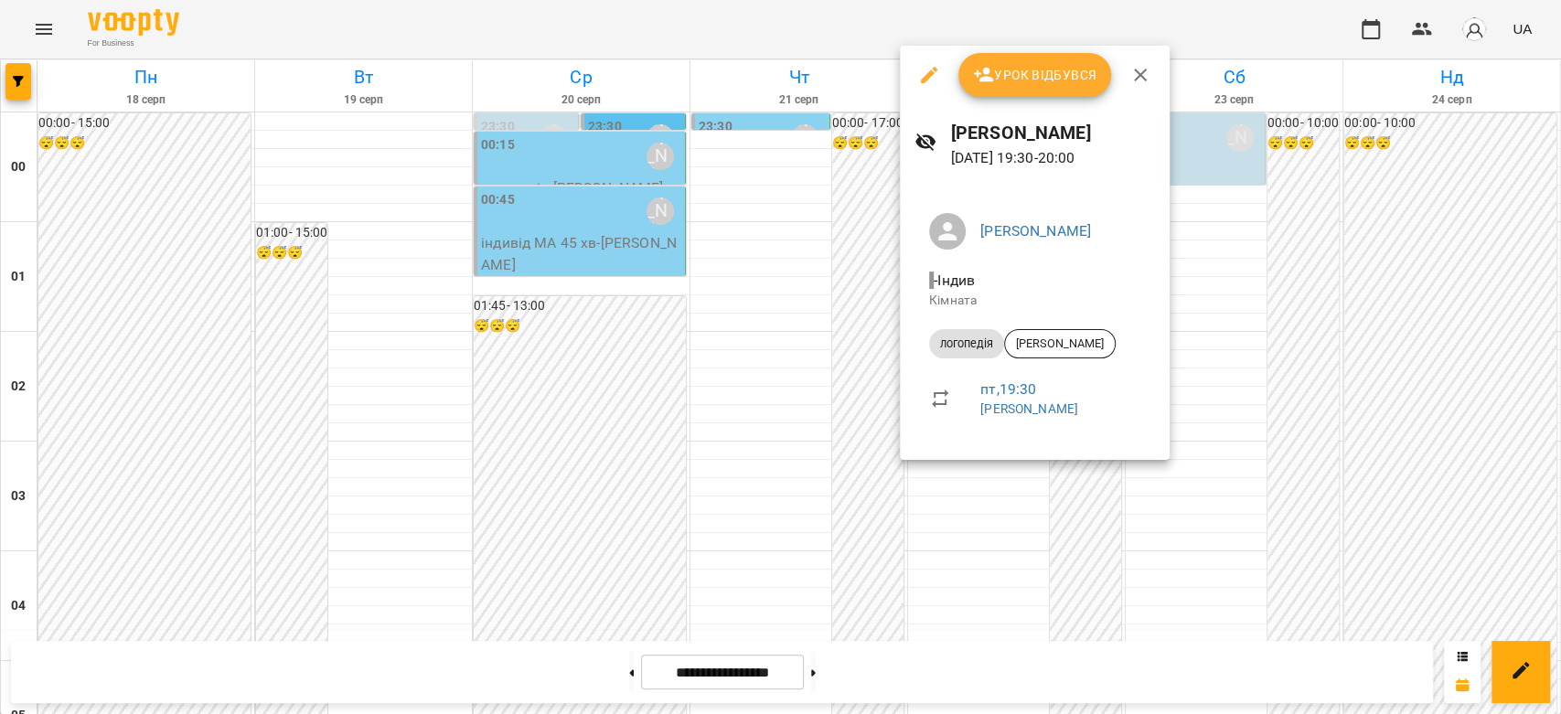
click at [724, 415] on div at bounding box center [780, 357] width 1561 height 714
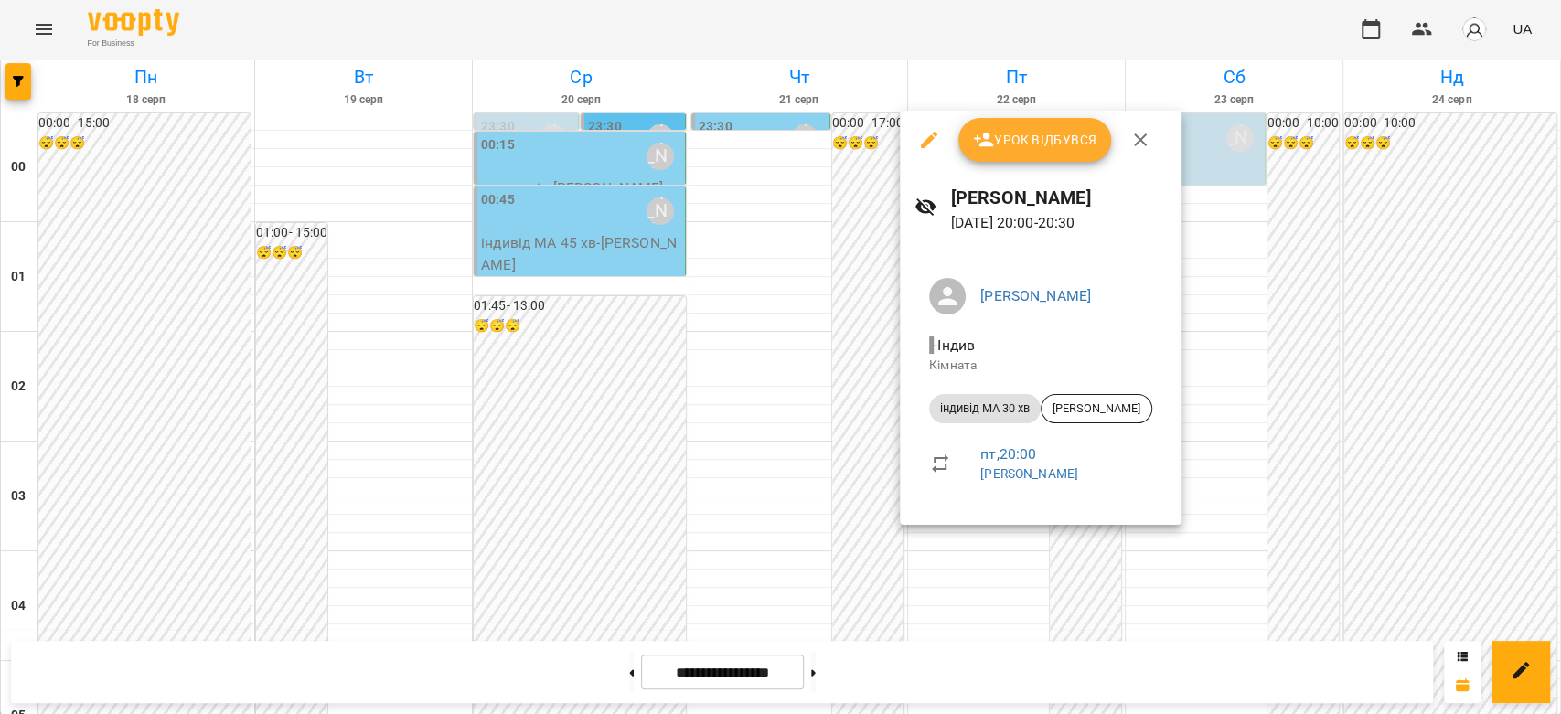
click at [812, 445] on div at bounding box center [780, 357] width 1561 height 714
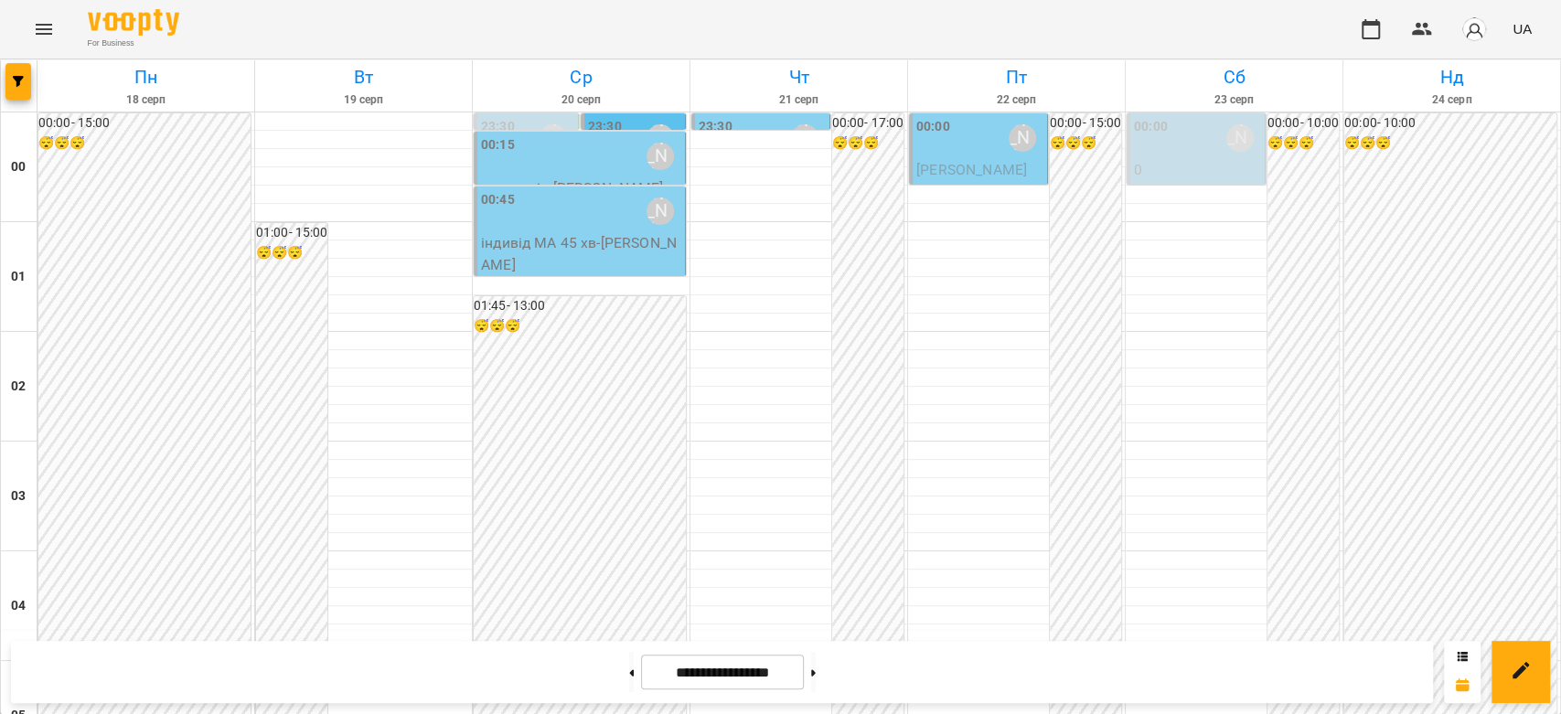
scroll to position [2115, 0]
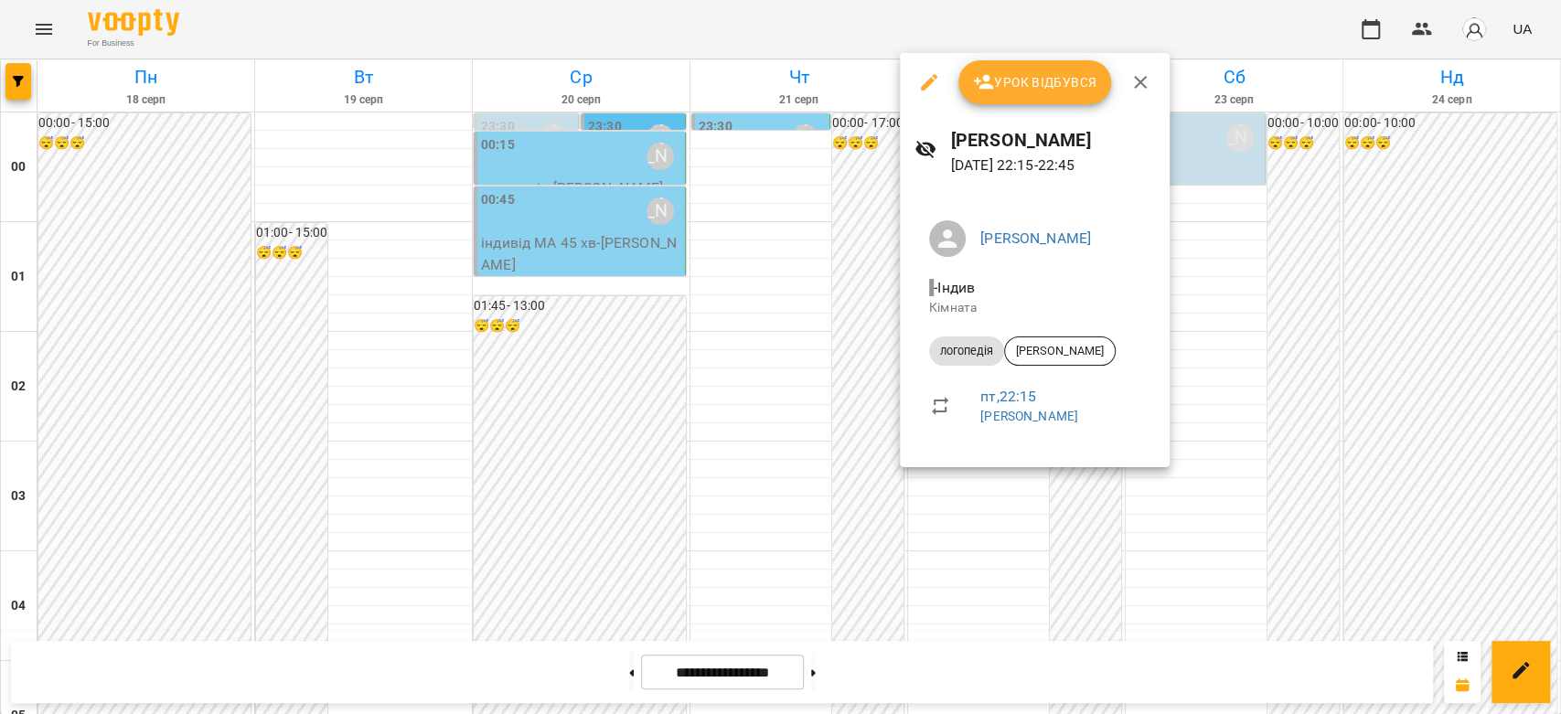
click at [749, 419] on div at bounding box center [780, 357] width 1561 height 714
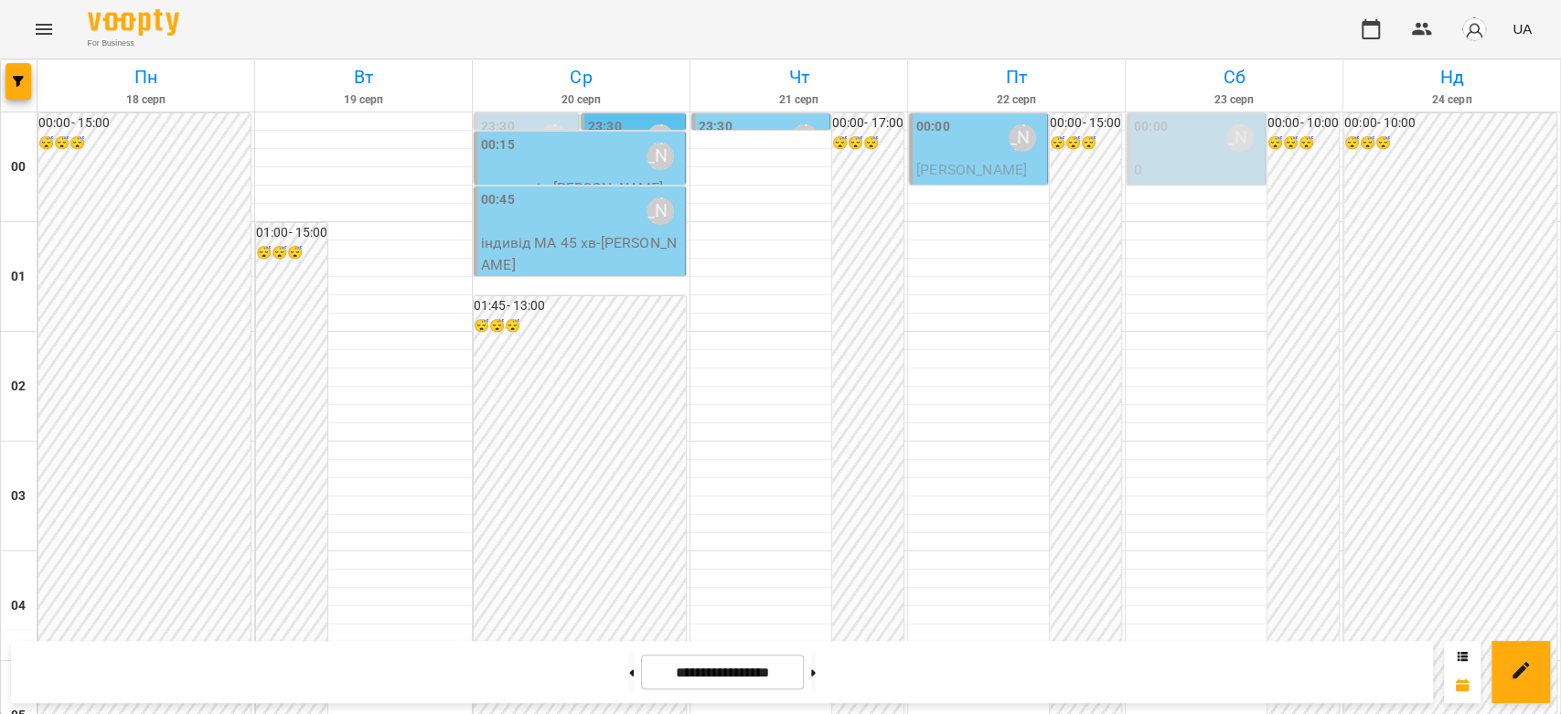
scroll to position [1626, 0]
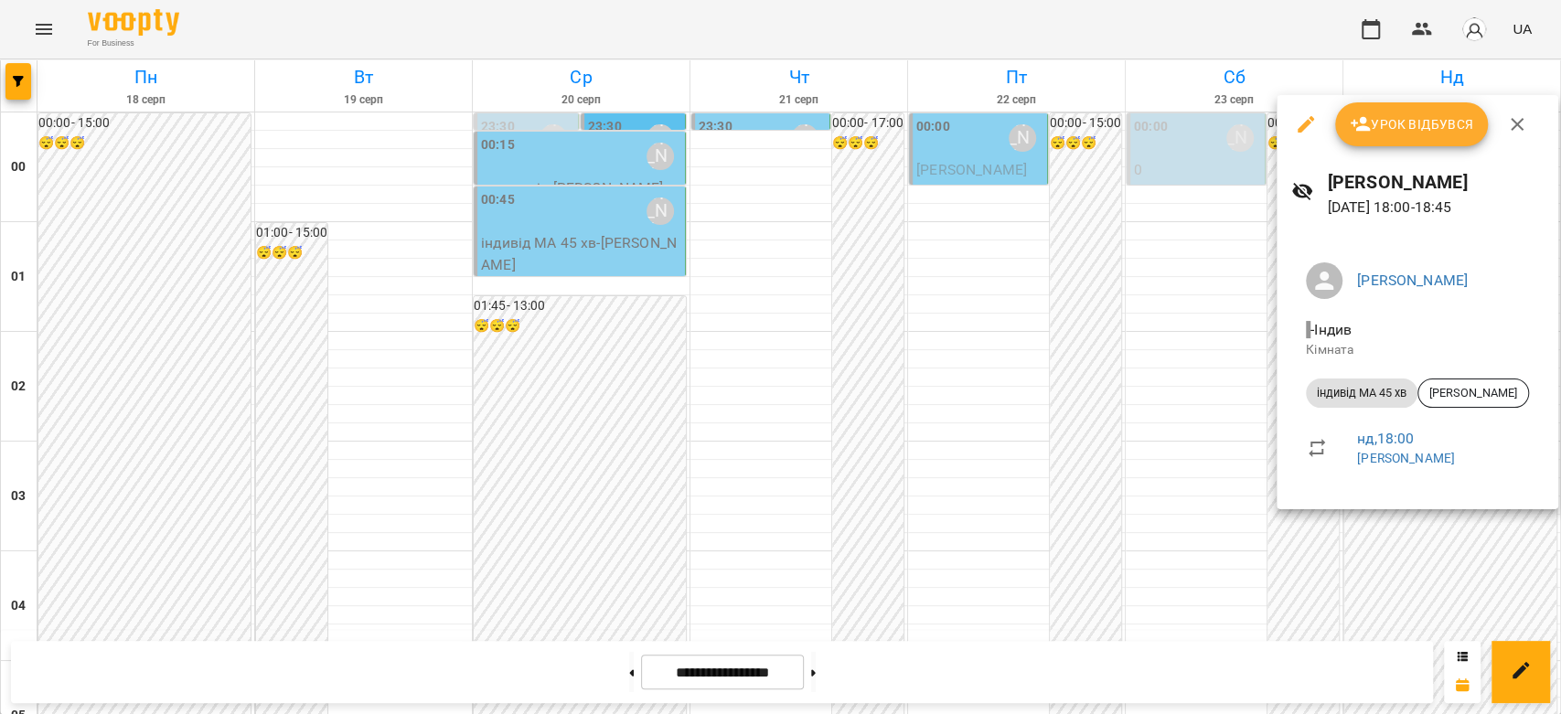
click at [1100, 400] on div at bounding box center [780, 357] width 1561 height 714
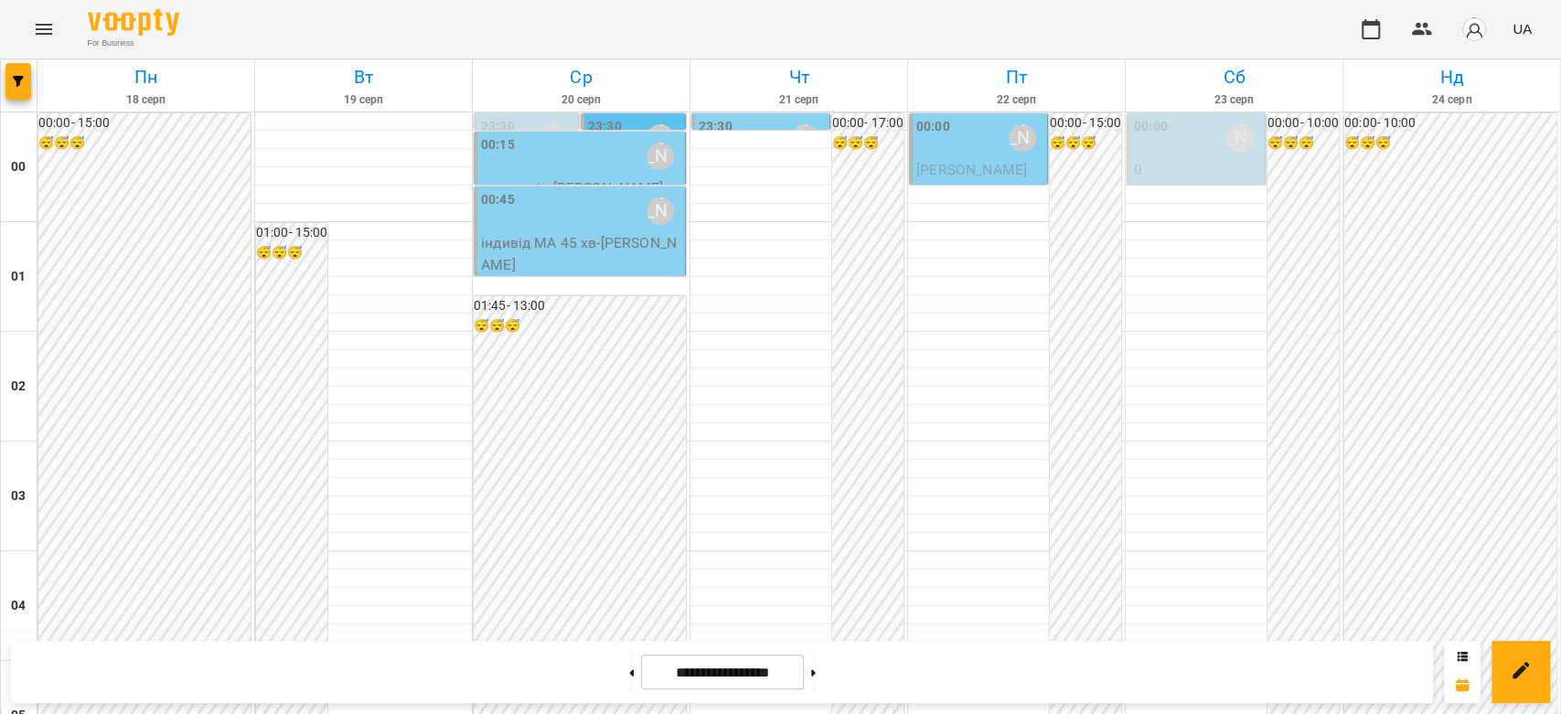
scroll to position [2115, 0]
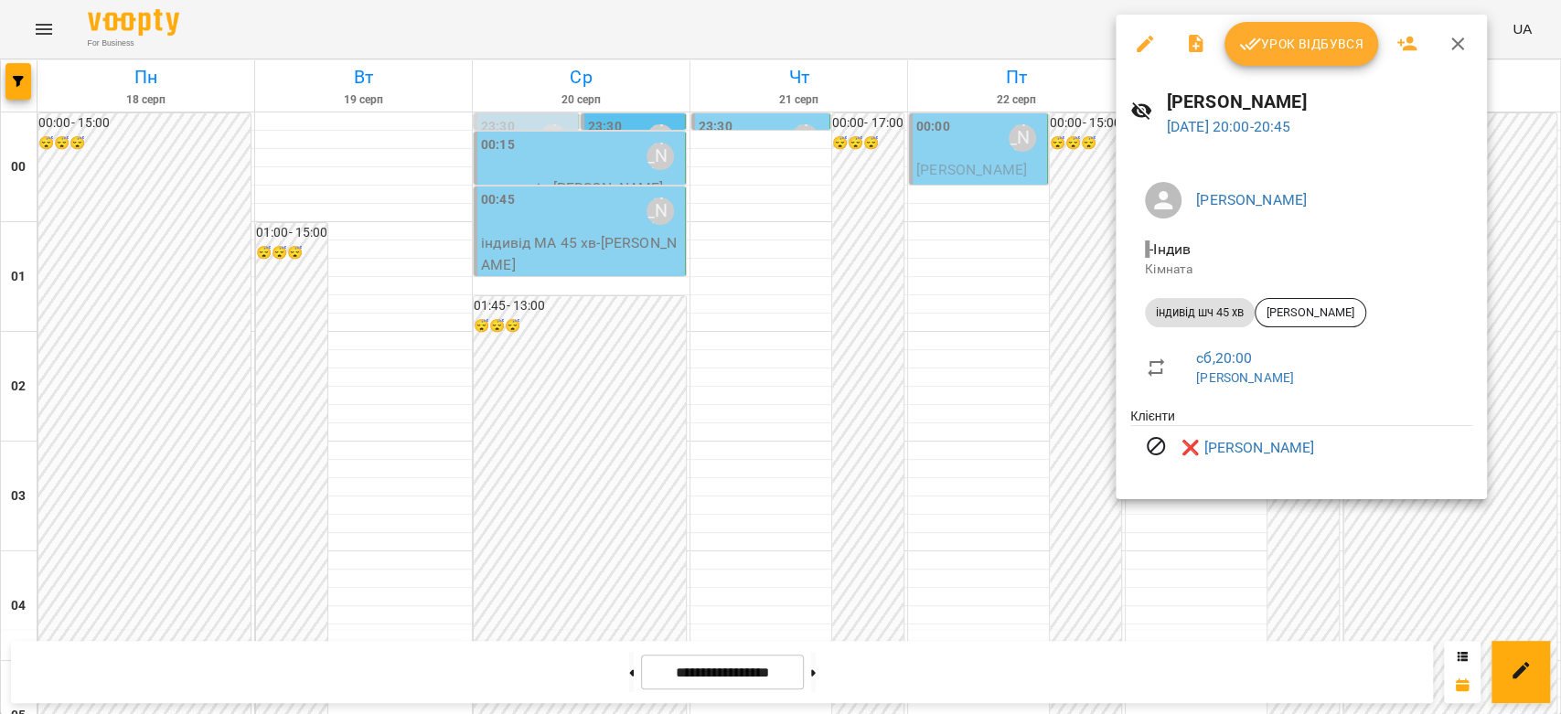
click at [995, 255] on div at bounding box center [780, 357] width 1561 height 714
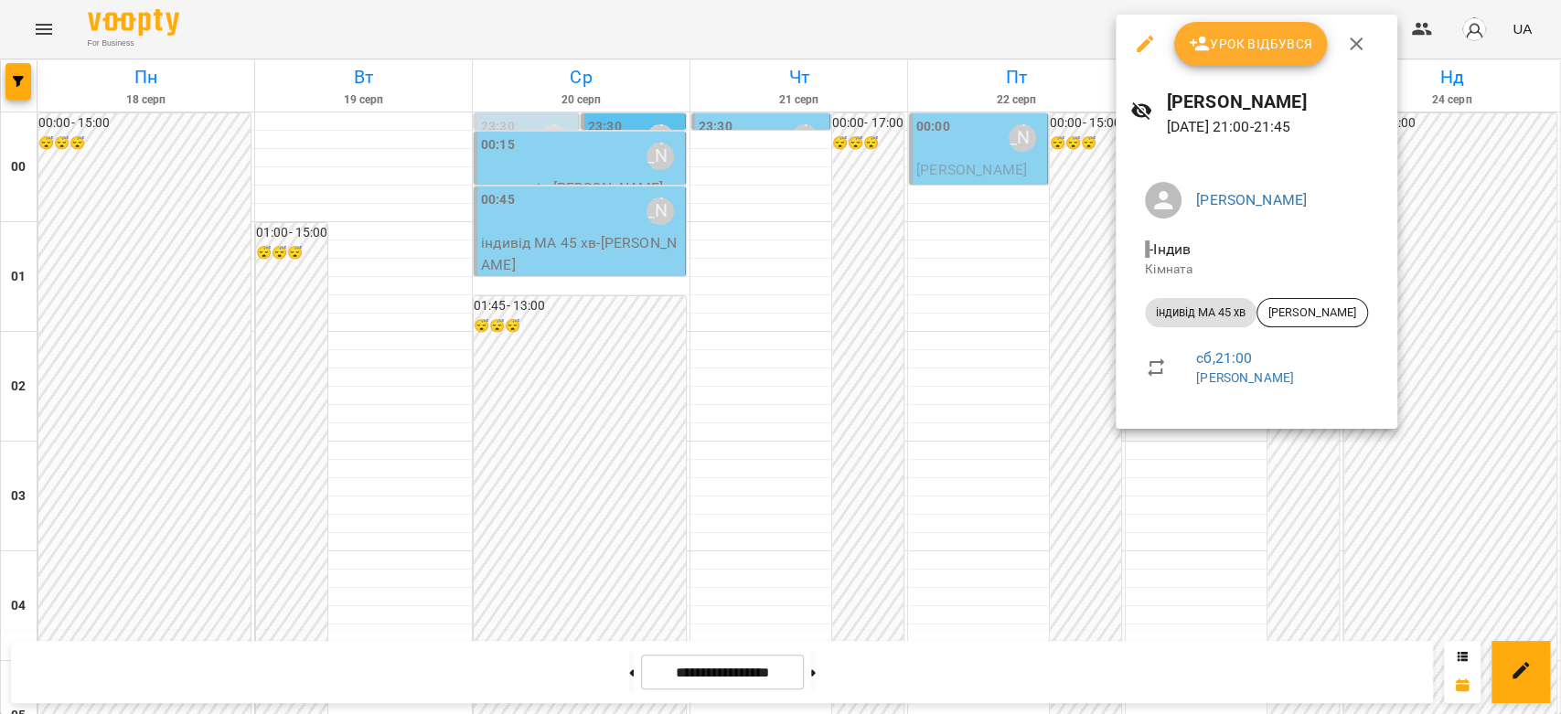
click at [986, 357] on div at bounding box center [780, 357] width 1561 height 714
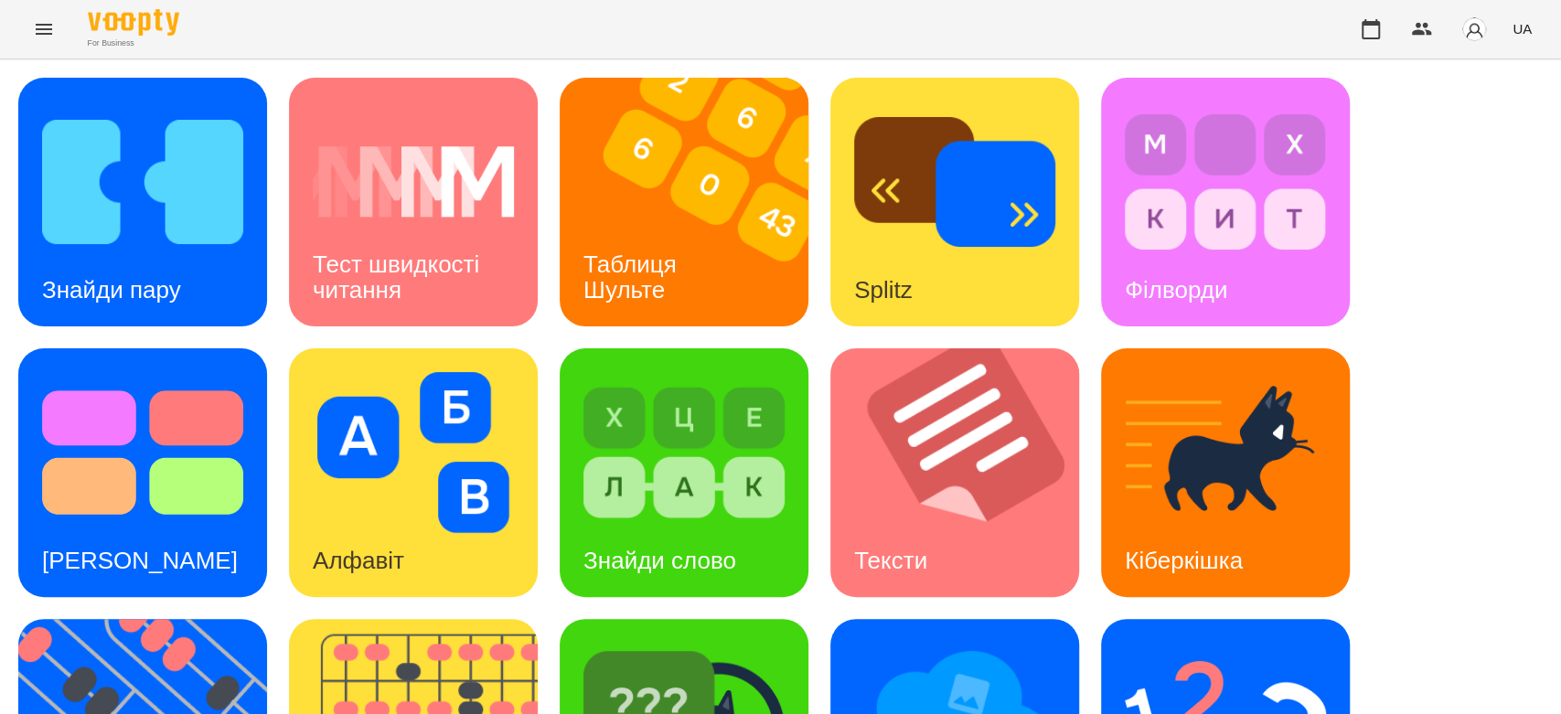
scroll to position [413, 0]
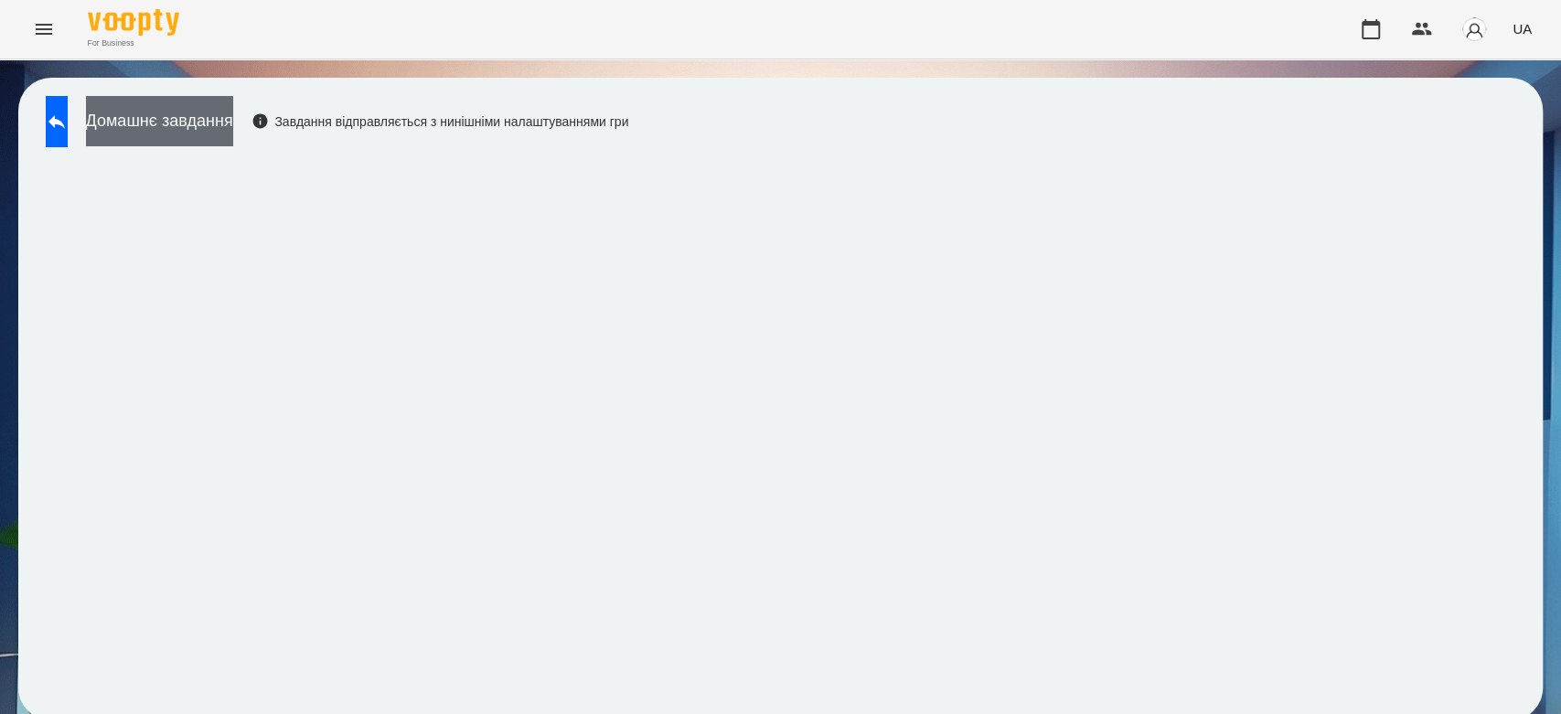
click at [208, 108] on button "Домашнє завдання" at bounding box center [159, 121] width 147 height 50
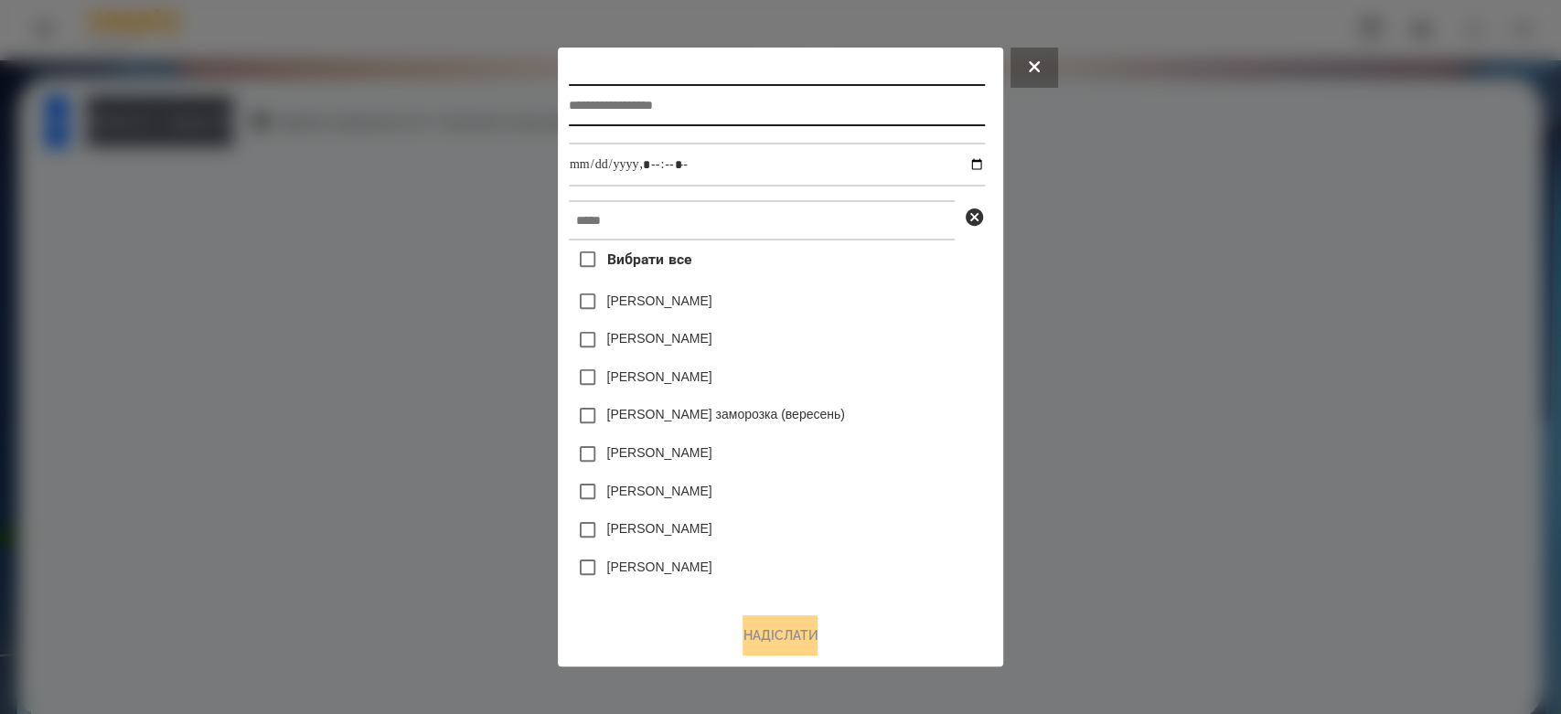
click at [806, 91] on input "text" at bounding box center [777, 105] width 416 height 42
type input "*********"
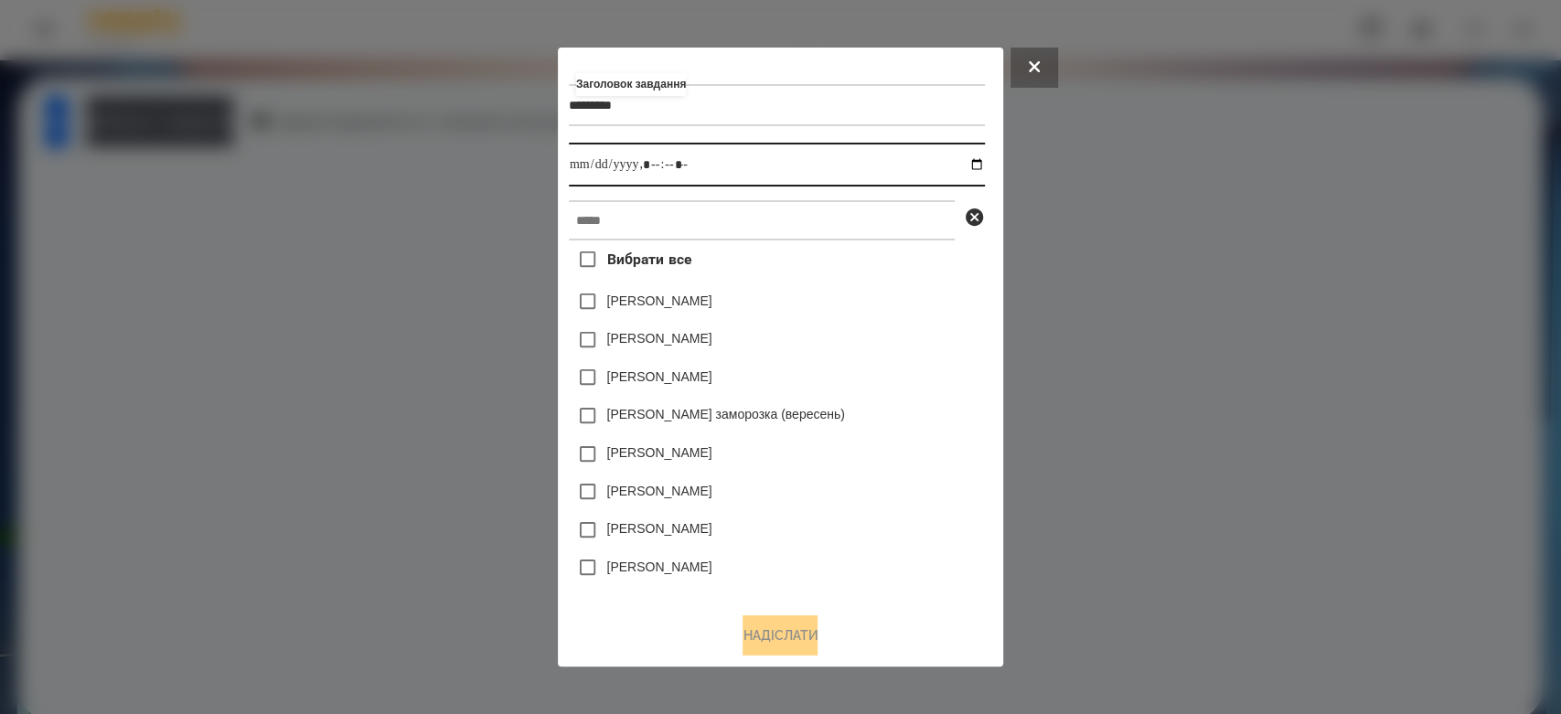
click at [985, 165] on input "datetime-local" at bounding box center [777, 165] width 416 height 44
type input "**********"
click at [886, 329] on div "[PERSON_NAME]" at bounding box center [777, 340] width 416 height 38
click at [884, 247] on div "Вибрати все [PERSON_NAME] [PERSON_NAME] [PERSON_NAME] [PERSON_NAME] заморозка (…" at bounding box center [777, 420] width 416 height 358
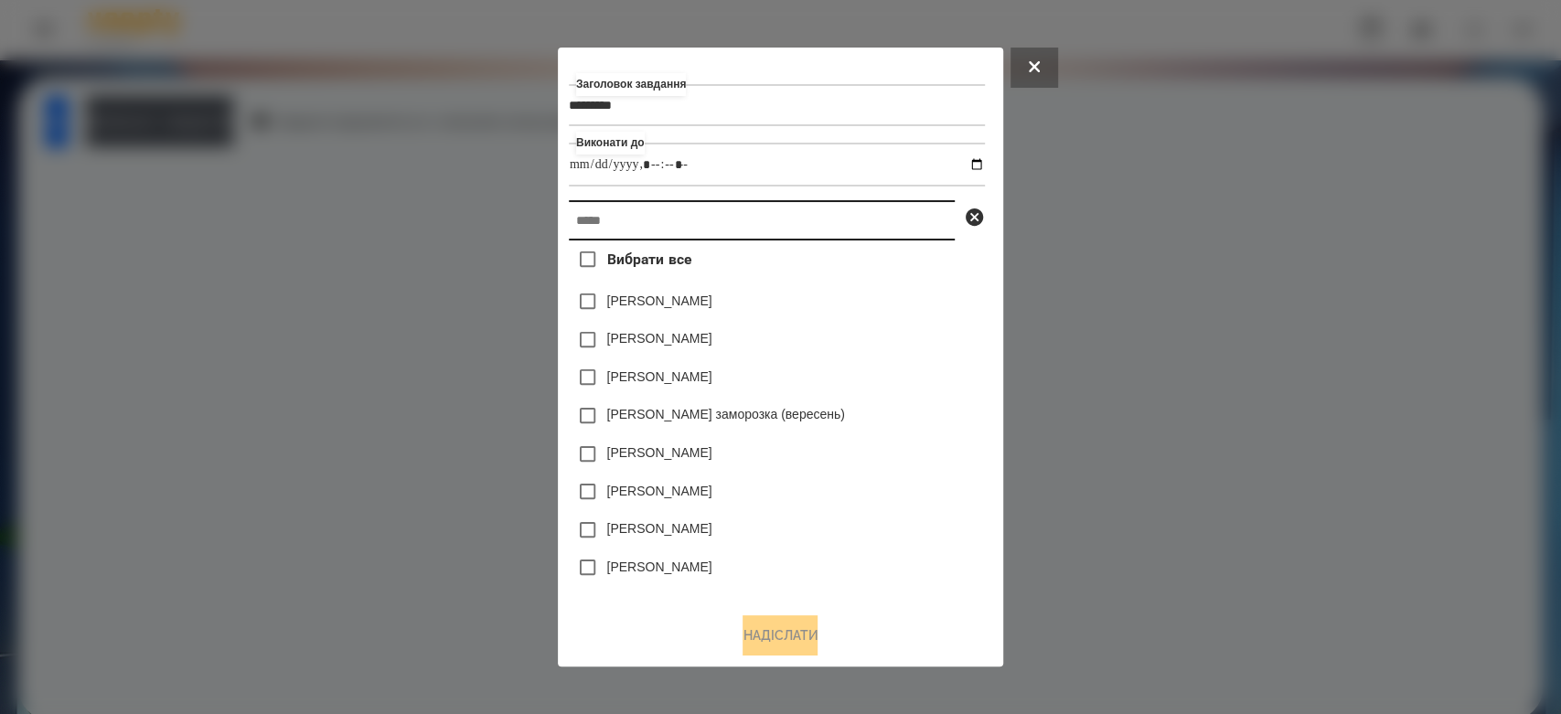
click at [891, 216] on input "text" at bounding box center [762, 220] width 386 height 40
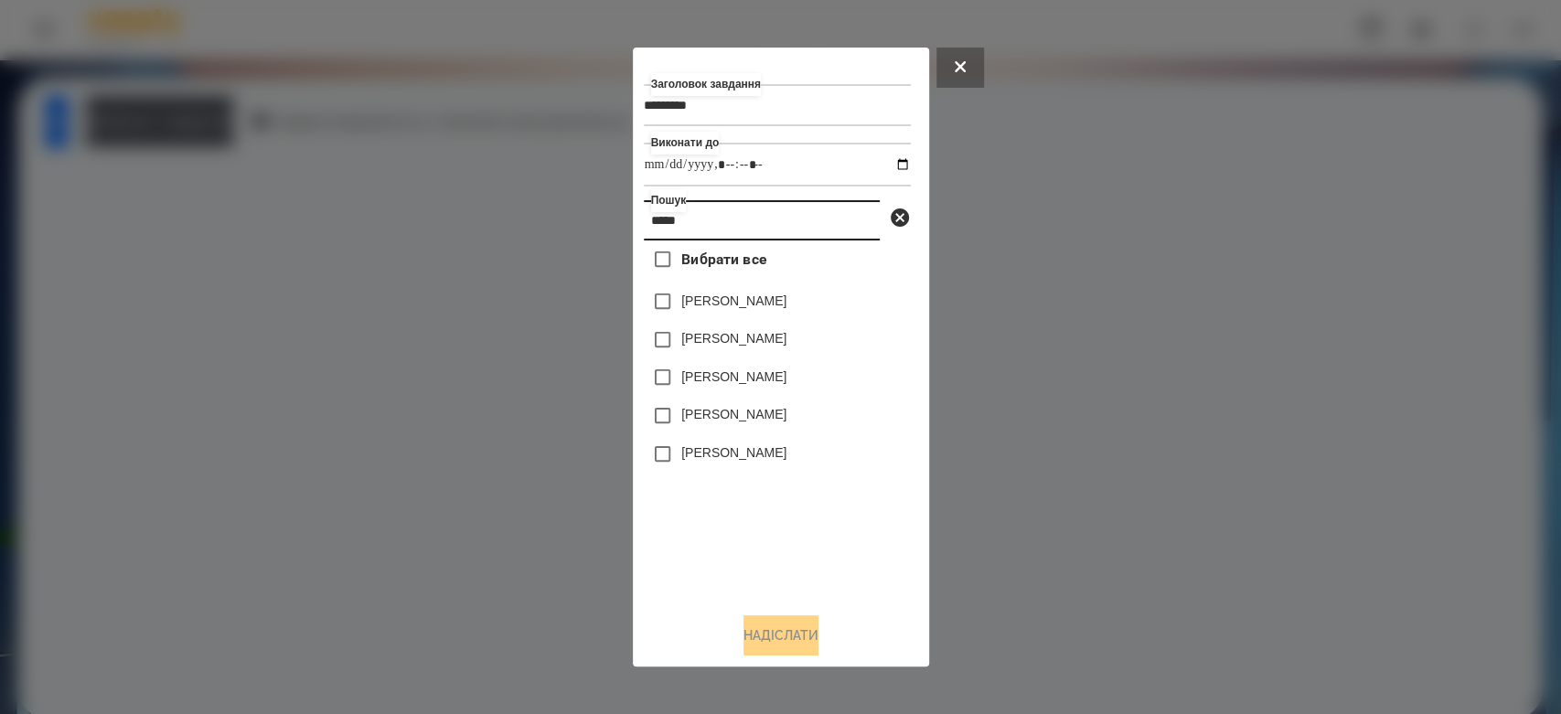
type input "*****"
click at [739, 346] on label "[PERSON_NAME]" at bounding box center [733, 338] width 105 height 18
click at [787, 621] on button "Надіслати" at bounding box center [781, 636] width 75 height 40
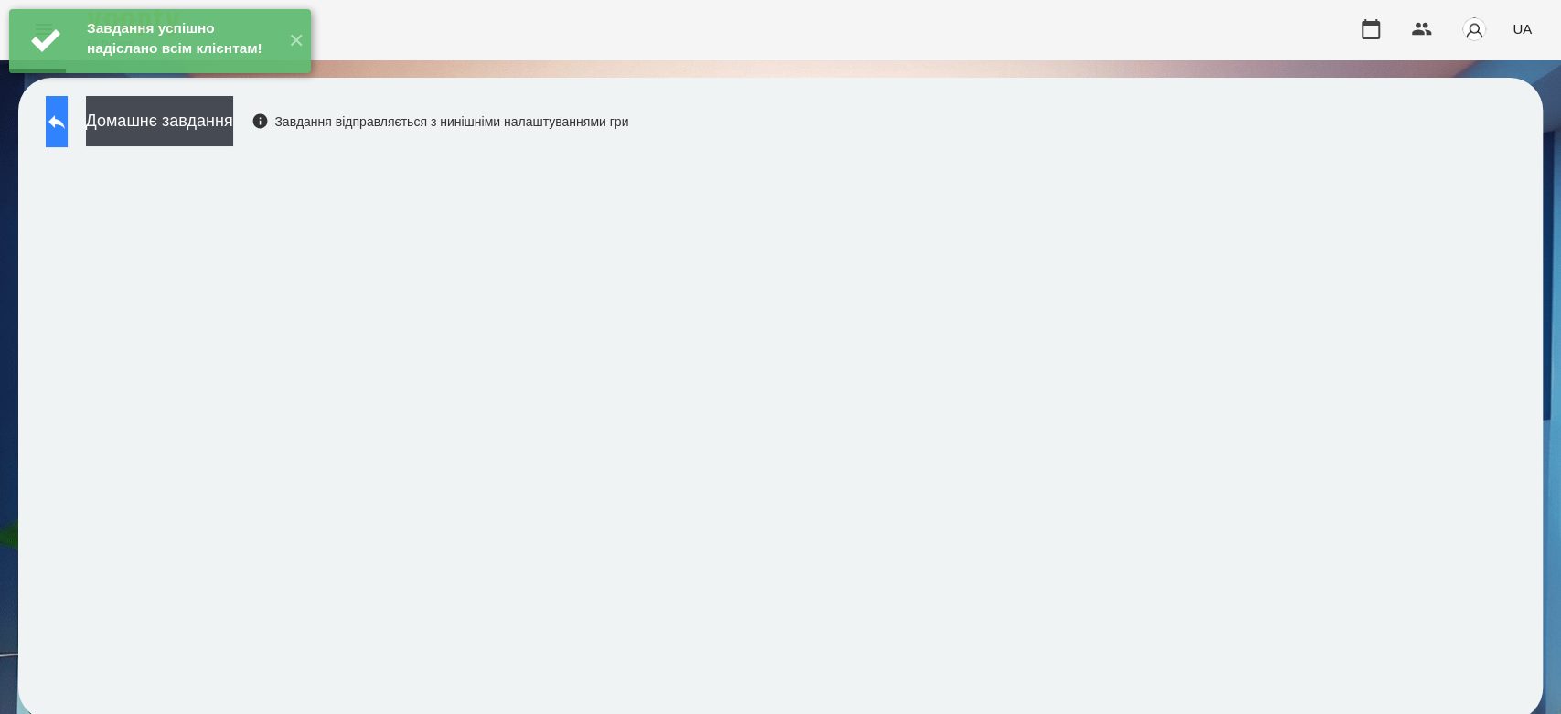
click at [68, 126] on icon at bounding box center [57, 122] width 22 height 22
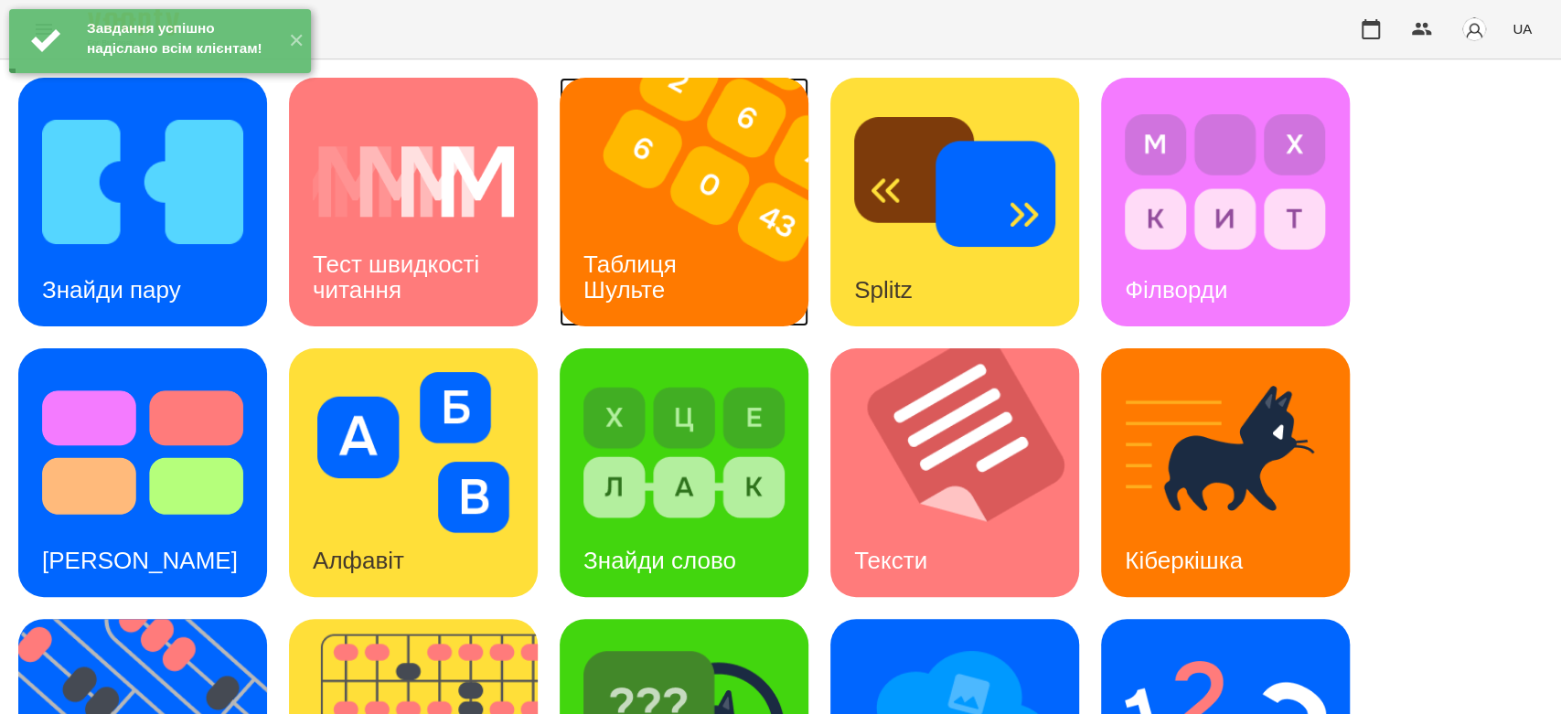
click at [747, 224] on img at bounding box center [696, 202] width 272 height 249
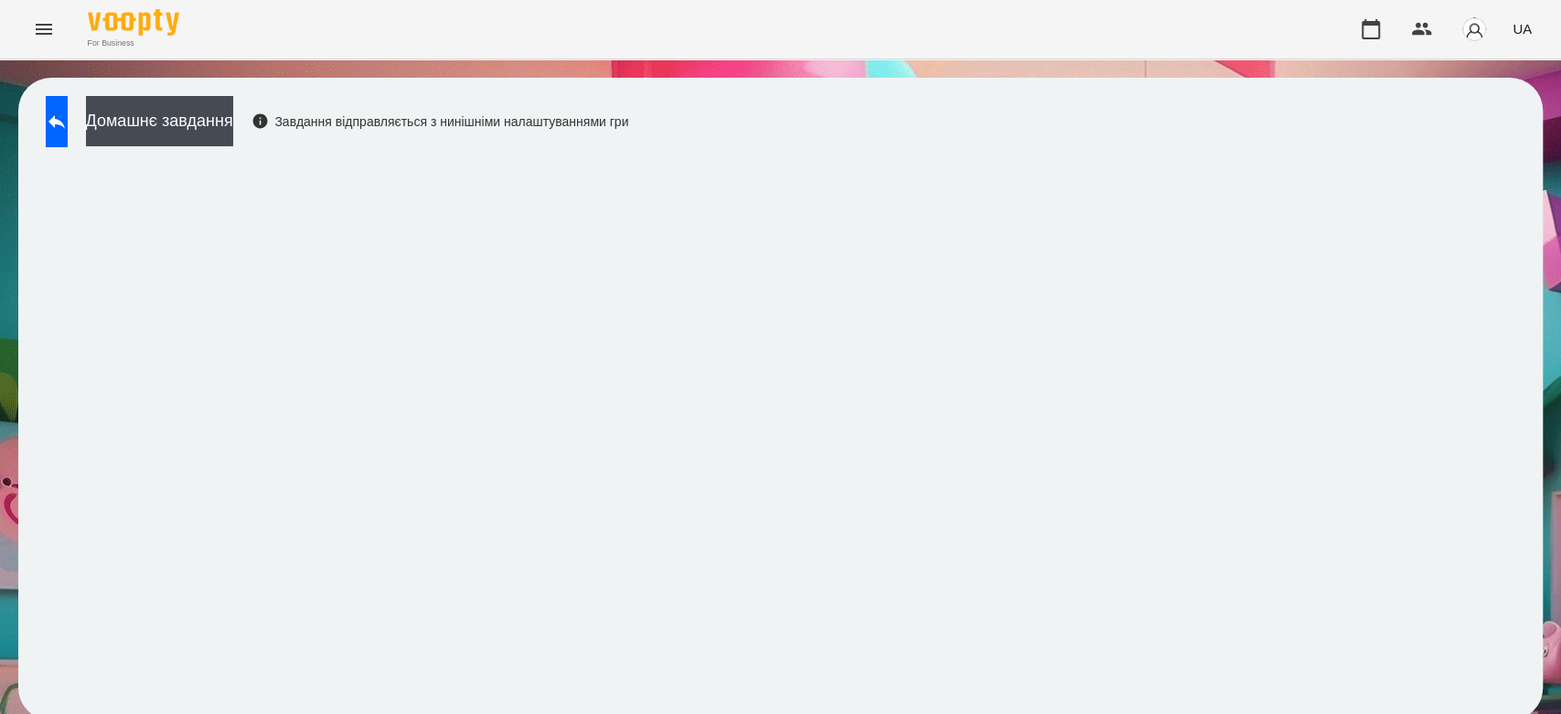
click at [1207, 85] on div "Домашнє завдання Завдання відправляється з нинішніми налаштуваннями гри" at bounding box center [780, 399] width 1525 height 643
click at [233, 102] on button "Домашнє завдання" at bounding box center [159, 121] width 147 height 50
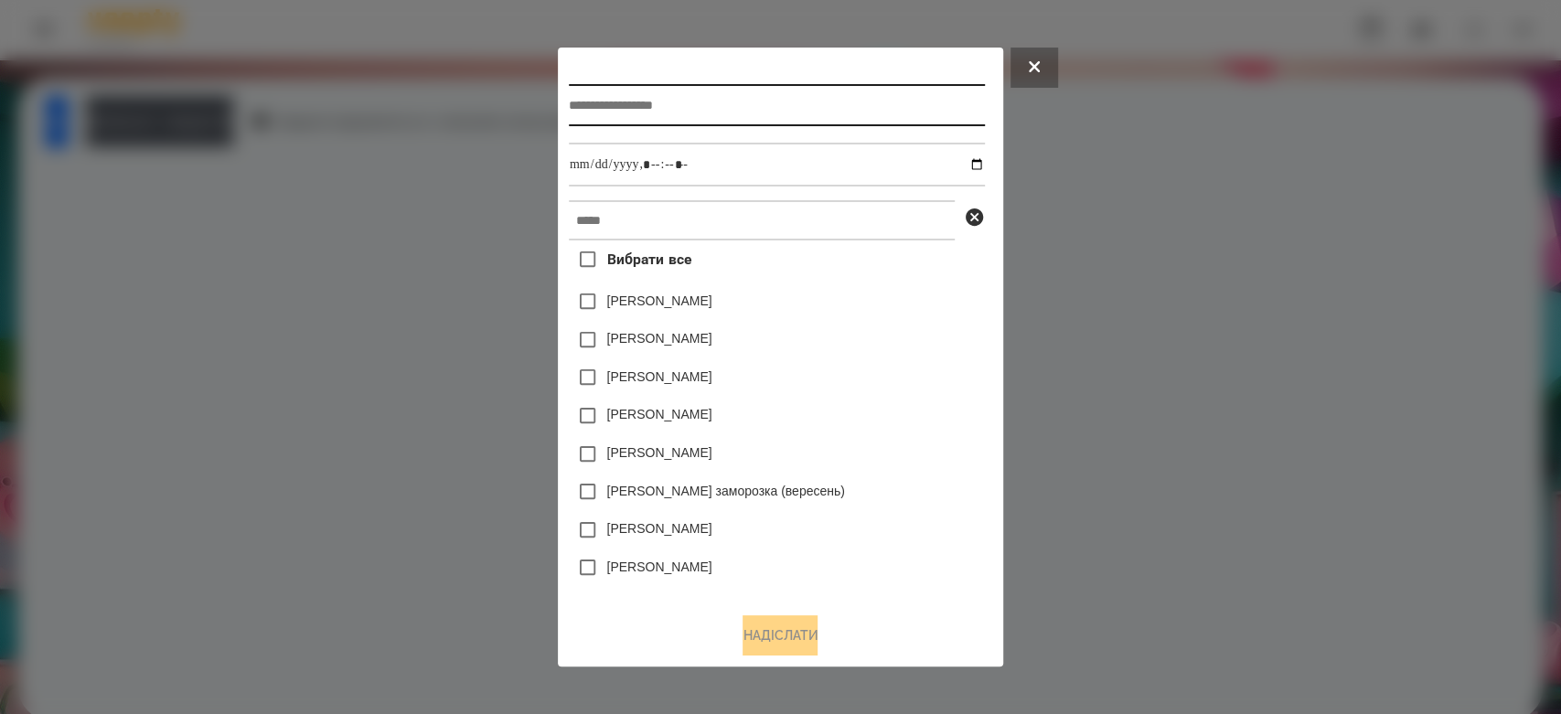
click at [632, 84] on input "text" at bounding box center [777, 105] width 416 height 42
type input "******"
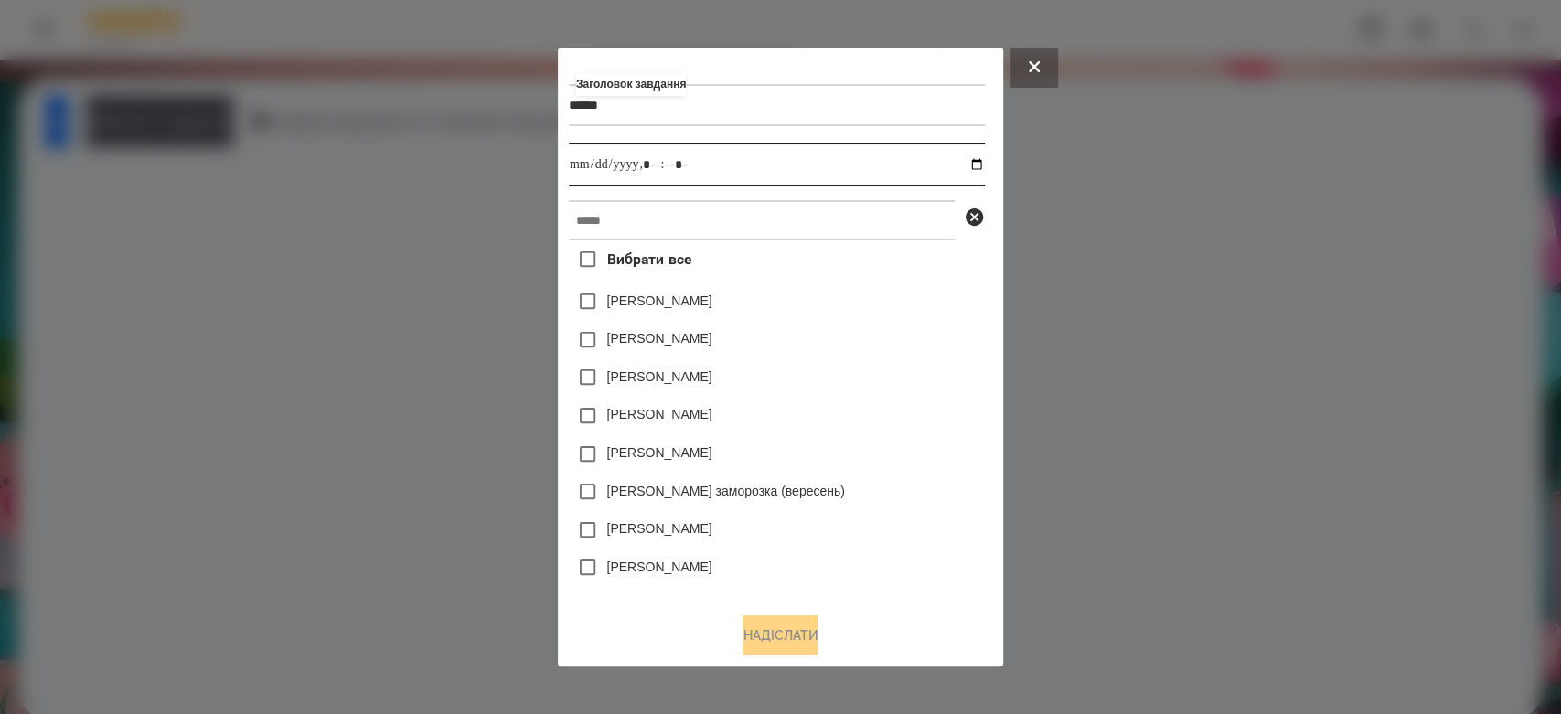
click at [979, 175] on input "datetime-local" at bounding box center [777, 165] width 416 height 44
click at [985, 164] on input "datetime-local" at bounding box center [777, 165] width 416 height 44
type input "**********"
drag, startPoint x: 910, startPoint y: 315, endPoint x: 907, endPoint y: 296, distance: 18.5
click at [910, 306] on div "[PERSON_NAME]" at bounding box center [777, 302] width 416 height 38
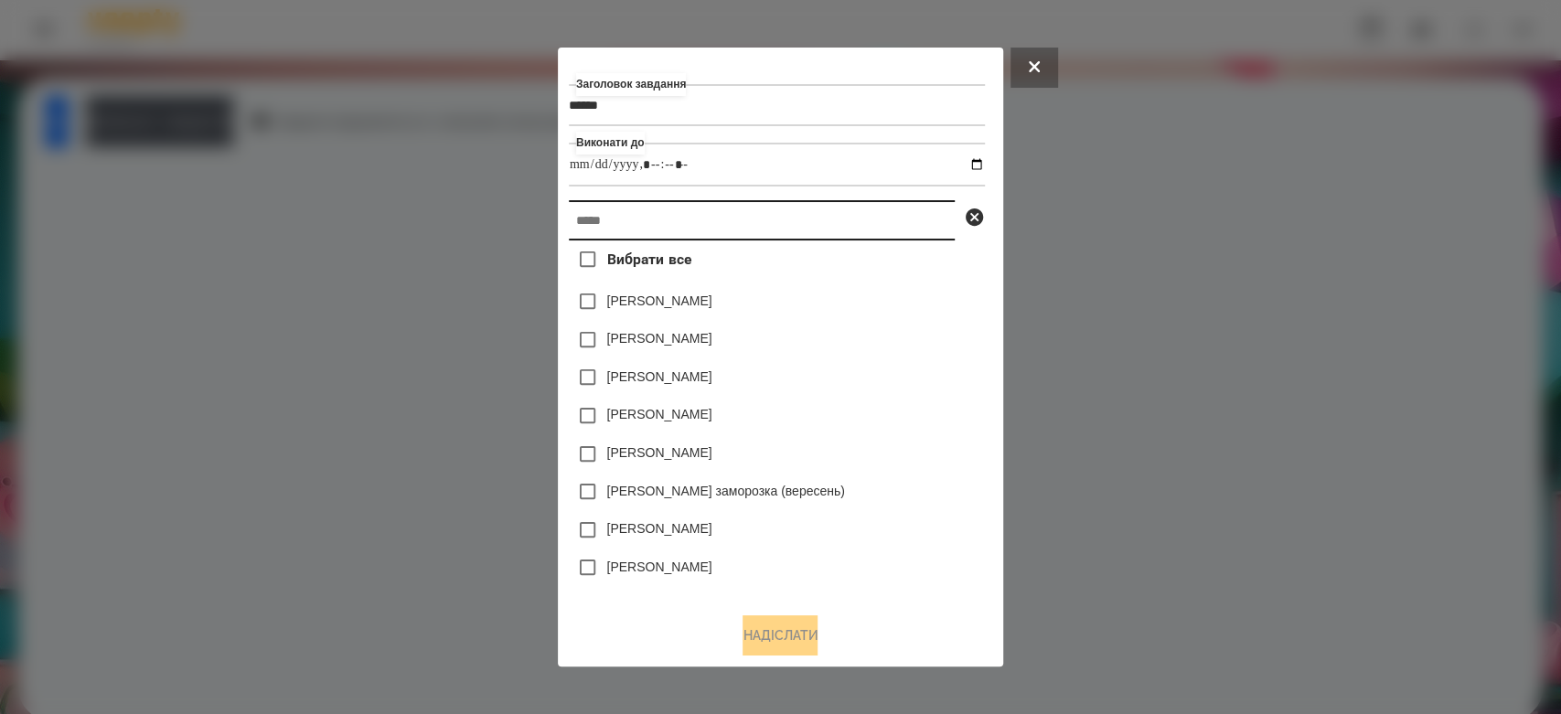
click at [885, 220] on input "text" at bounding box center [762, 220] width 386 height 40
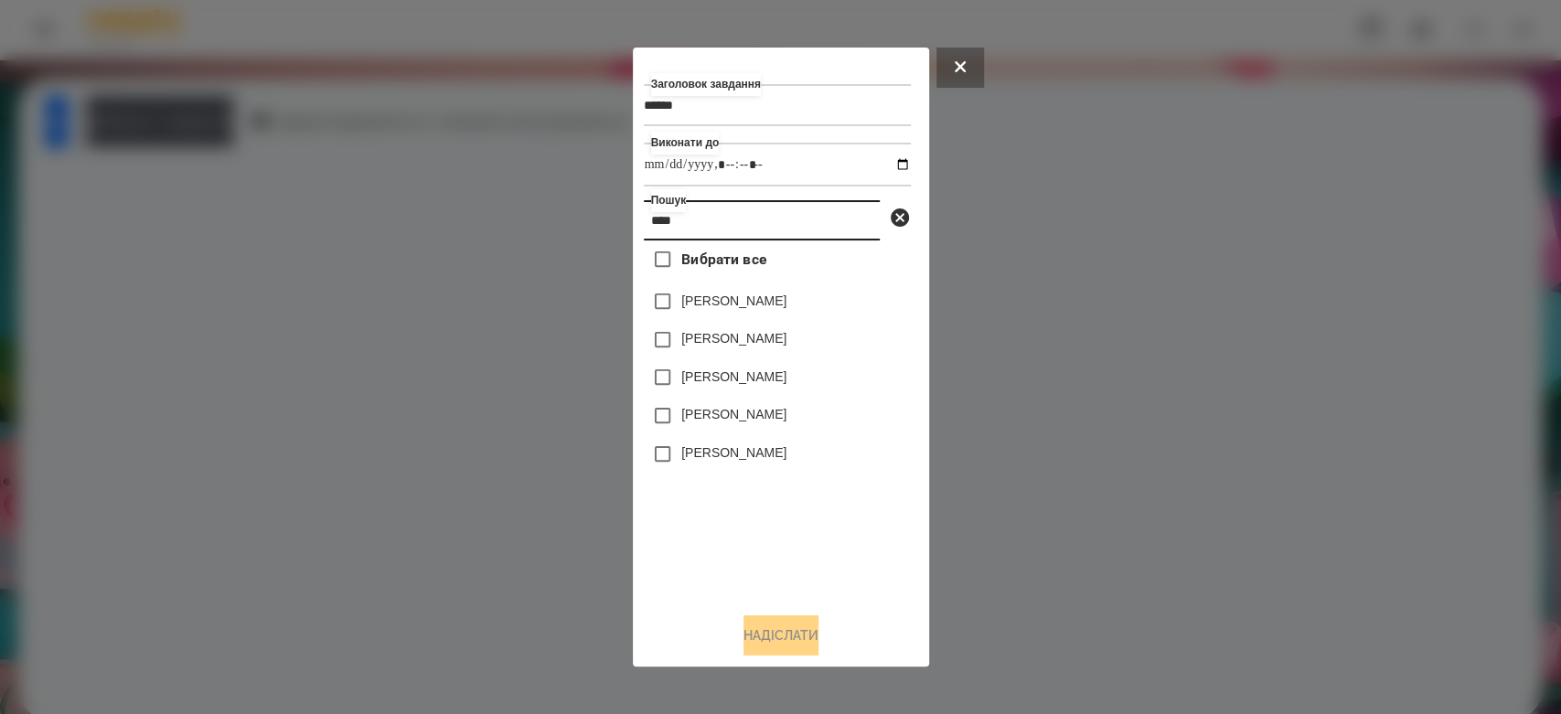
type input "****"
click at [730, 341] on label "[PERSON_NAME]" at bounding box center [733, 338] width 105 height 18
click at [807, 635] on button "Надіслати" at bounding box center [781, 636] width 75 height 40
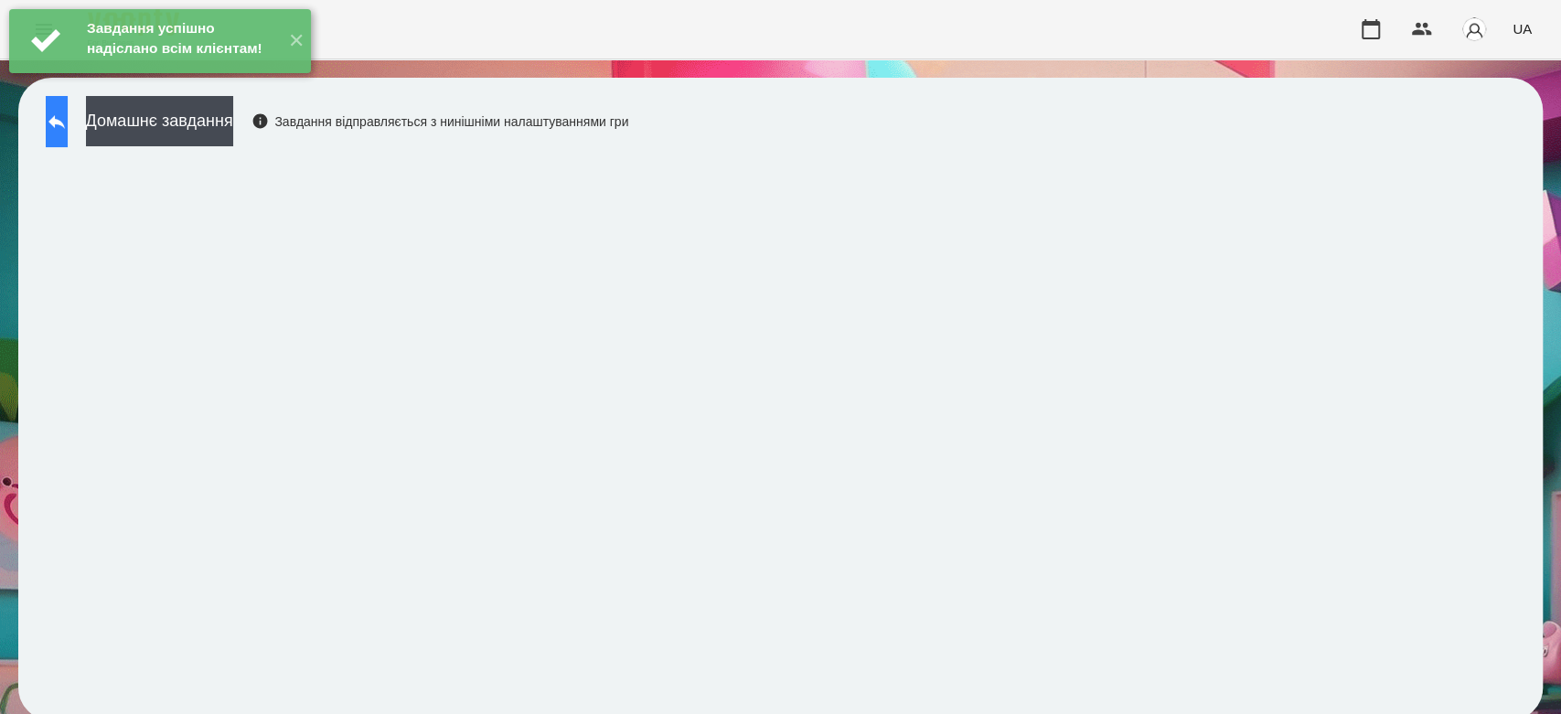
click at [65, 113] on icon at bounding box center [57, 122] width 22 height 22
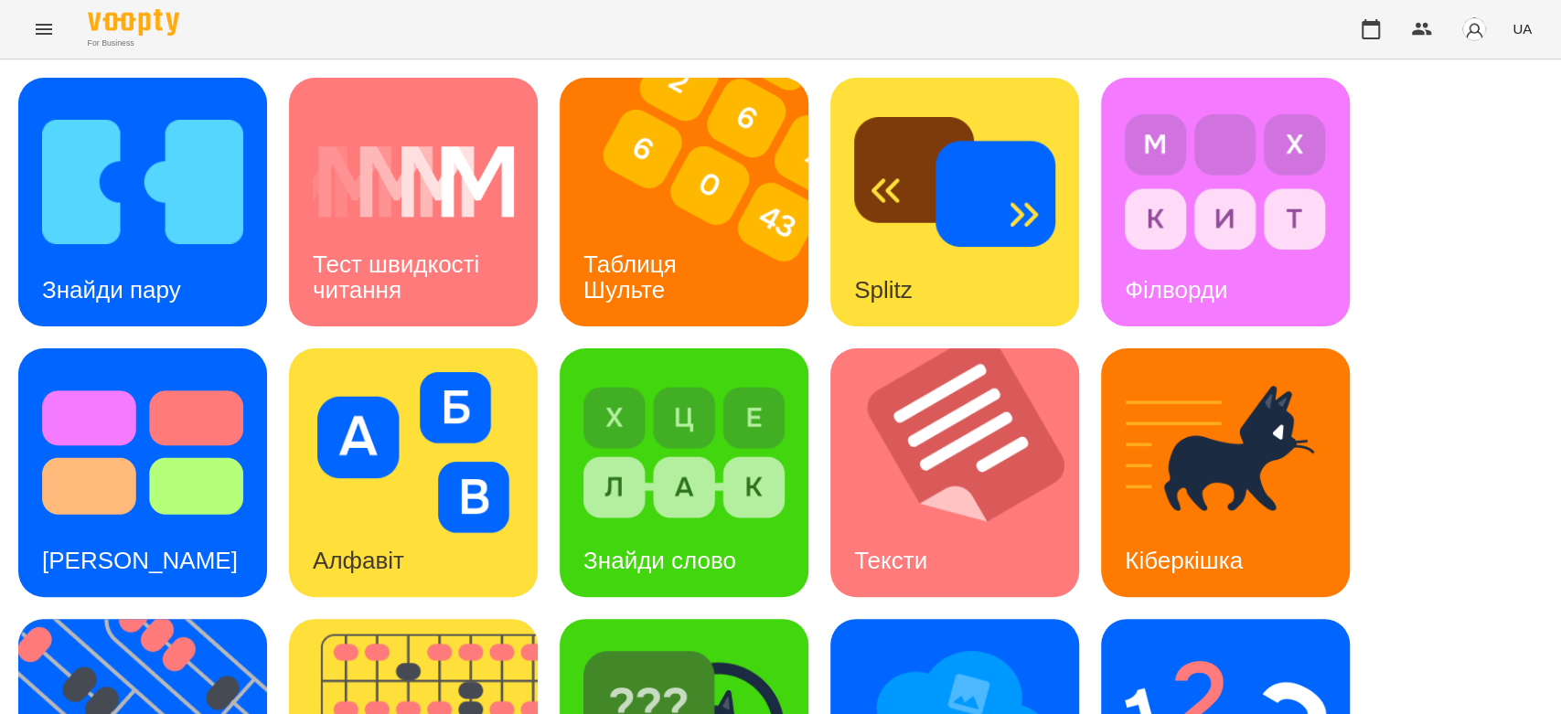
scroll to position [442, 0]
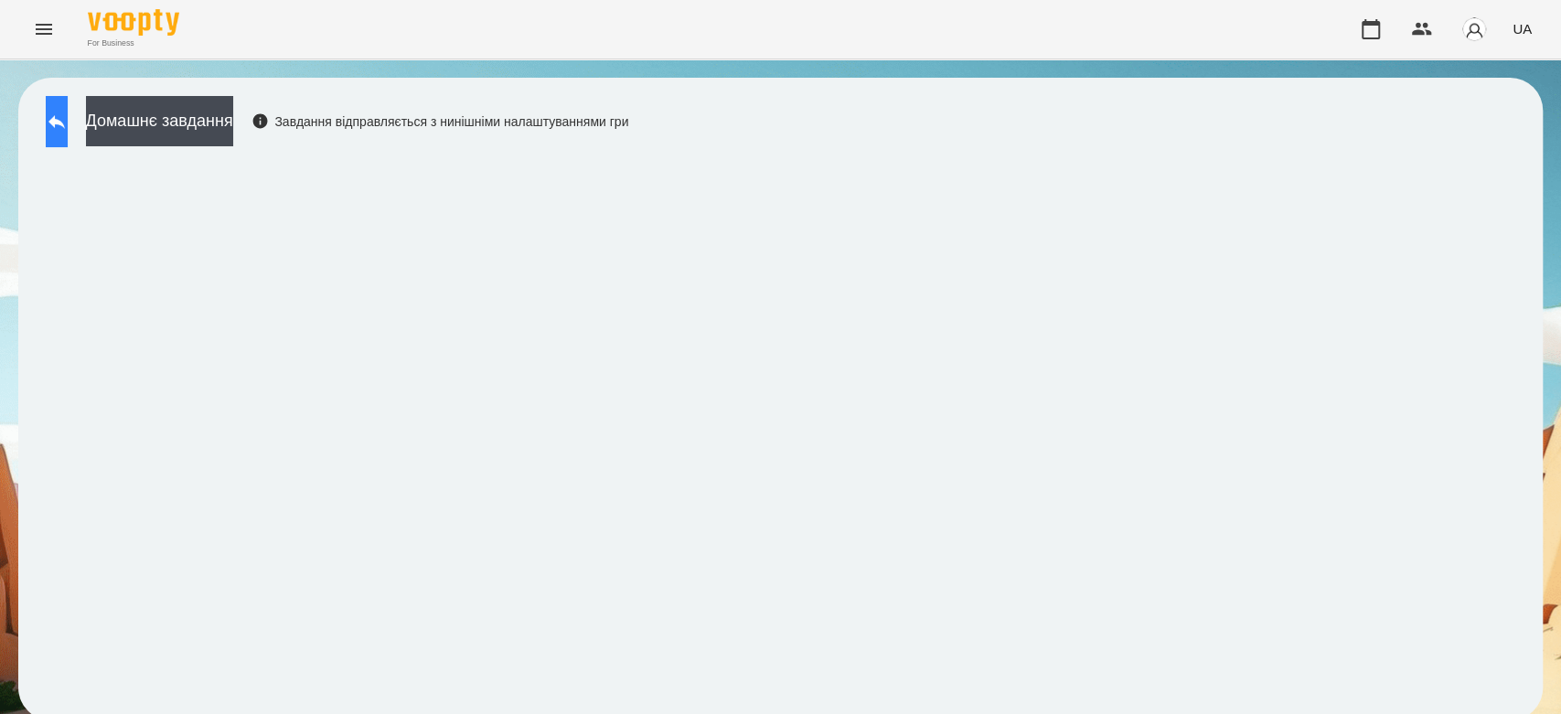
click at [68, 119] on icon at bounding box center [57, 122] width 22 height 22
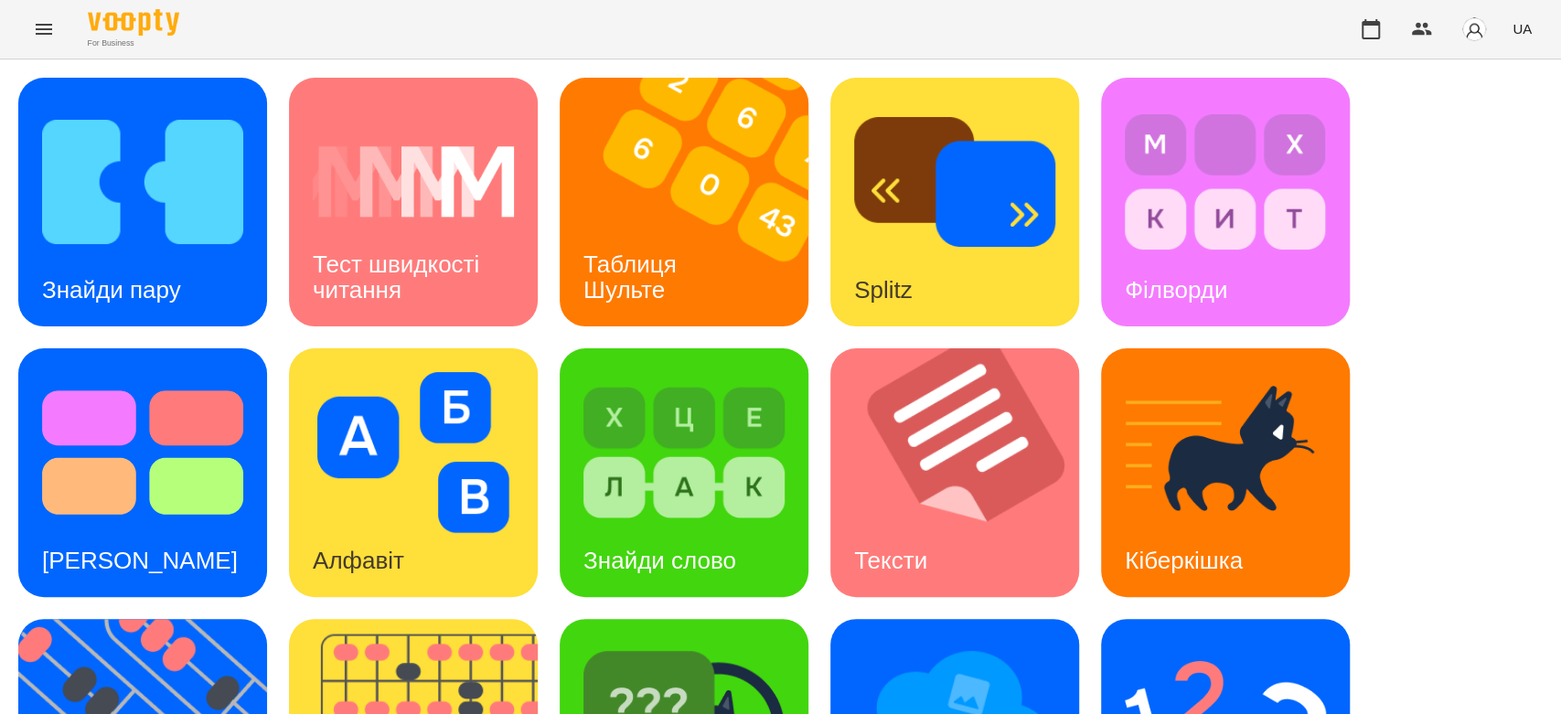
scroll to position [442, 0]
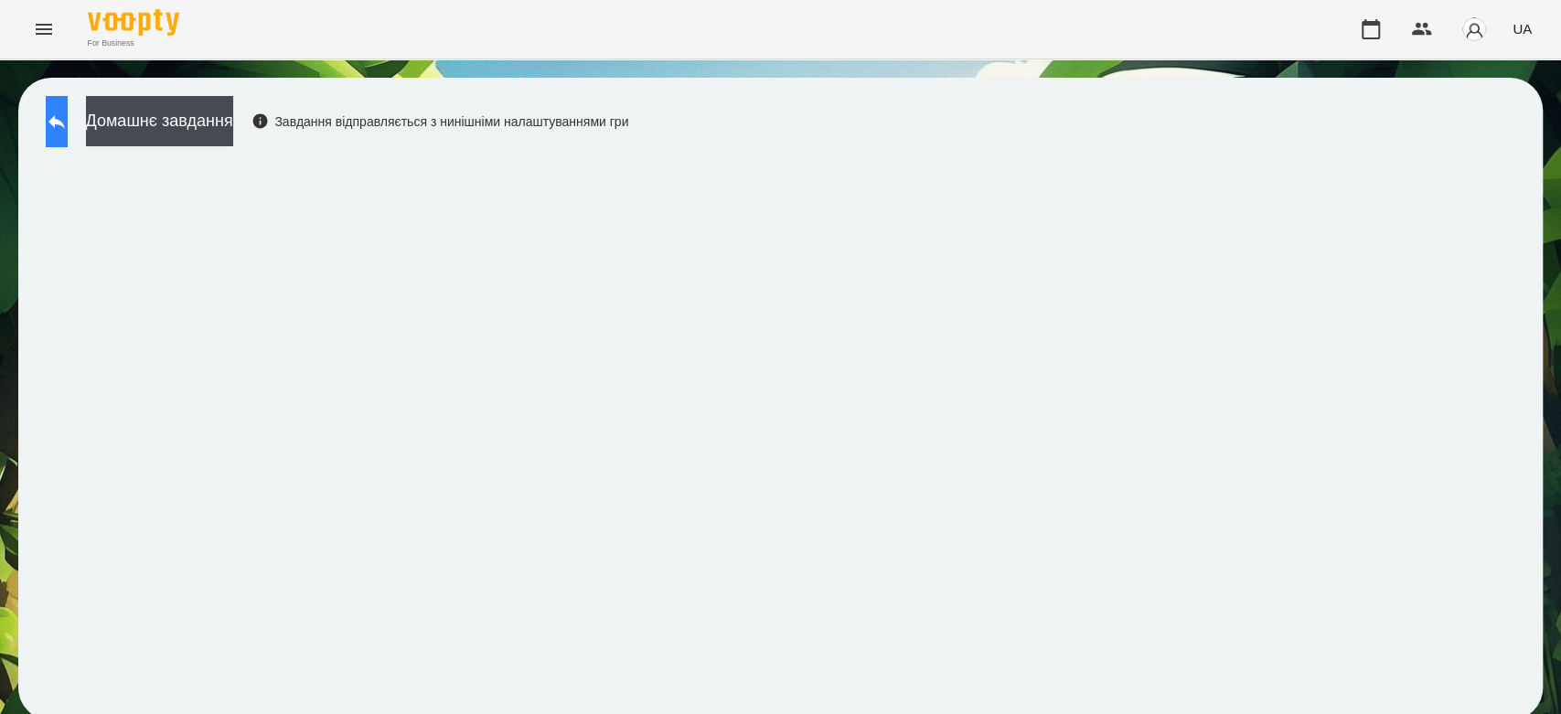
click at [68, 131] on icon at bounding box center [57, 122] width 22 height 22
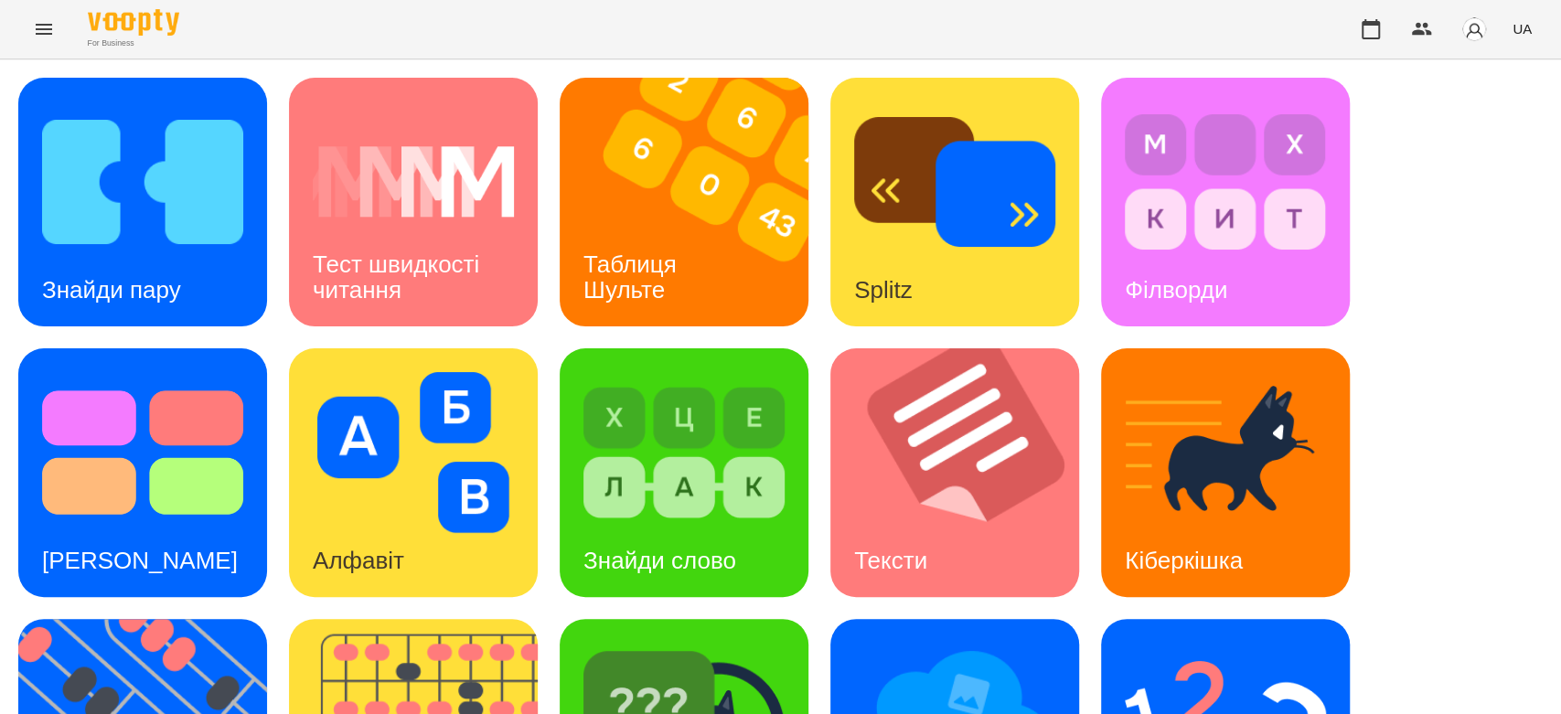
scroll to position [442, 0]
click at [281, 519] on div "Знайди пару Тест швидкості читання Таблиця [PERSON_NAME] Splitz Філворди Тест С…" at bounding box center [780, 608] width 1525 height 1061
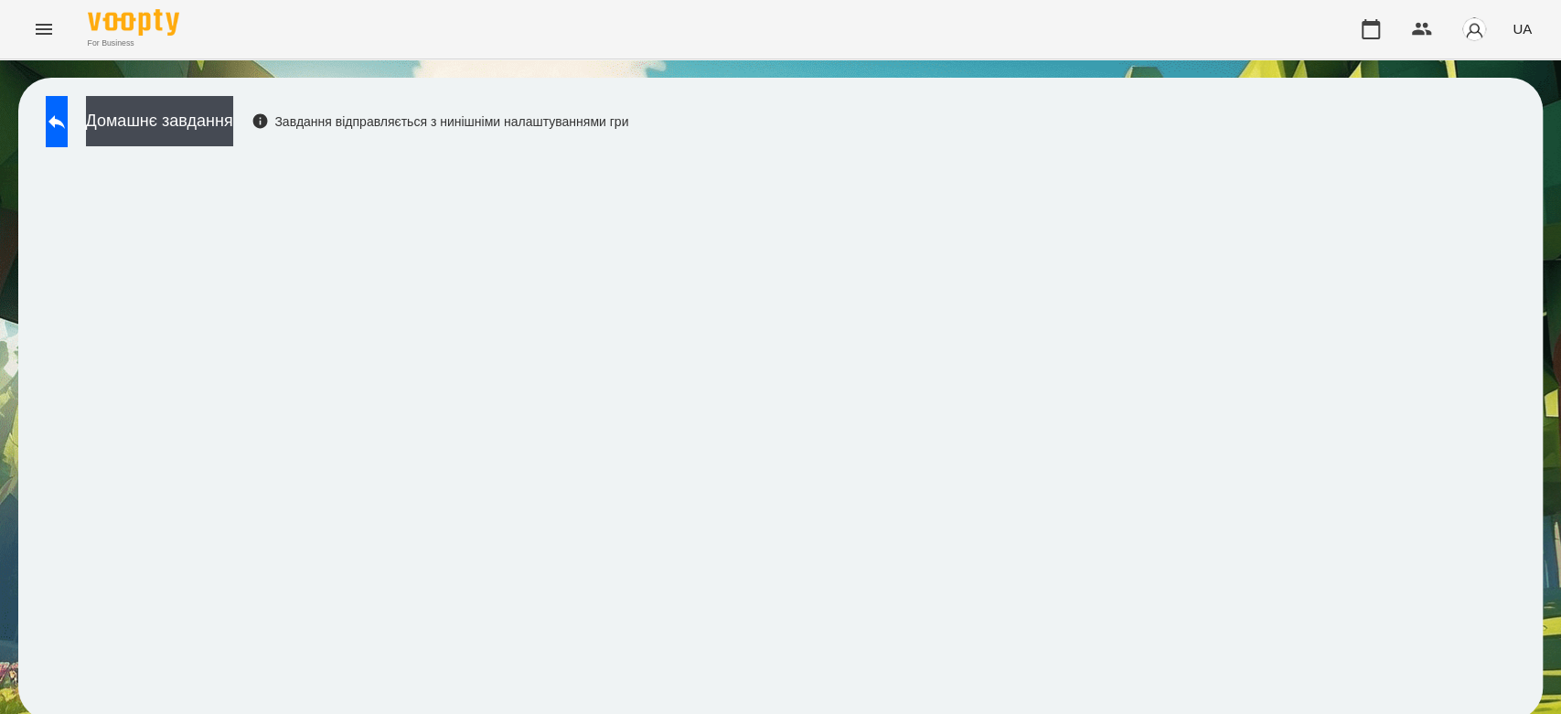
scroll to position [6, 0]
click at [231, 124] on button "Домашнє завдання" at bounding box center [159, 121] width 147 height 50
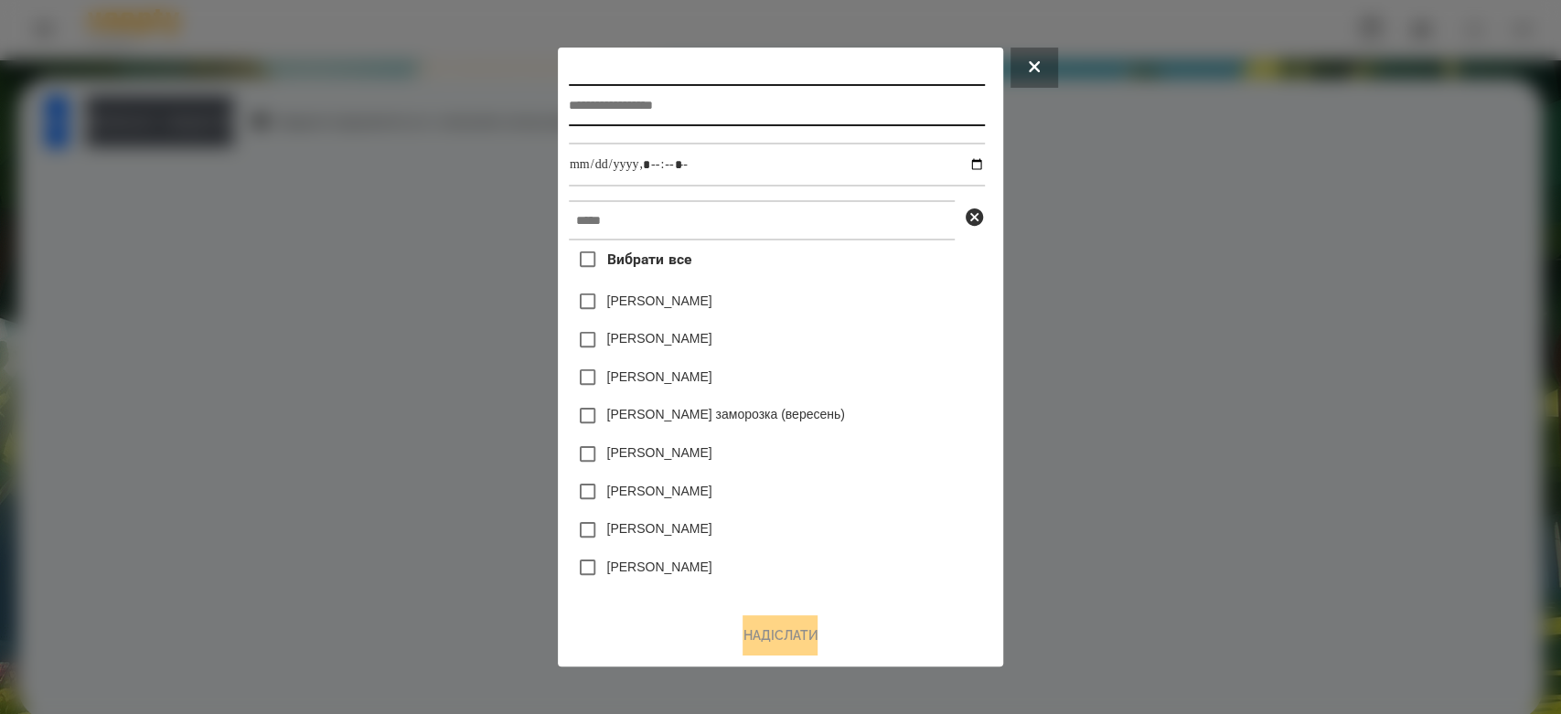
click at [617, 107] on input "text" at bounding box center [777, 105] width 416 height 42
type input "*******"
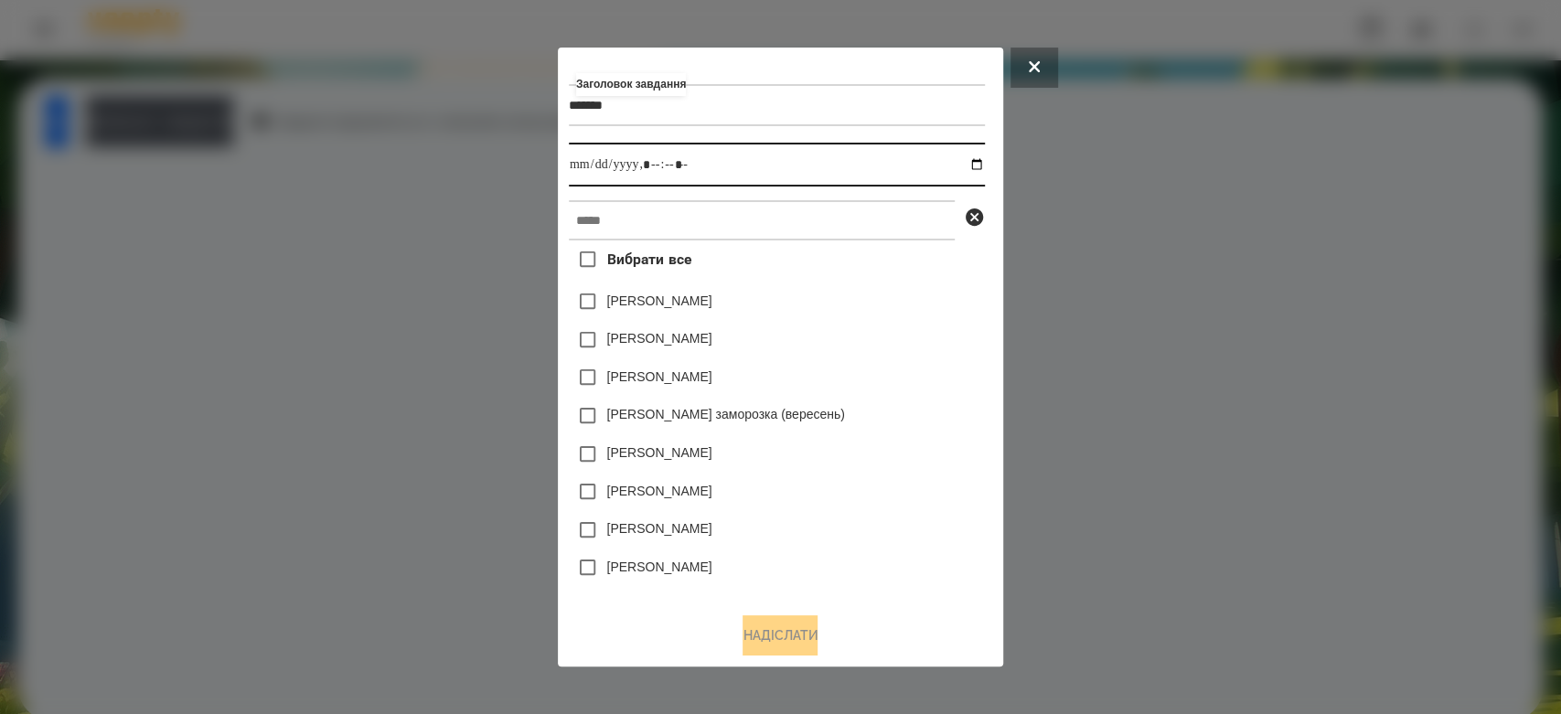
click at [978, 172] on input "datetime-local" at bounding box center [777, 165] width 416 height 44
type input "**********"
drag, startPoint x: 918, startPoint y: 335, endPoint x: 903, endPoint y: 283, distance: 54.4
click at [918, 327] on div "[PERSON_NAME]" at bounding box center [777, 340] width 416 height 38
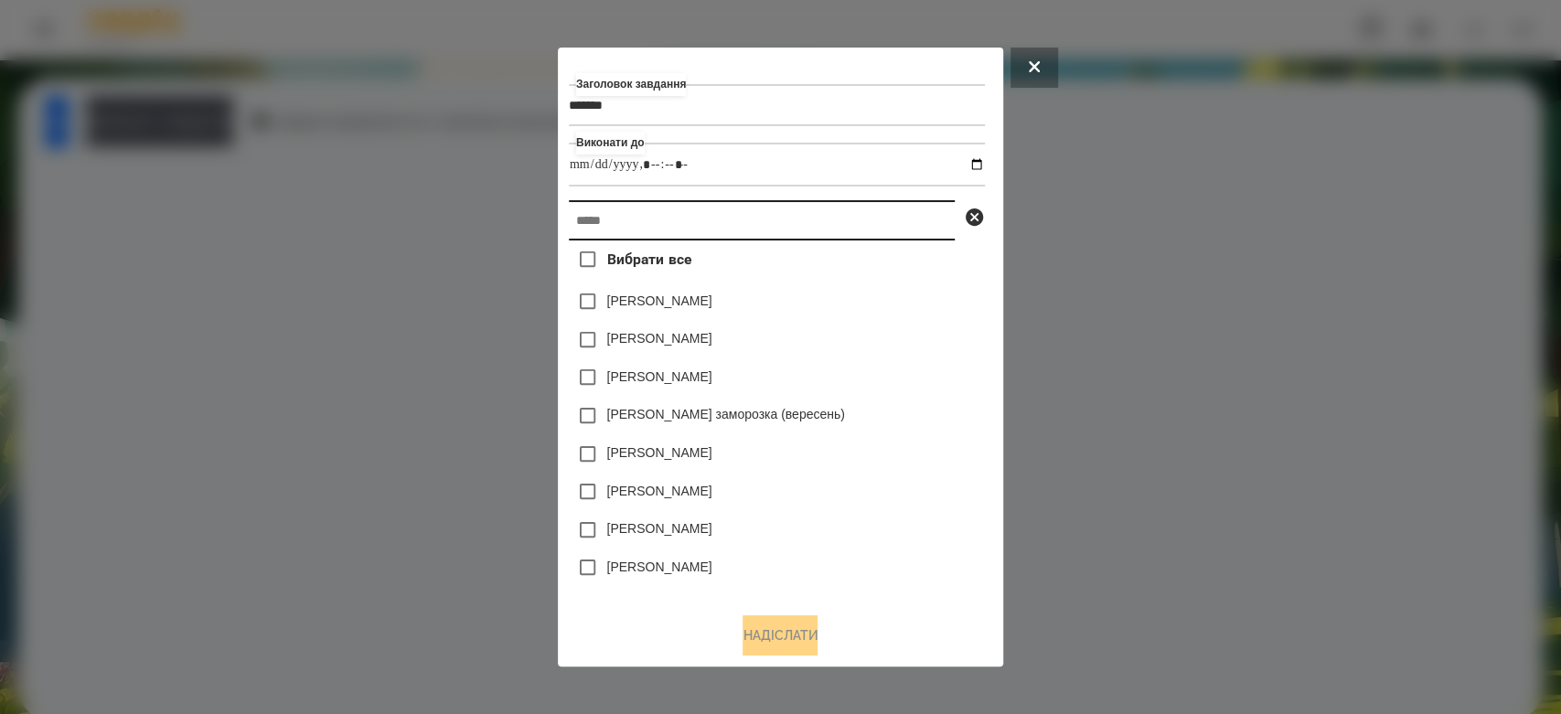
click at [886, 214] on input "text" at bounding box center [762, 220] width 386 height 40
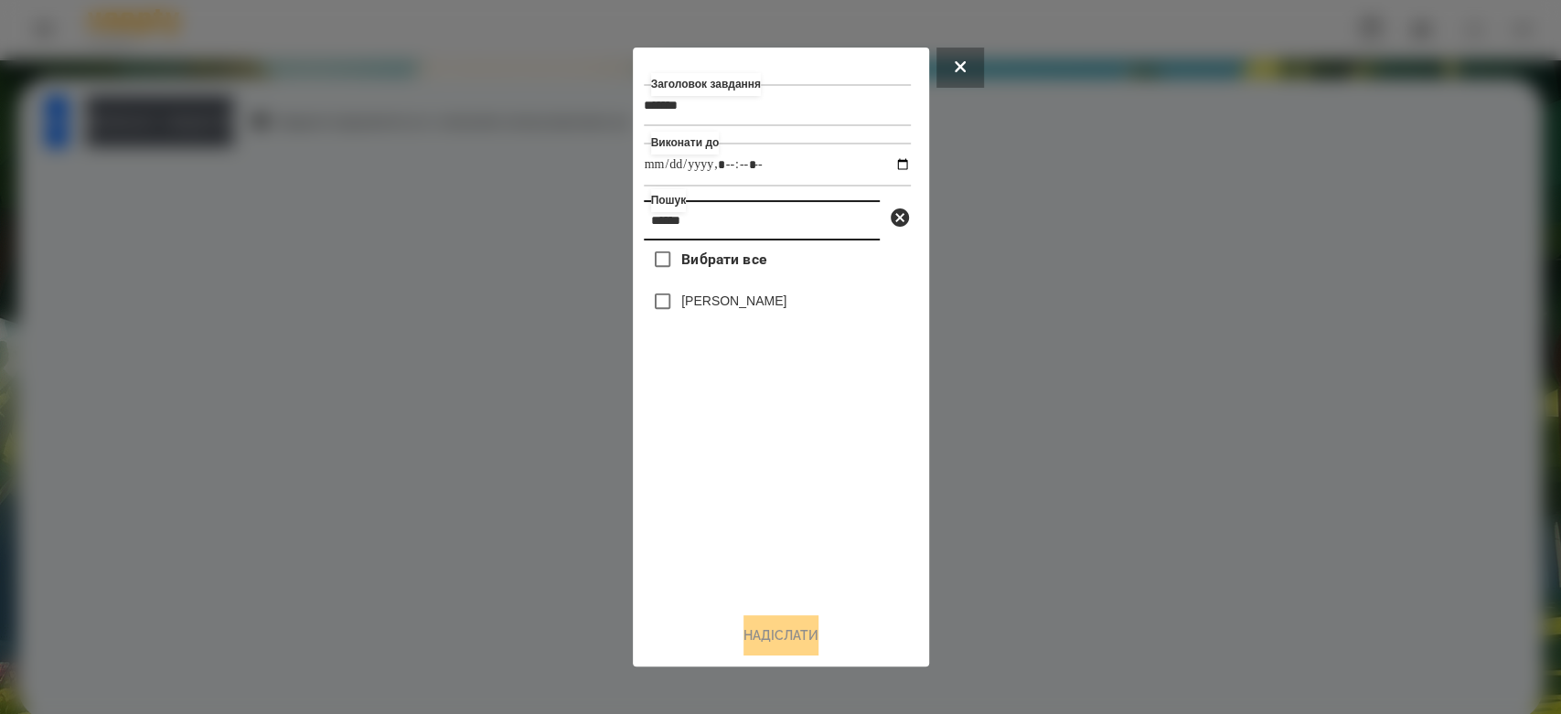
click at [768, 233] on input "******" at bounding box center [762, 220] width 236 height 40
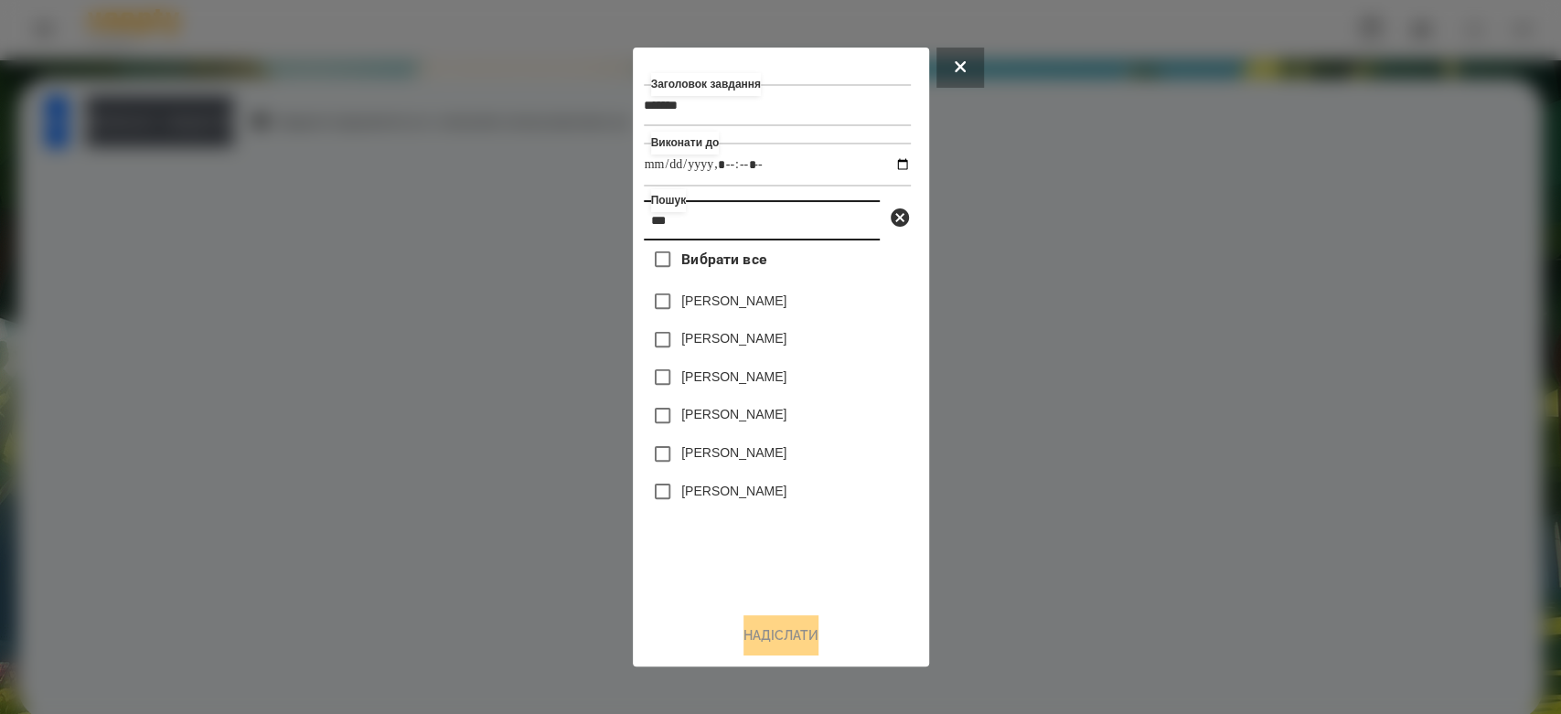
type input "***"
click at [715, 383] on label "[PERSON_NAME]" at bounding box center [733, 377] width 105 height 18
drag, startPoint x: 786, startPoint y: 607, endPoint x: 798, endPoint y: 633, distance: 28.2
click at [787, 610] on div "Заголовок завдання ******* Виконати до Пошук *** Вибрати все [PERSON_NAME] [PER…" at bounding box center [781, 358] width 274 height 598
click at [798, 633] on button "Надіслати" at bounding box center [781, 636] width 75 height 40
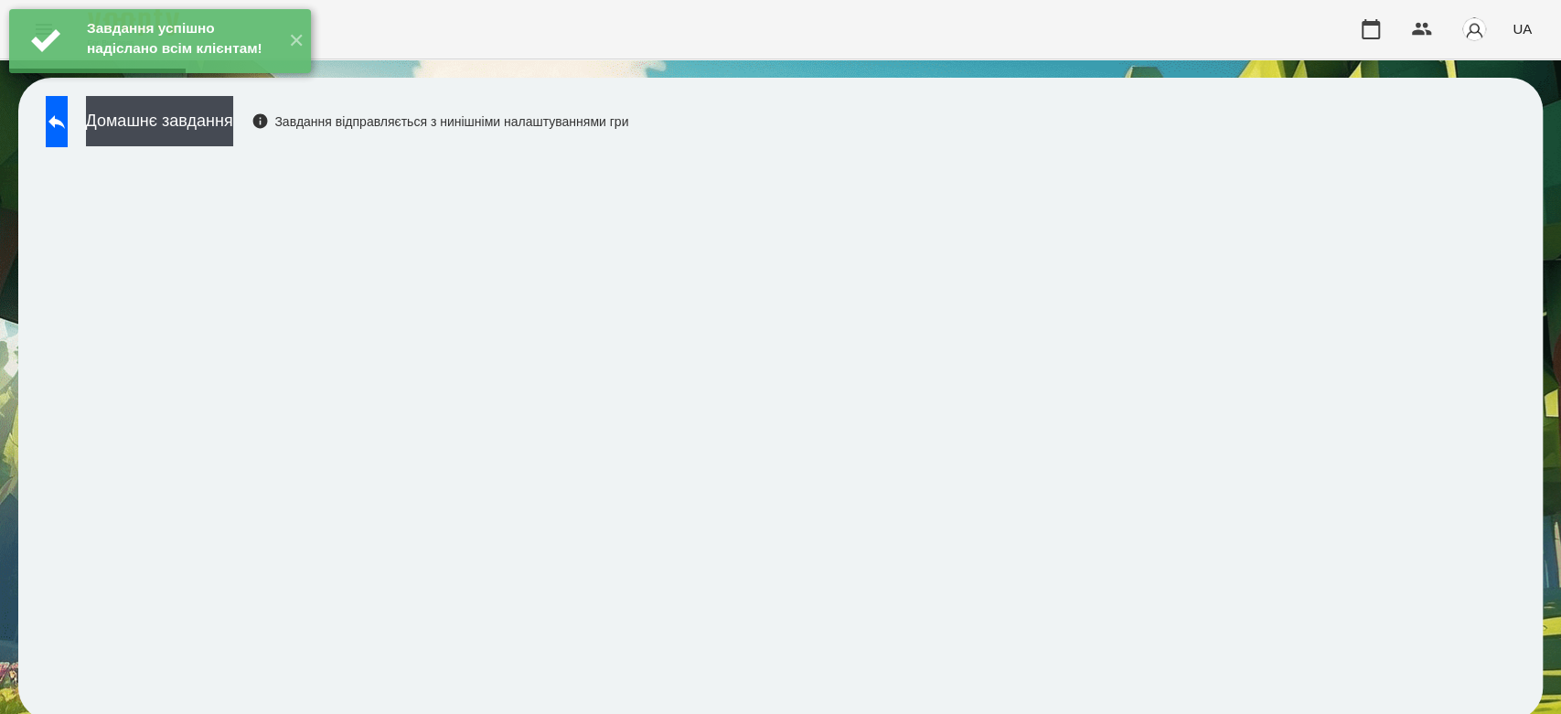
click at [68, 136] on link at bounding box center [57, 121] width 22 height 51
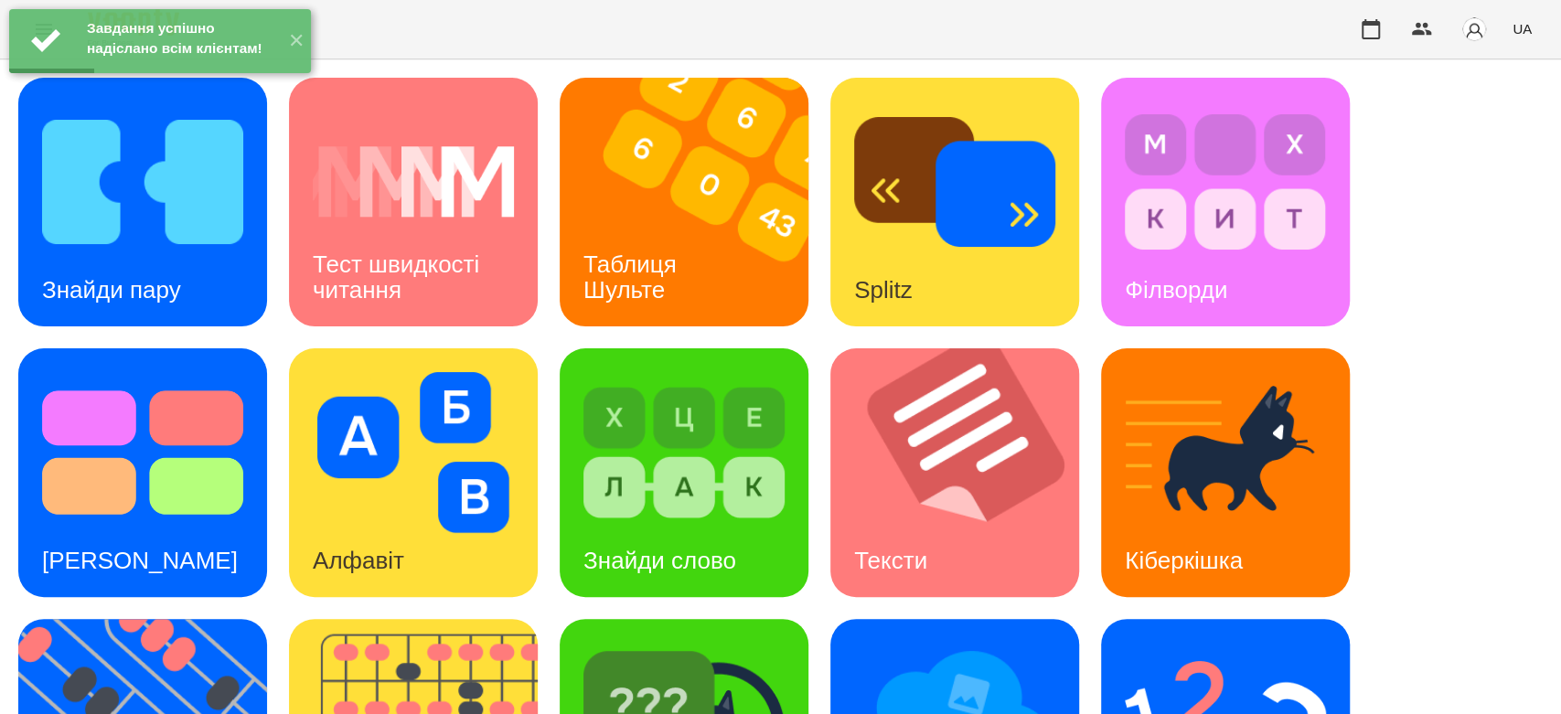
scroll to position [442, 0]
click at [1165, 643] on img at bounding box center [1225, 723] width 201 height 161
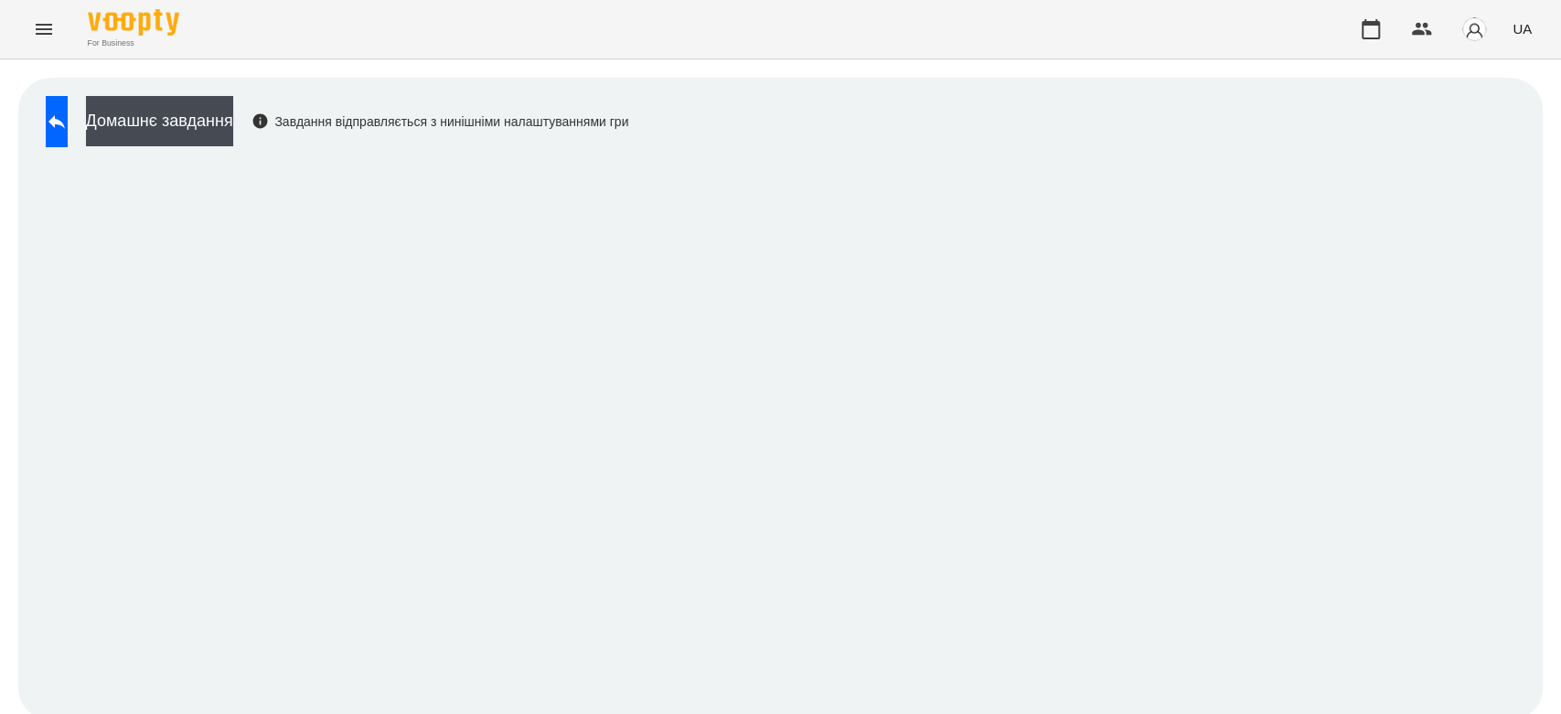
scroll to position [6, 0]
